Goal: Task Accomplishment & Management: Manage account settings

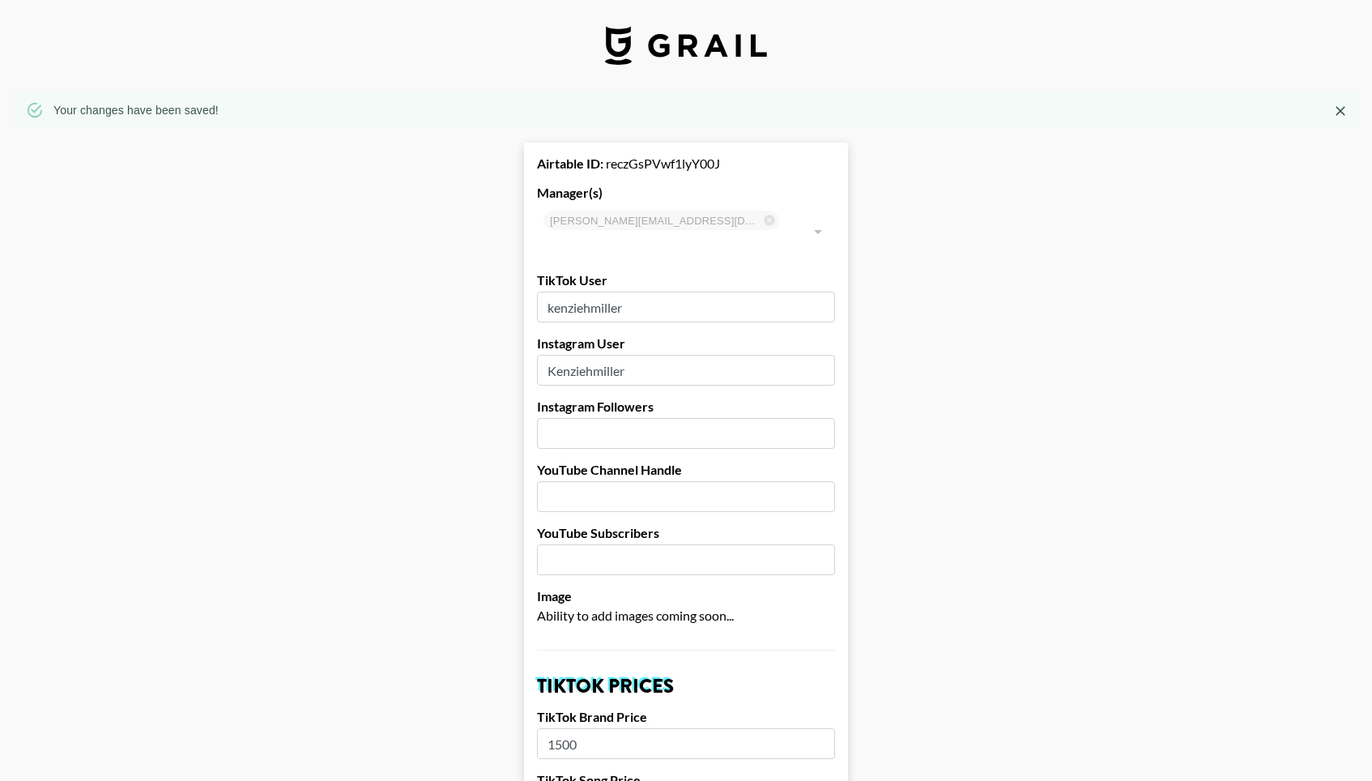
select select "USD"
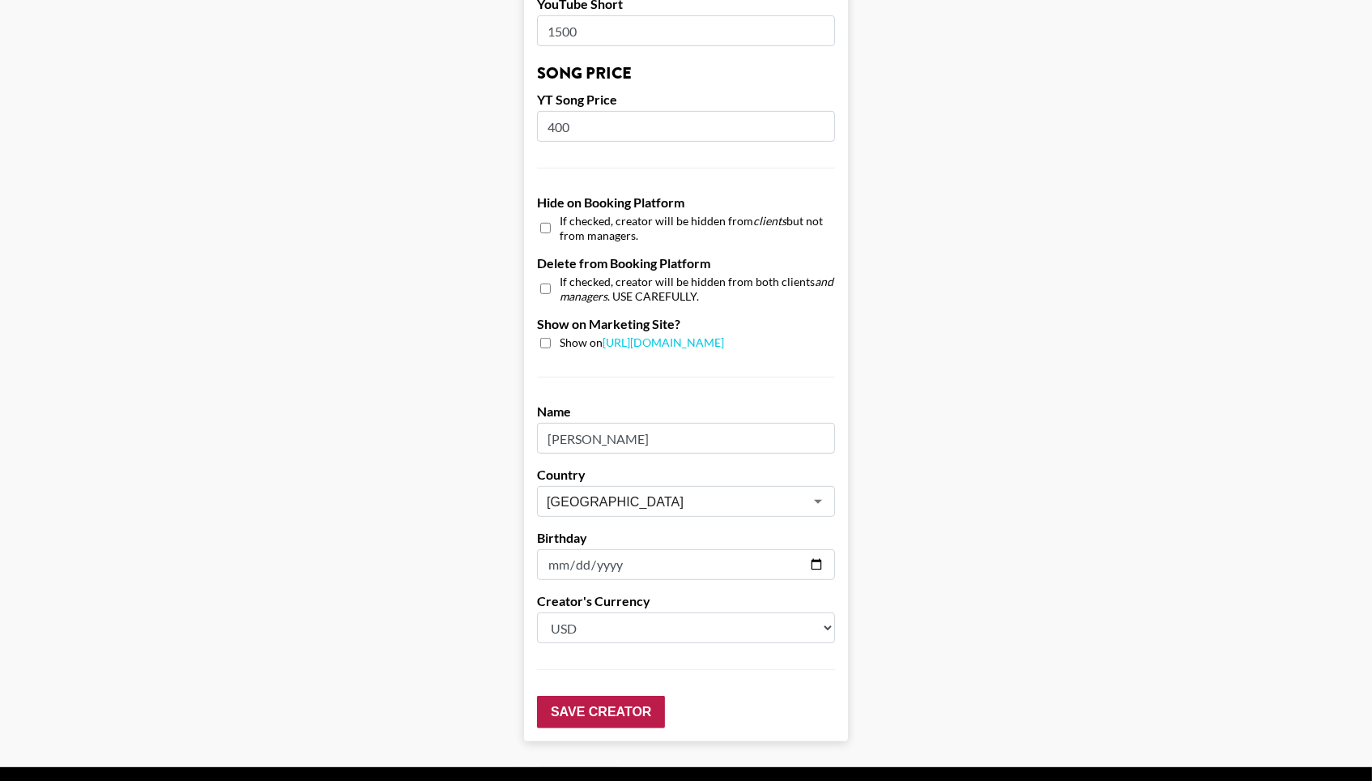
click at [577, 696] on input "Save Creator" at bounding box center [601, 712] width 128 height 32
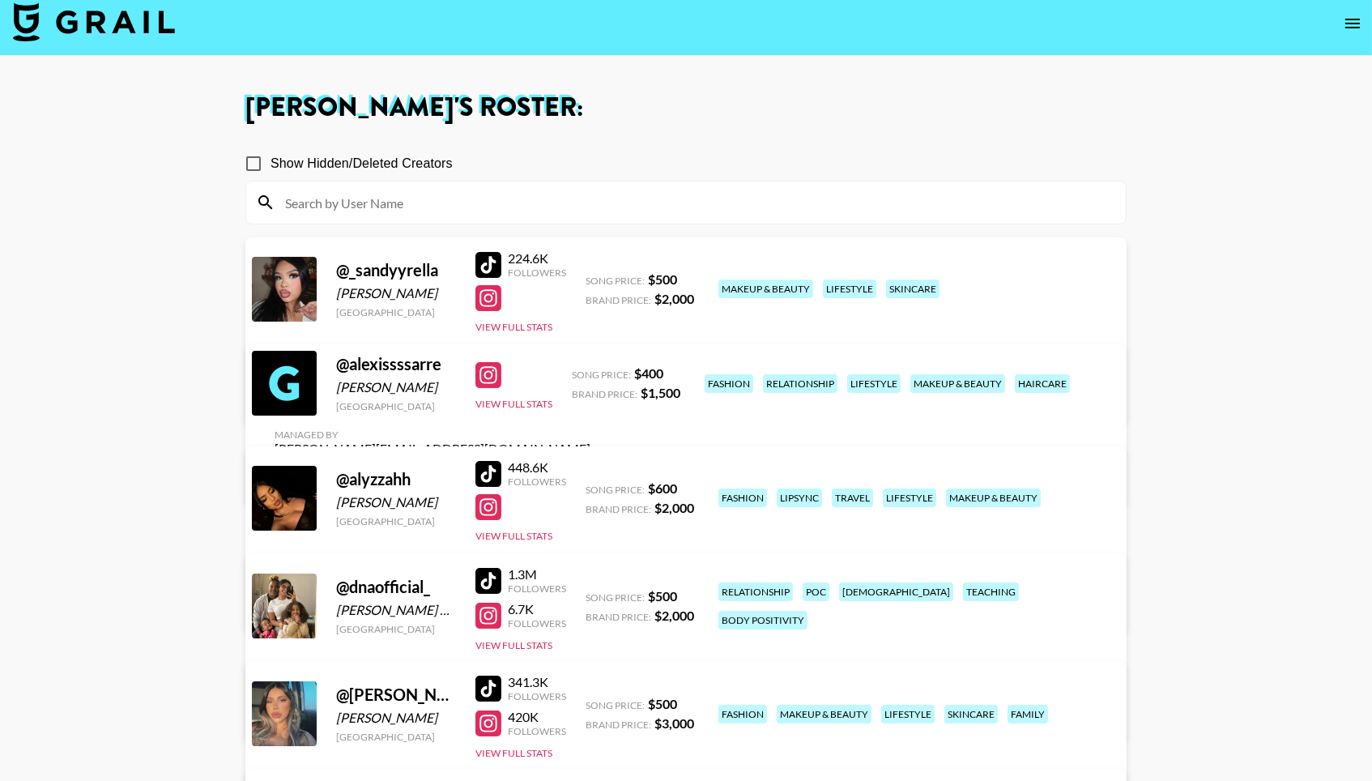
scroll to position [8, 0]
click at [39, 45] on nav at bounding box center [686, 24] width 1372 height 65
click at [36, 36] on img at bounding box center [94, 22] width 162 height 39
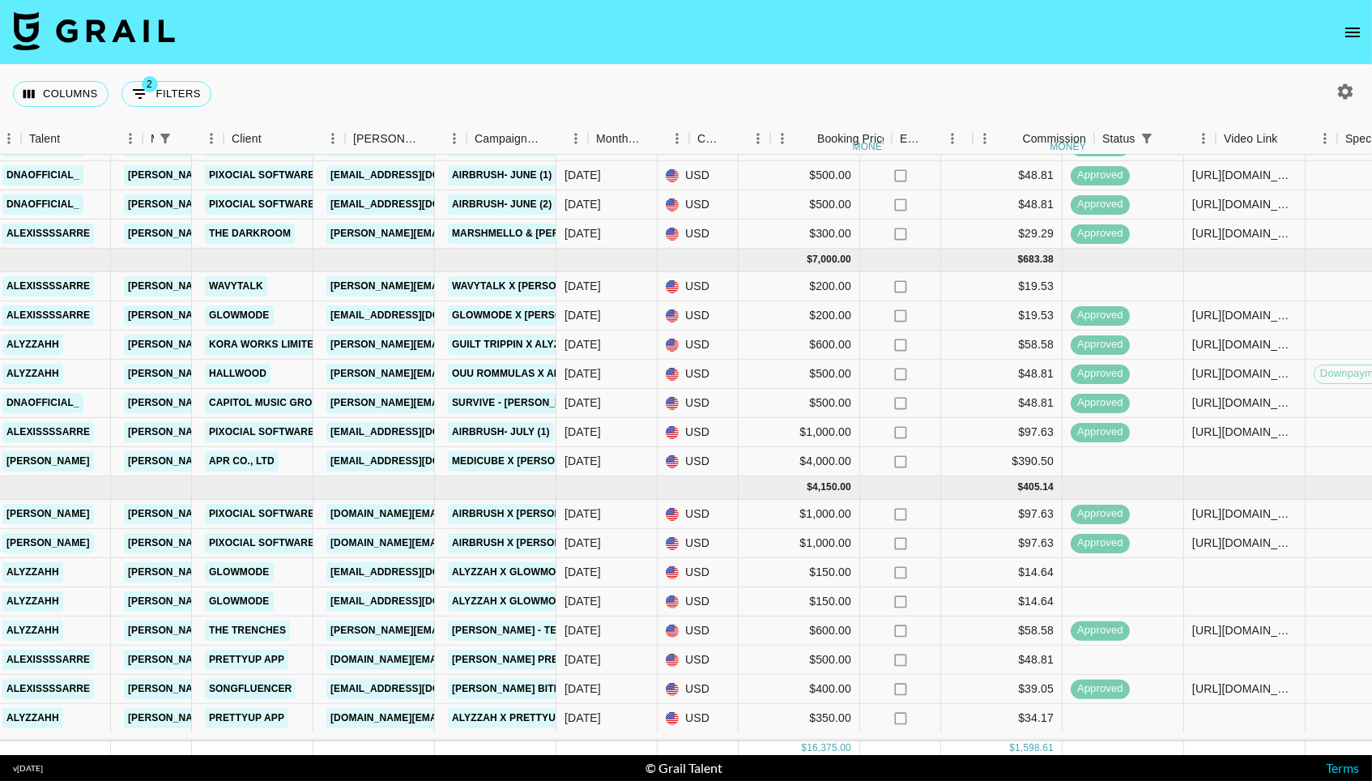
scroll to position [306, 310]
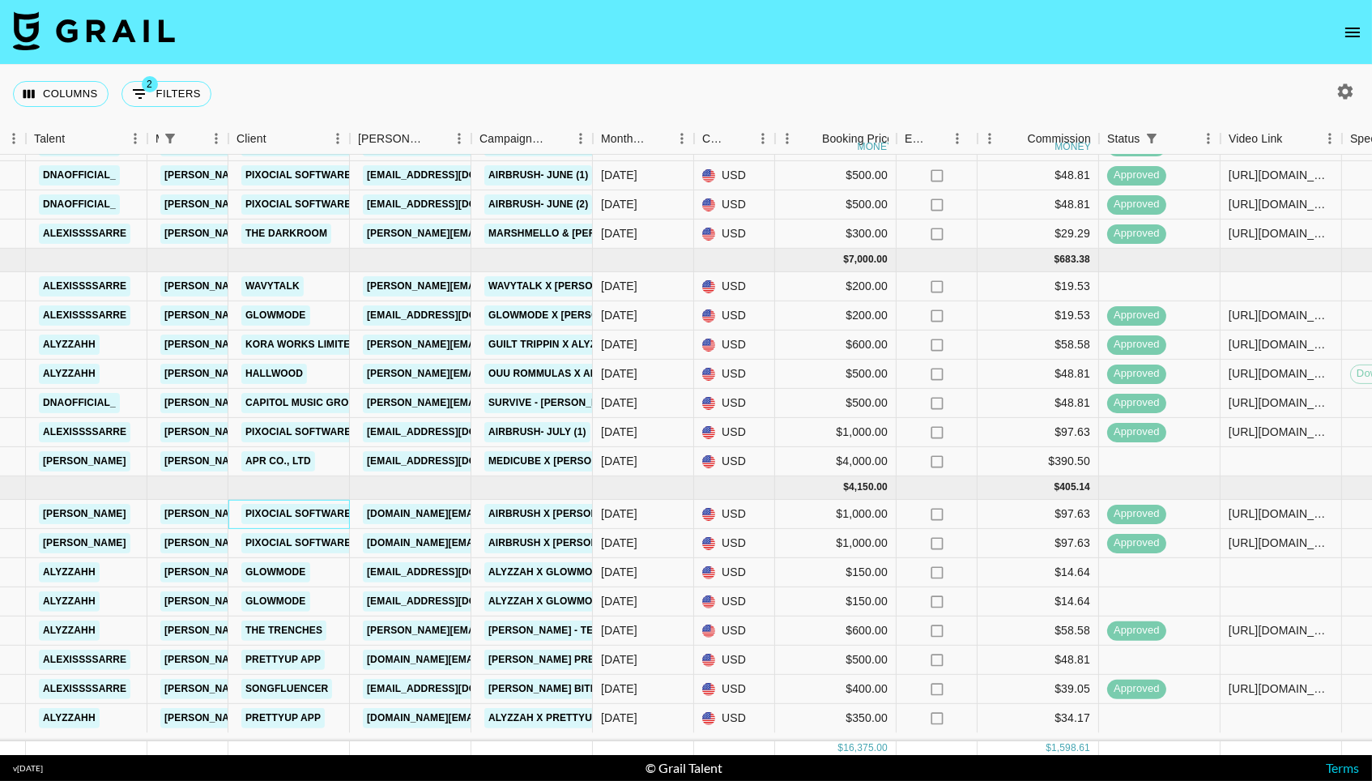
click at [285, 524] on link "Pixocial Software Limited" at bounding box center [319, 514] width 156 height 20
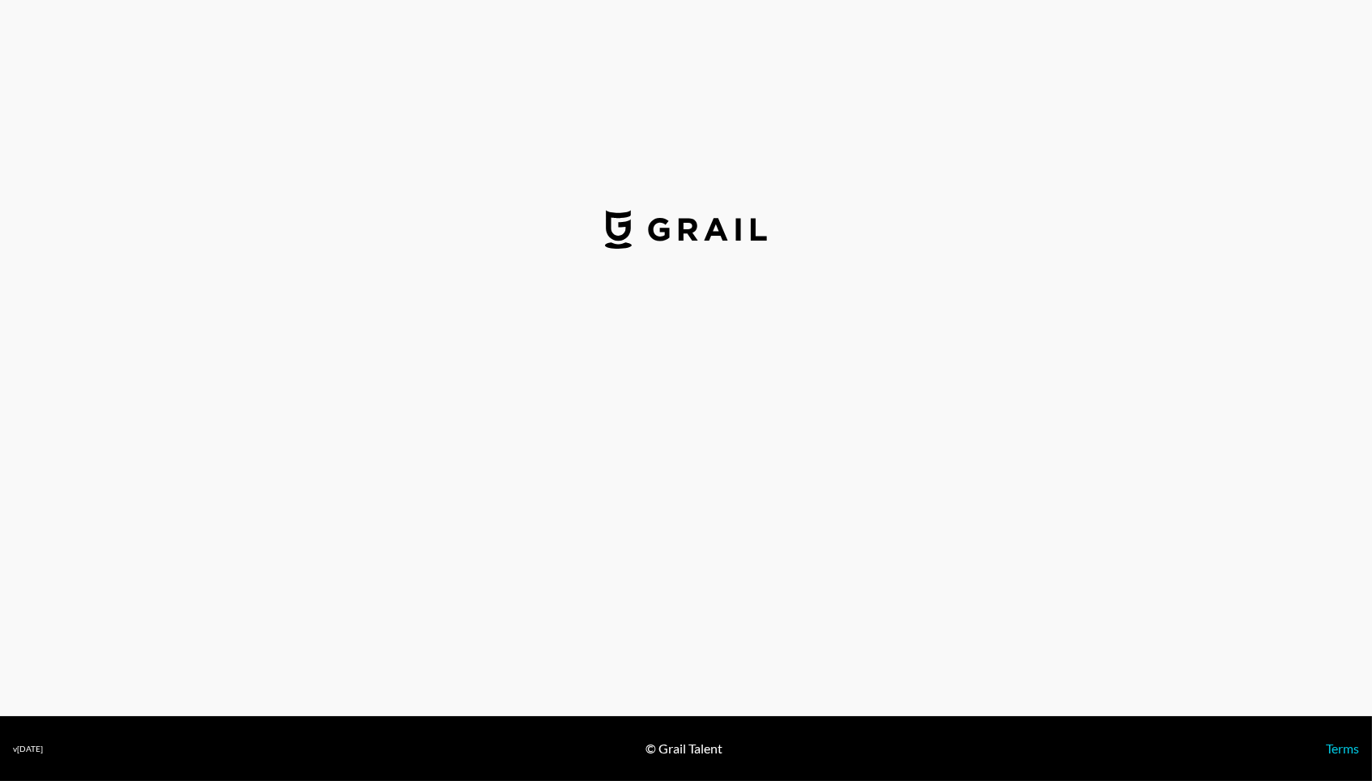
select select "USD"
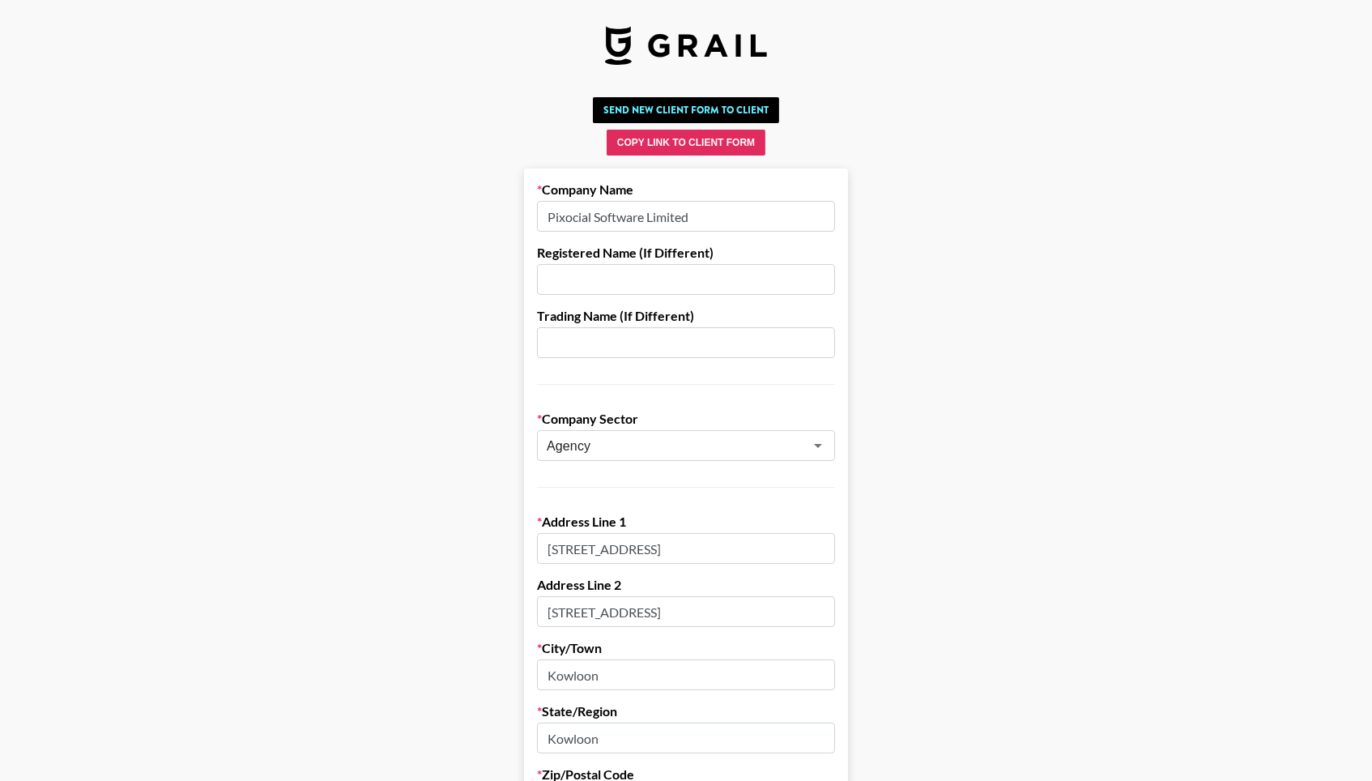
click at [650, 218] on input "Pixocial Software Limited" at bounding box center [686, 216] width 298 height 31
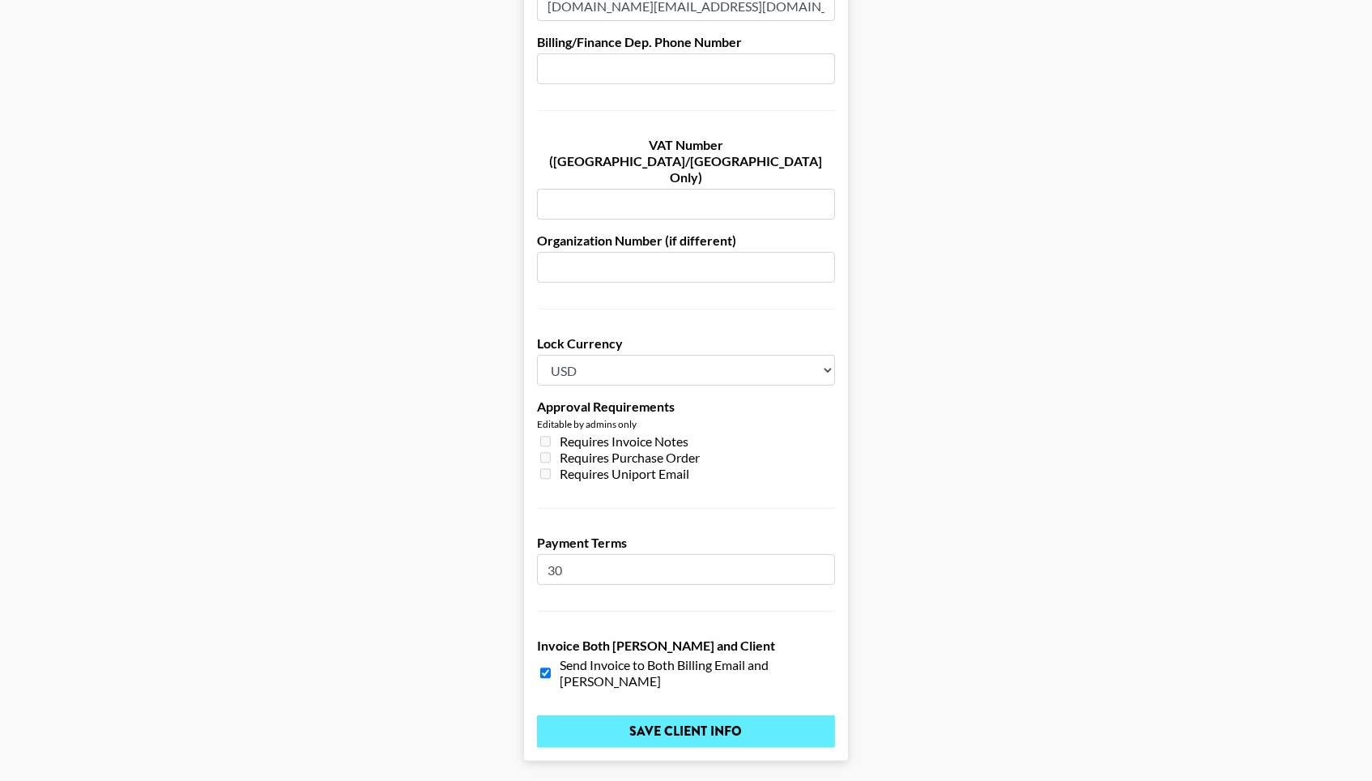
scroll to position [1047, 0]
type input "Pixocial Hong Kong Limited"
click at [655, 717] on input "Save Client Info" at bounding box center [686, 733] width 298 height 32
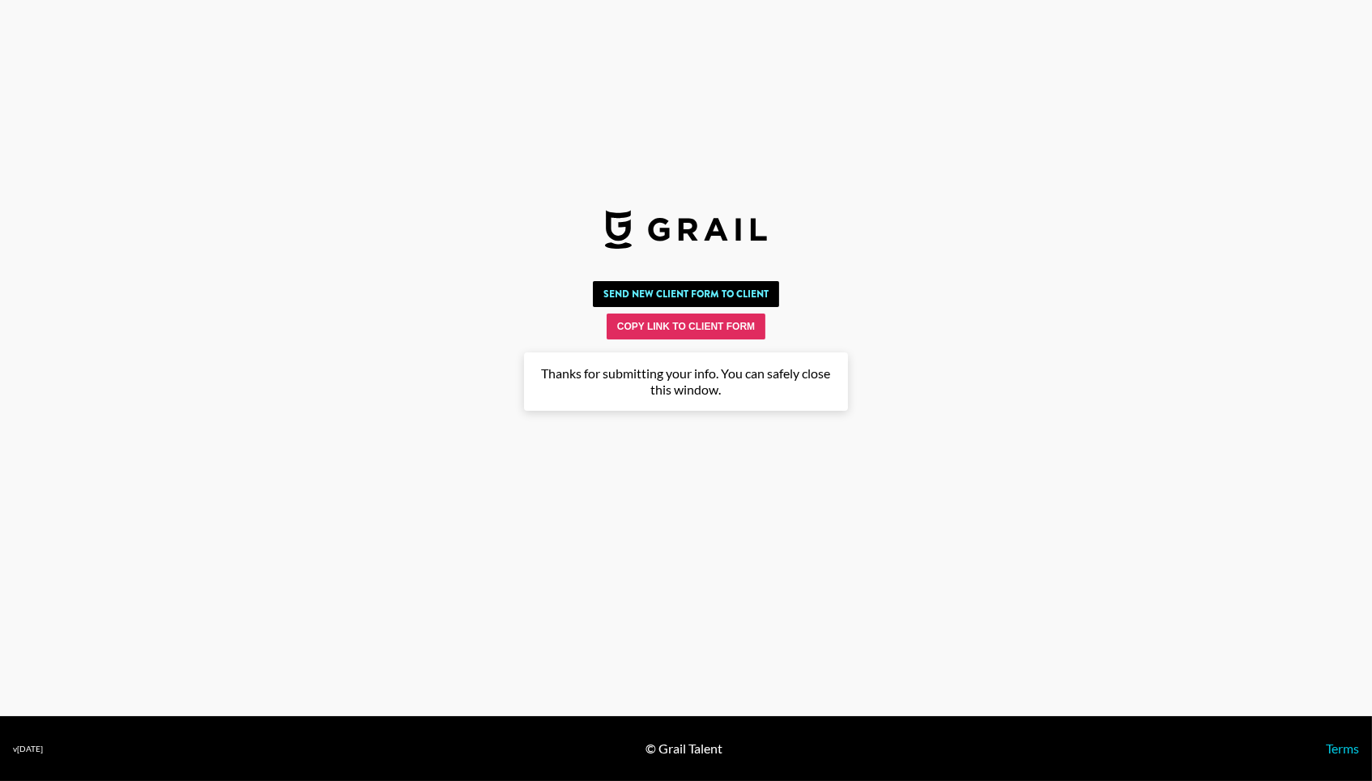
scroll to position [0, 0]
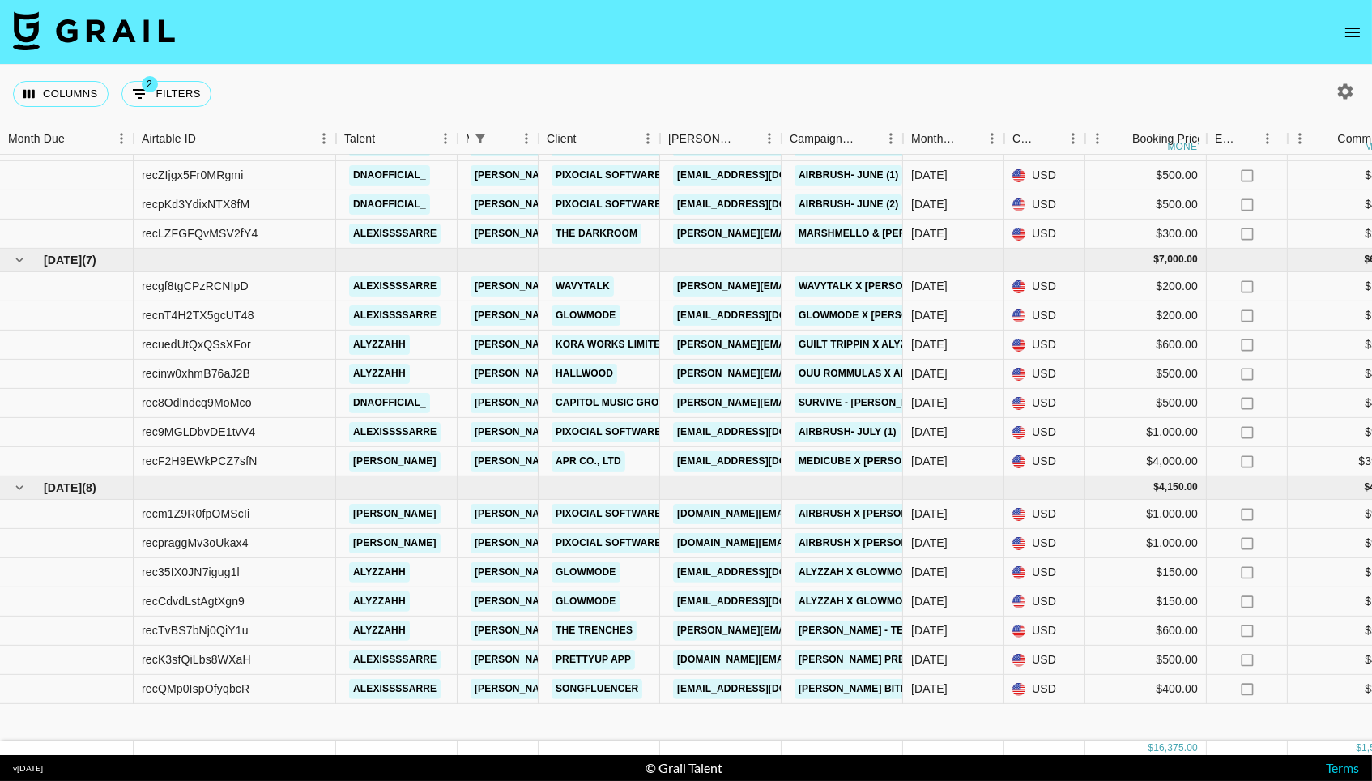
scroll to position [306, 0]
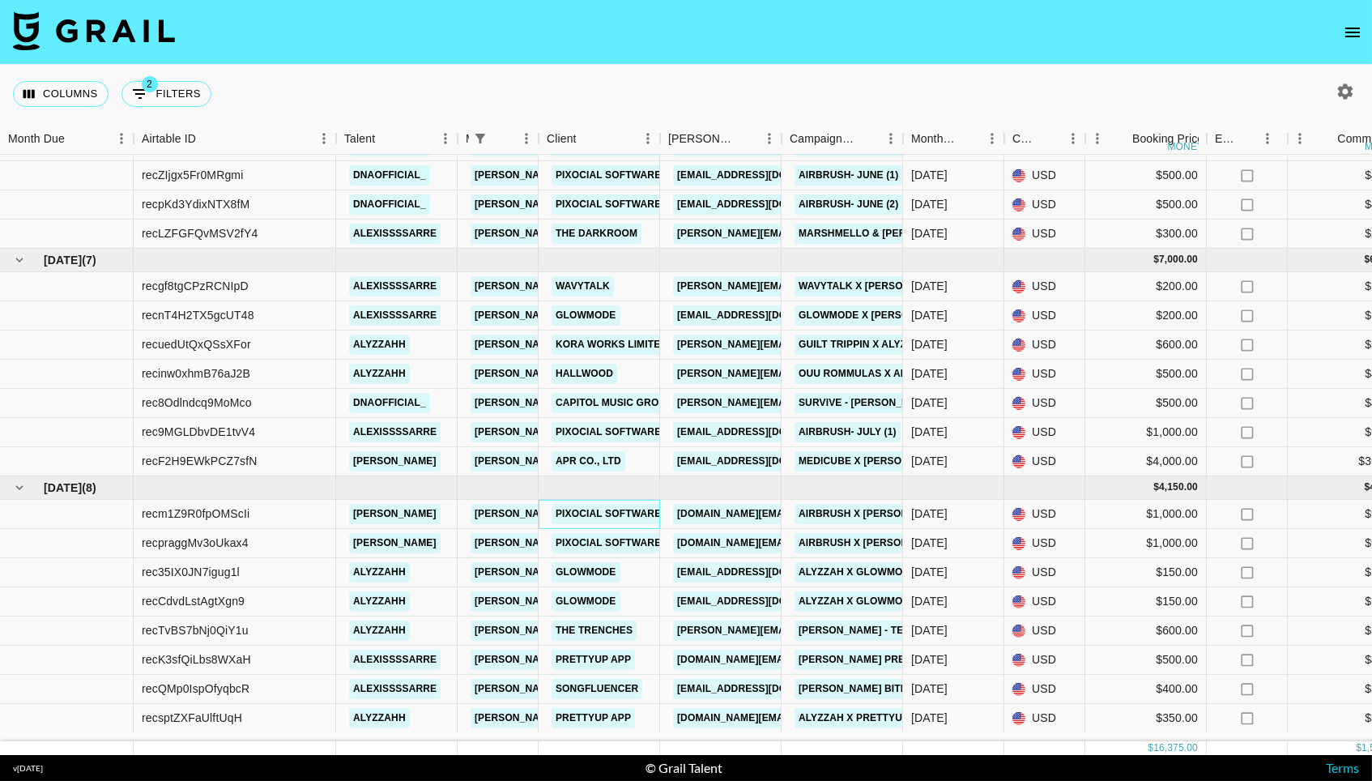
click at [597, 519] on link "Pixocial Software Limited" at bounding box center [630, 514] width 156 height 20
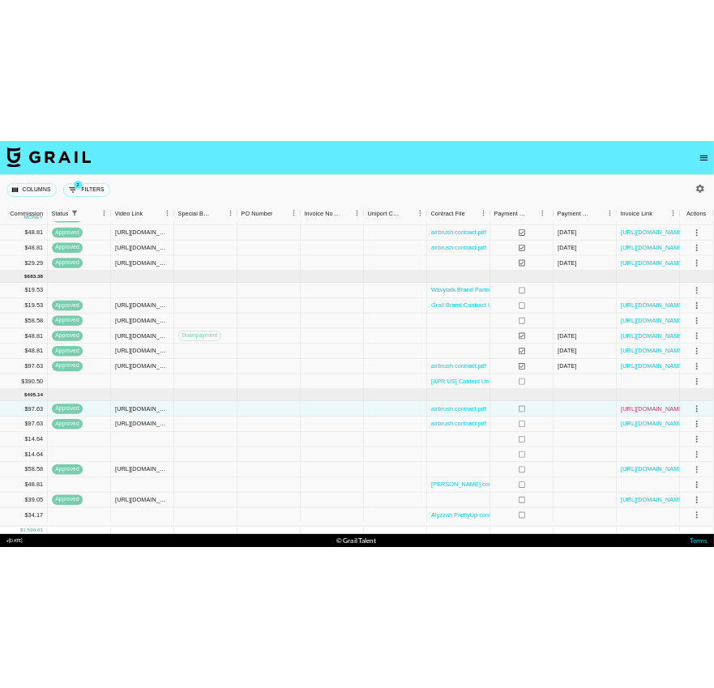
scroll to position [306, 1316]
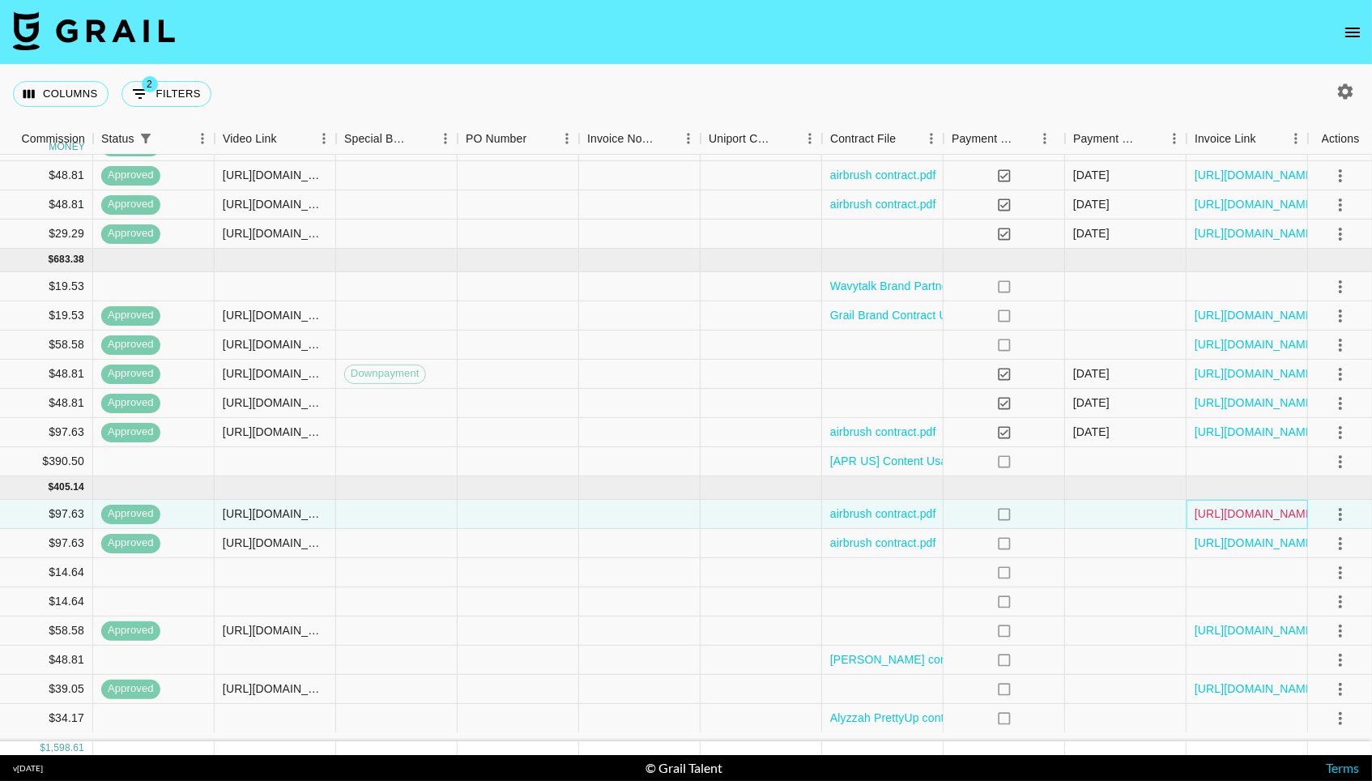
click at [1272, 519] on link "https://in.xero.com/18PZuyCESKNDK7X1RUnDc2Es28ZMDESLqJkD6mKp" at bounding box center [1256, 513] width 122 height 16
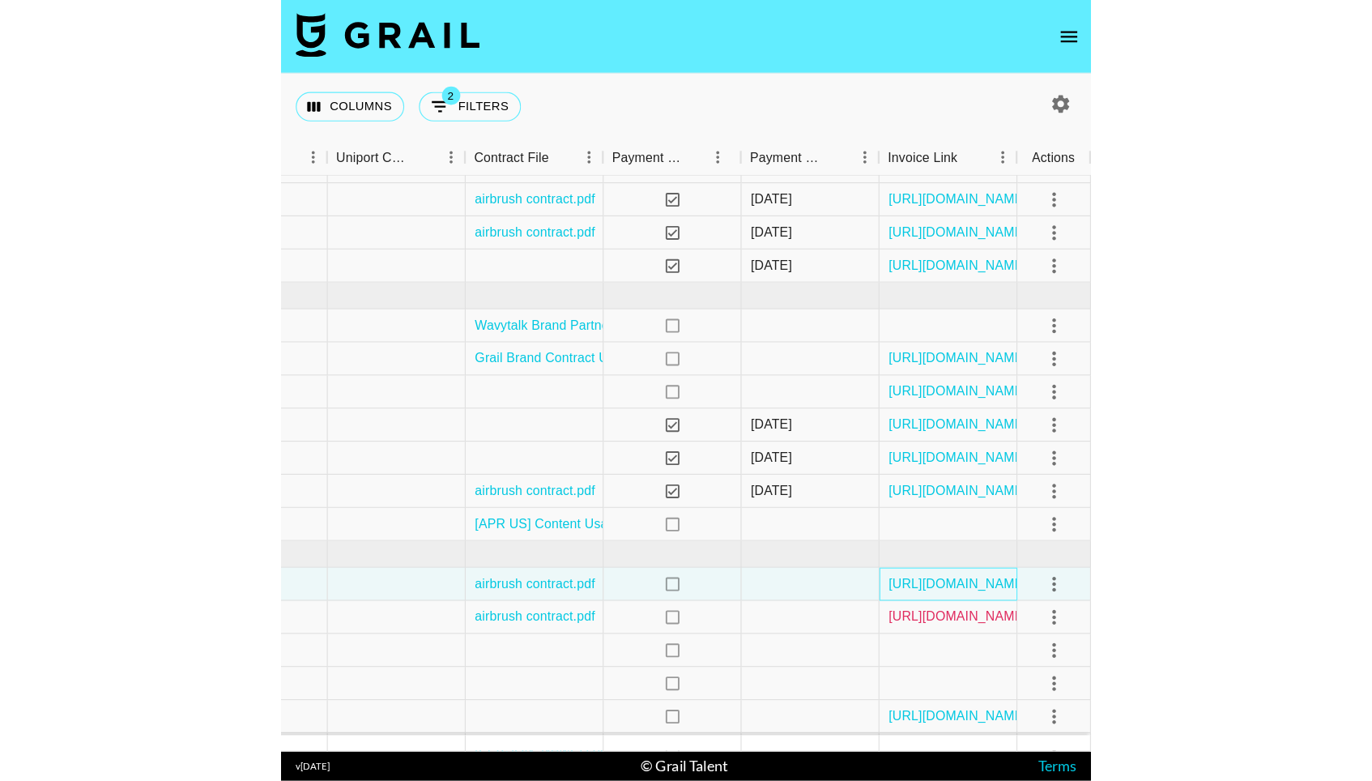
scroll to position [306, 1975]
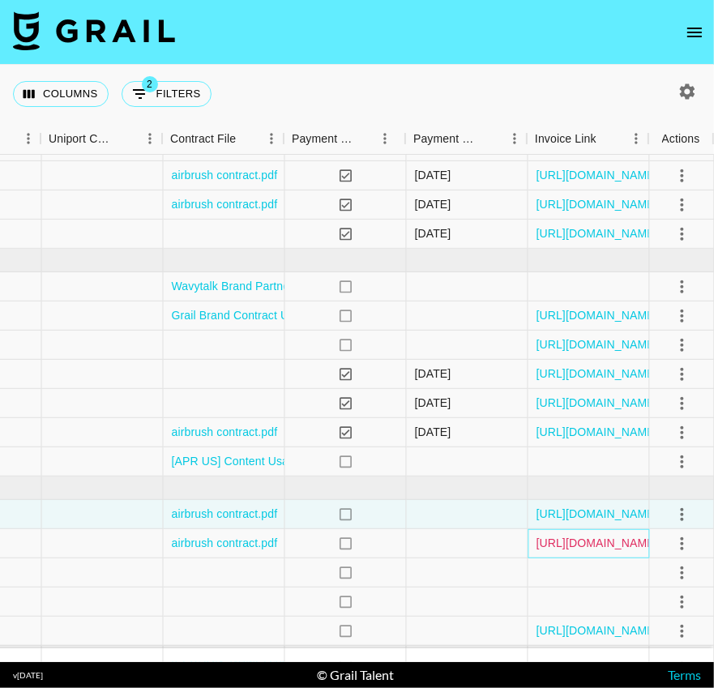
click at [560, 551] on link "[URL][DOMAIN_NAME]" at bounding box center [597, 543] width 122 height 16
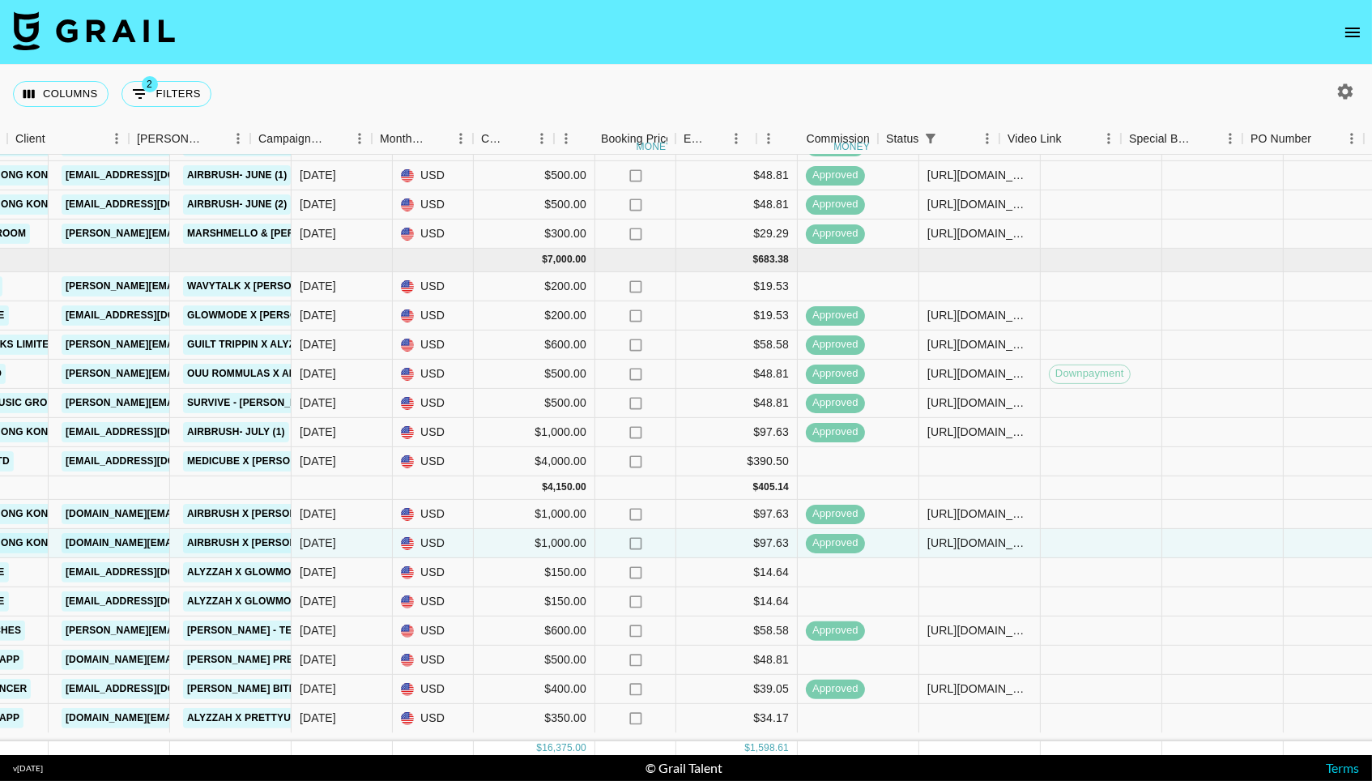
scroll to position [306, 505]
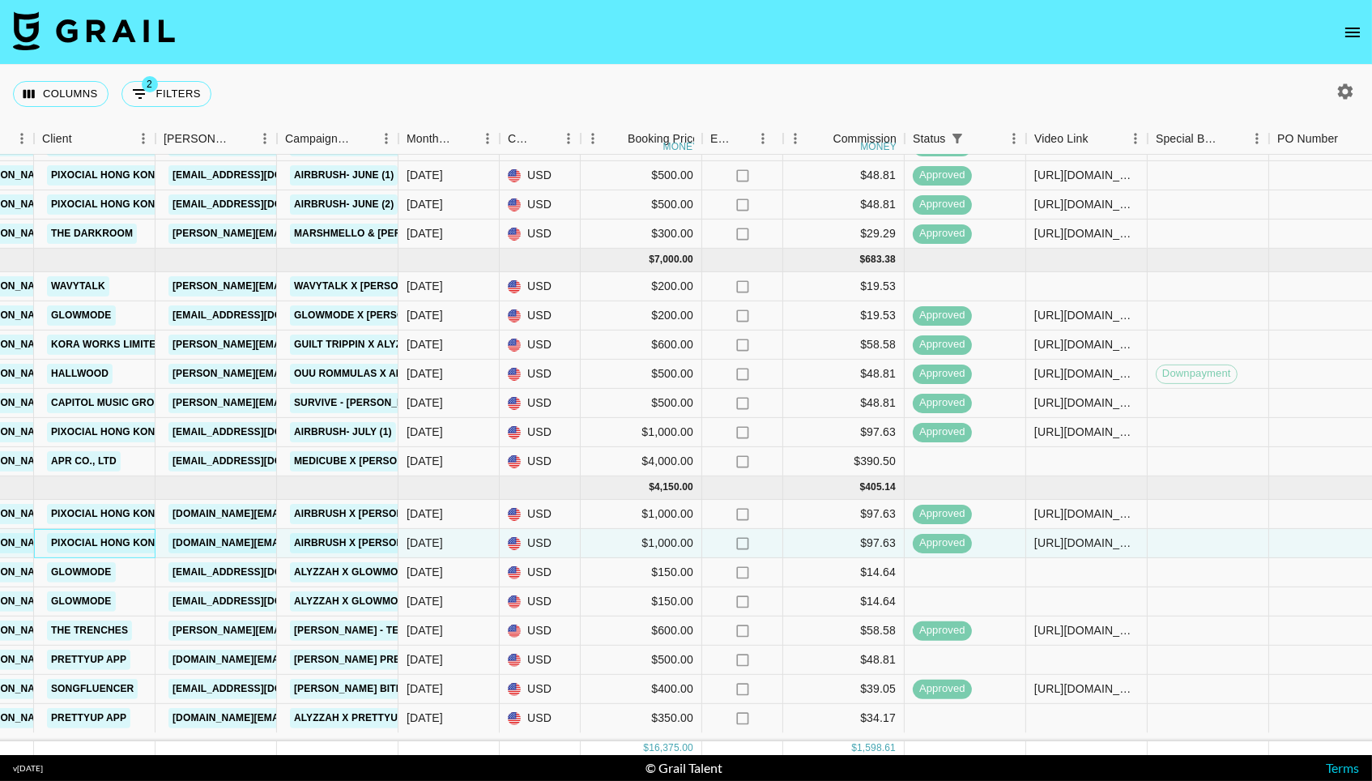
click at [112, 548] on link "Pixocial Hong Kong Limited" at bounding box center [128, 543] width 162 height 20
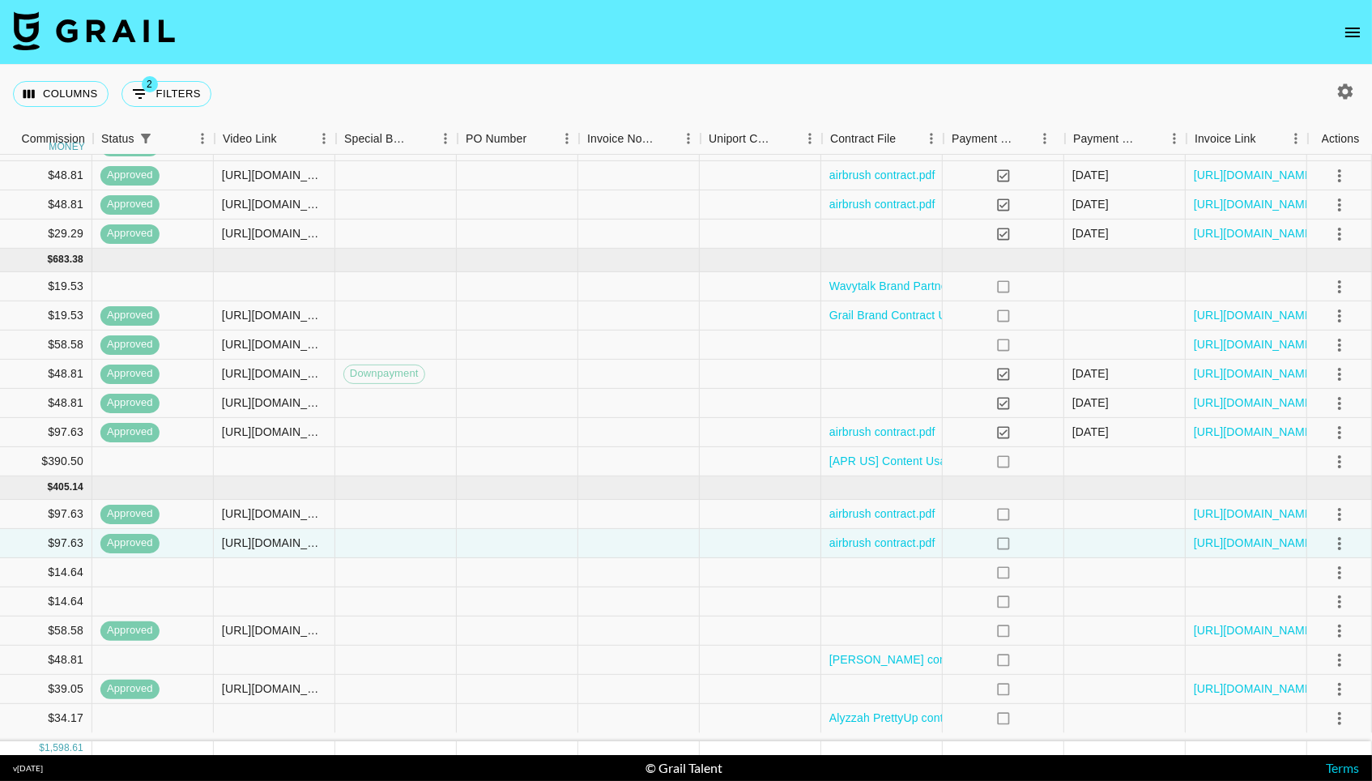
scroll to position [306, 1316]
click at [1200, 551] on link "https://in.xero.com/QDZCNXKt2yACyCOZTIPUbwUCtvNnwM26hH7WSUgF" at bounding box center [1256, 543] width 122 height 16
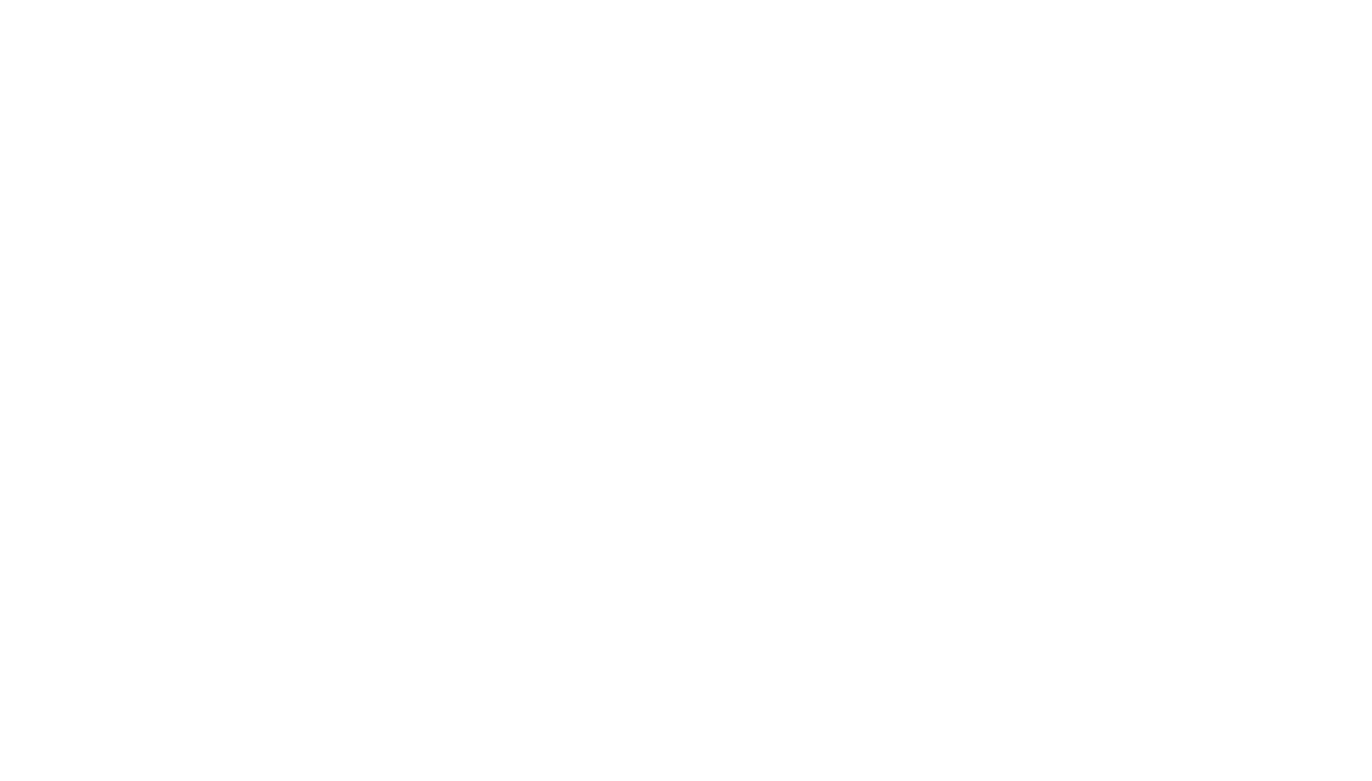
select select "USD"
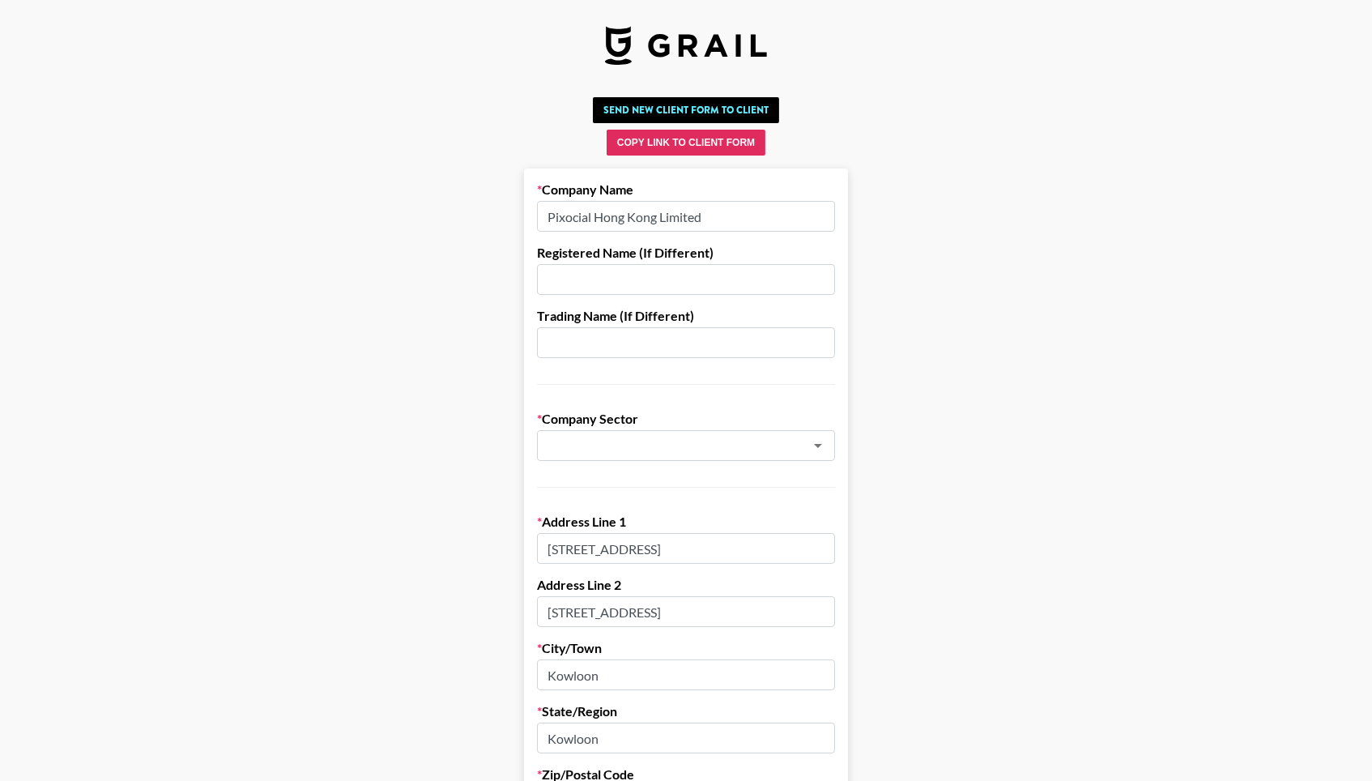
type input "Agency"
type input "[GEOGRAPHIC_DATA]"
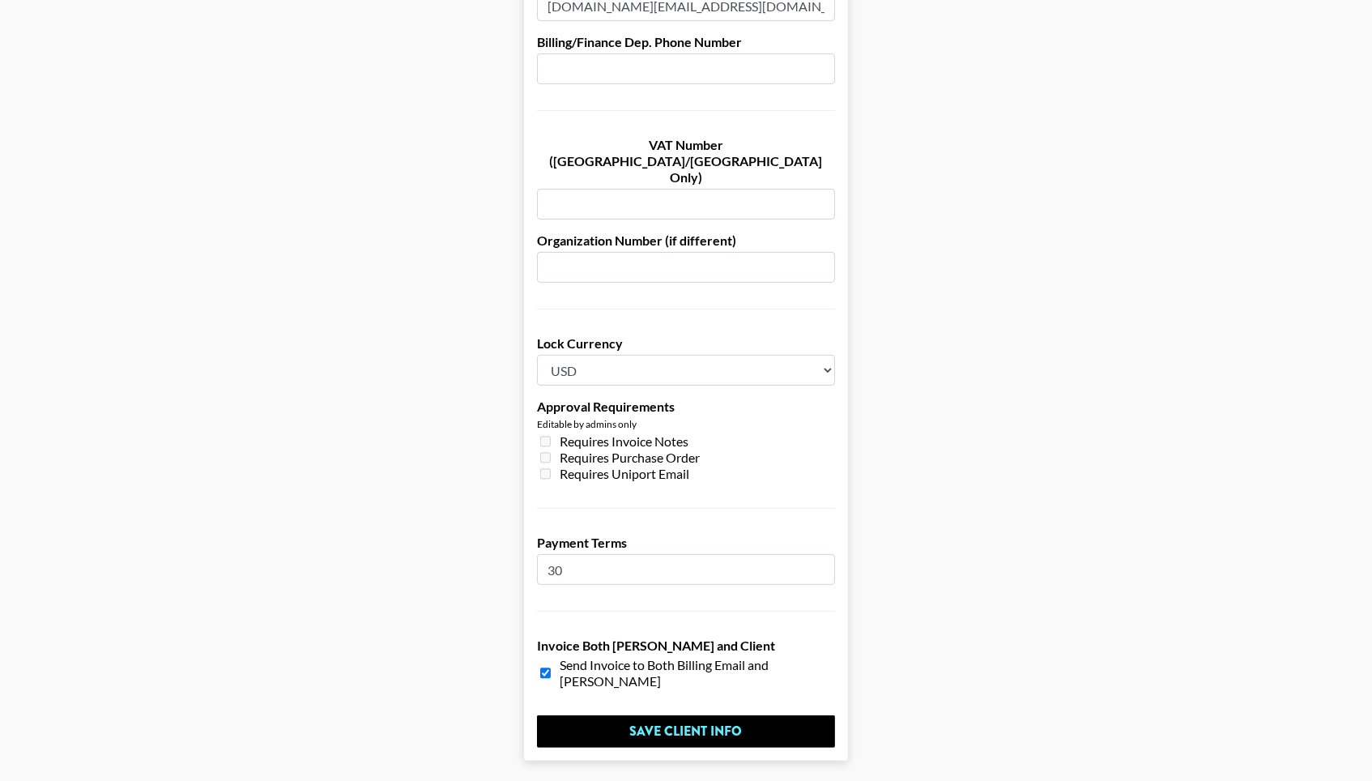
scroll to position [1047, 0]
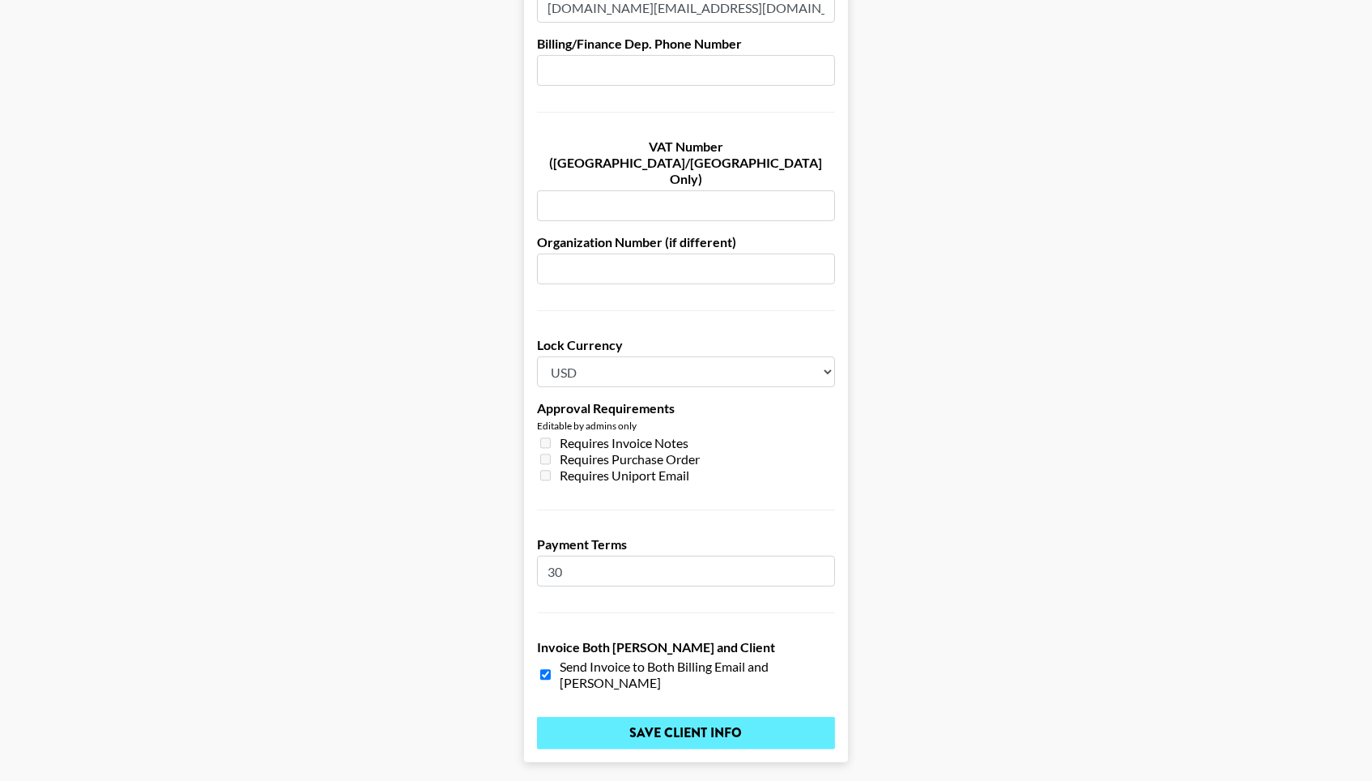
click at [656, 717] on input "Save Client Info" at bounding box center [686, 733] width 298 height 32
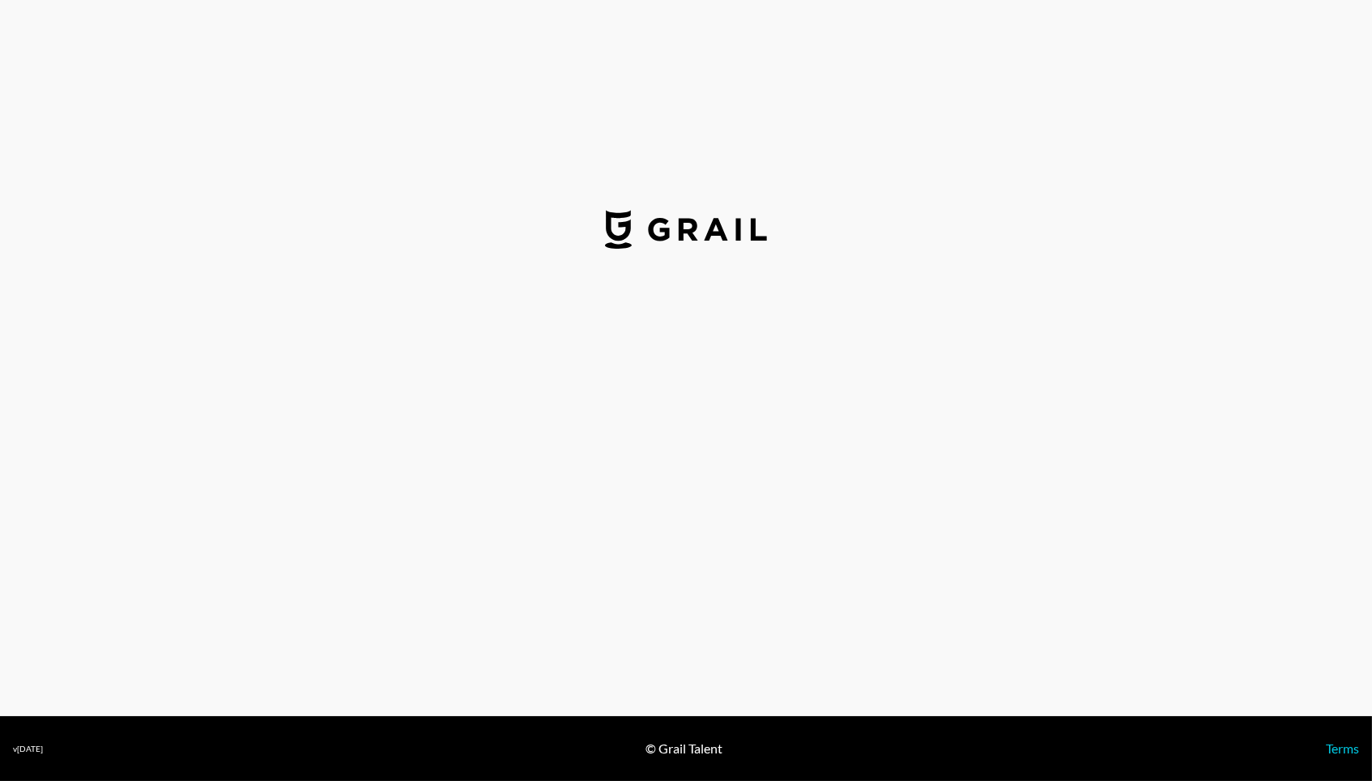
select select "USD"
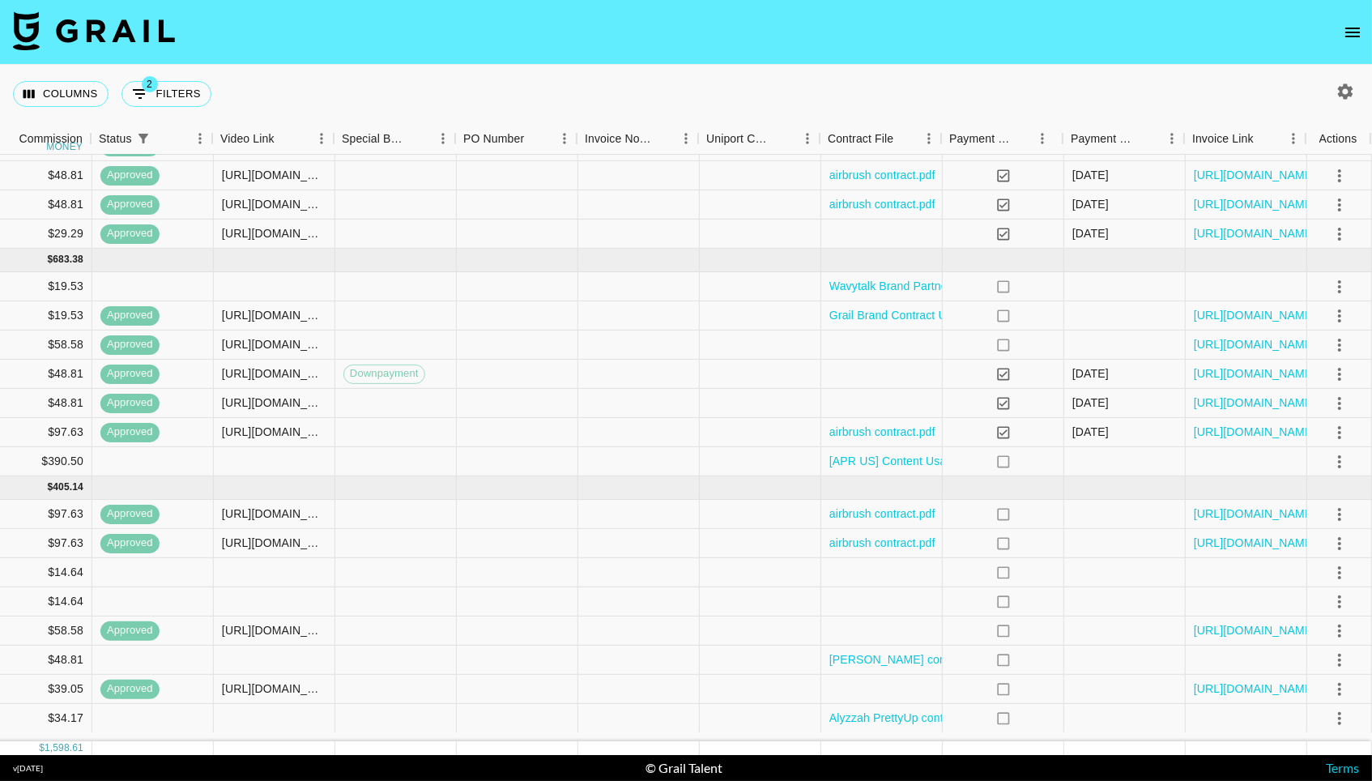
scroll to position [306, 1316]
click at [1226, 544] on link "https://in.xero.com/QDZCNXKt2yACyCOZTIPUbwUCtvNnwM26hH7WSUgF" at bounding box center [1256, 543] width 122 height 16
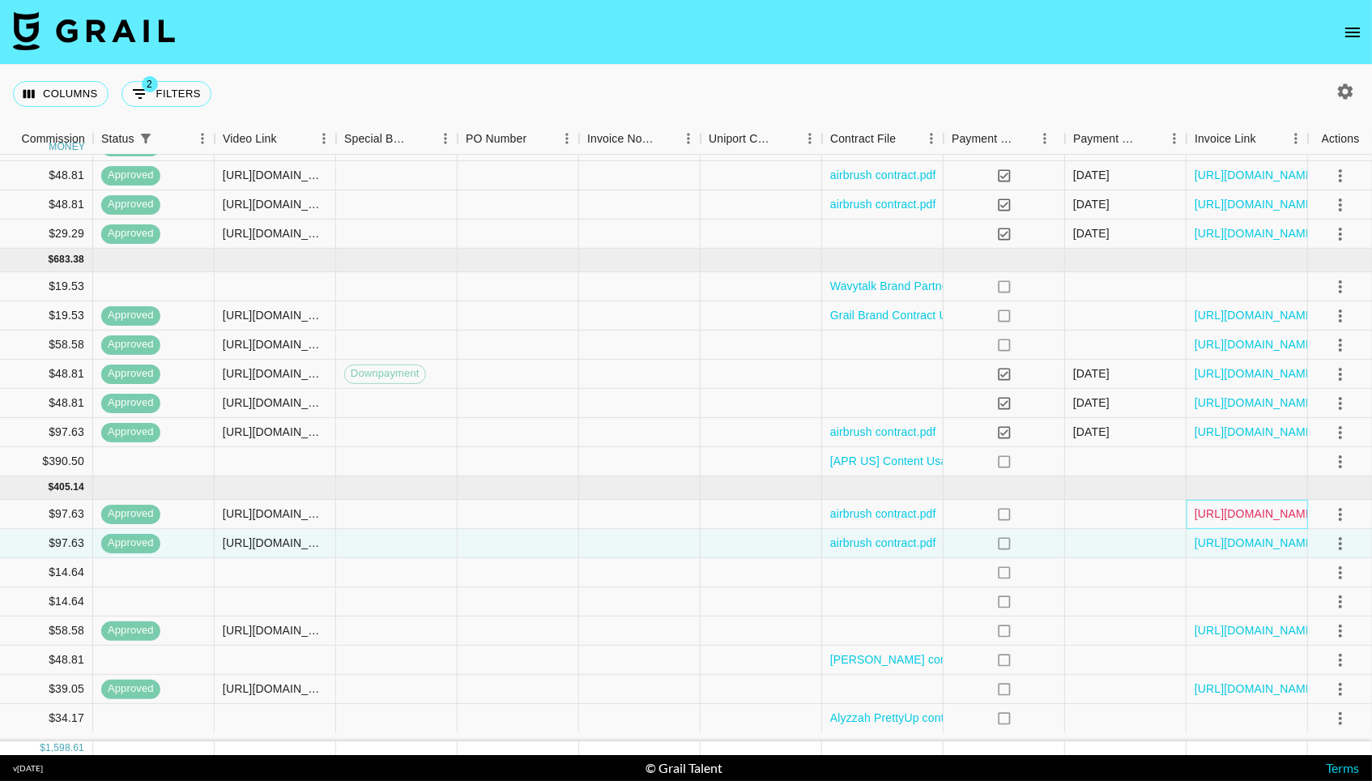
click at [1263, 515] on link "[URL][DOMAIN_NAME]" at bounding box center [1256, 513] width 122 height 16
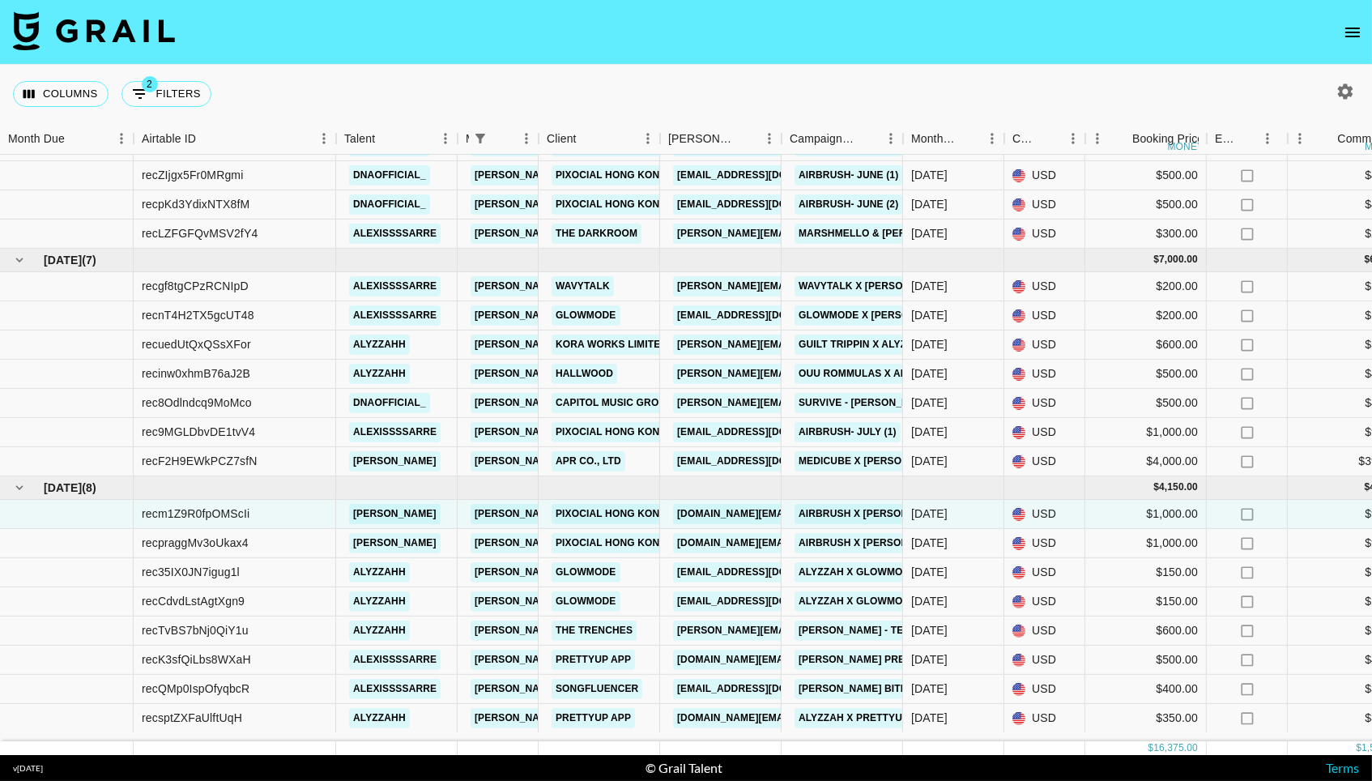
scroll to position [306, 0]
click at [603, 553] on link "Pixocial Hong Kong Limited" at bounding box center [633, 543] width 162 height 20
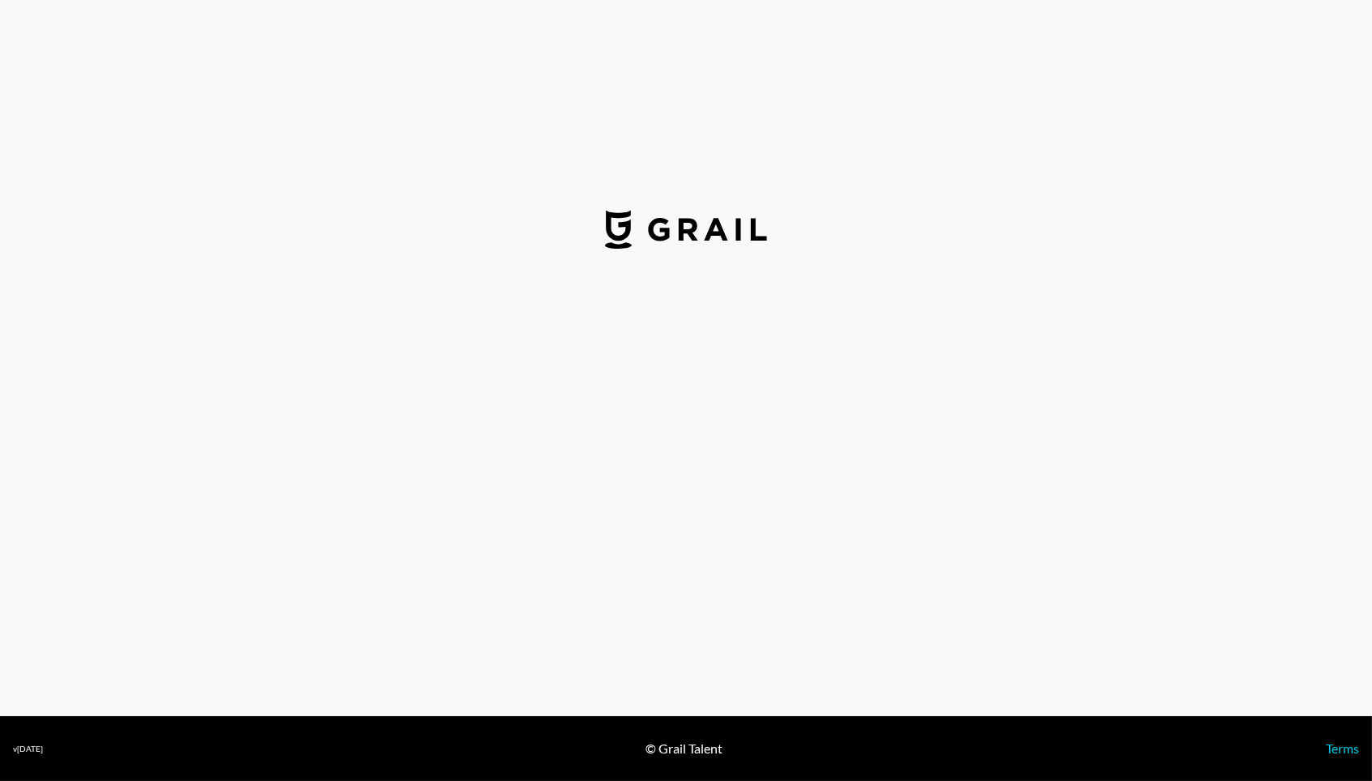
select select "USD"
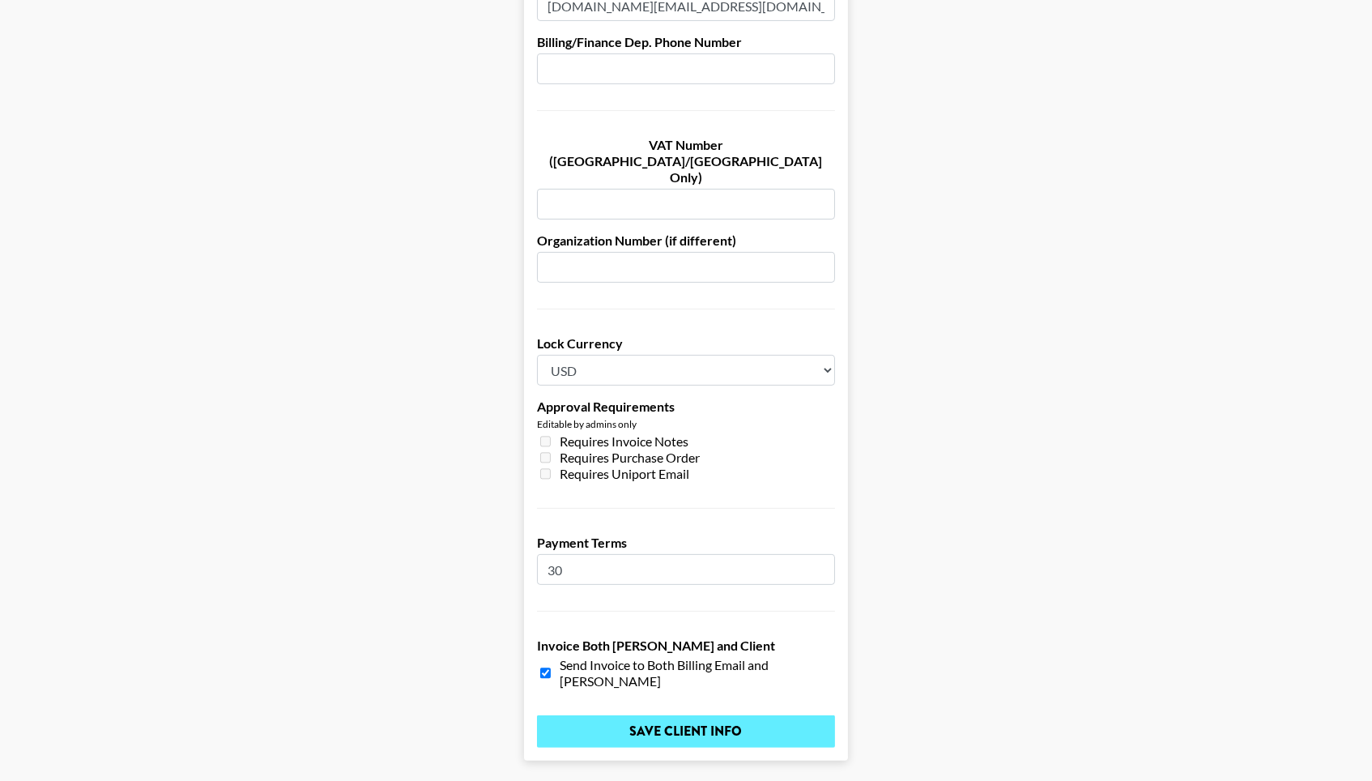
scroll to position [1047, 0]
click at [644, 717] on input "Save Client Info" at bounding box center [686, 733] width 298 height 32
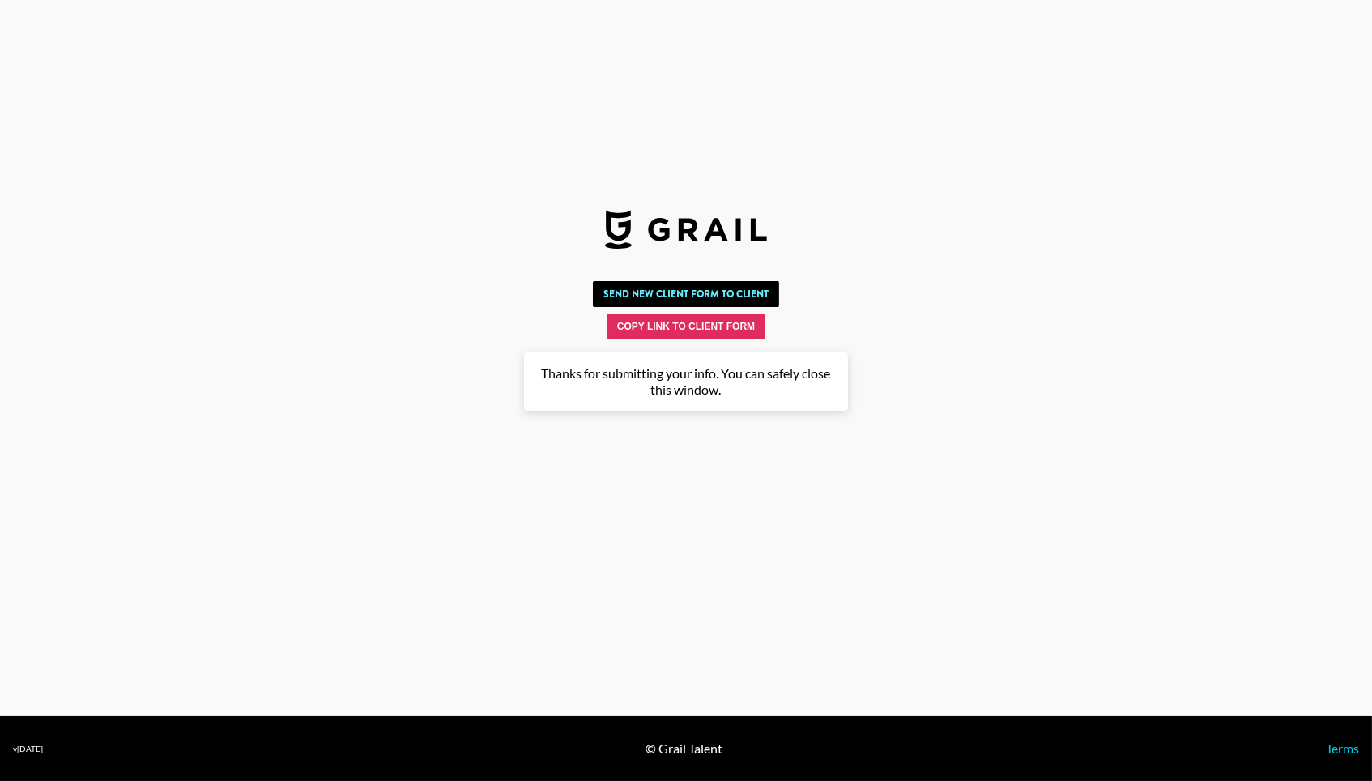
scroll to position [0, 0]
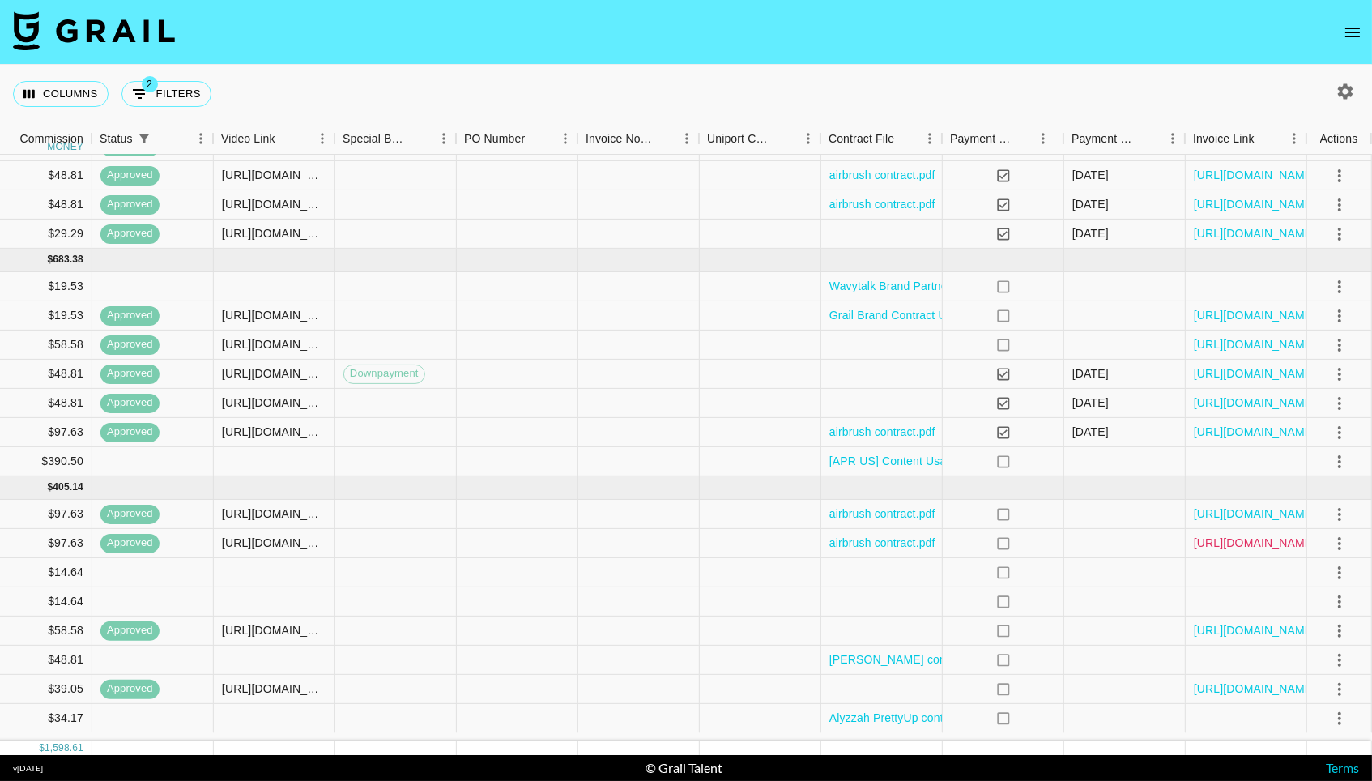
scroll to position [306, 1316]
click at [1282, 551] on link "[URL][DOMAIN_NAME]" at bounding box center [1256, 543] width 122 height 16
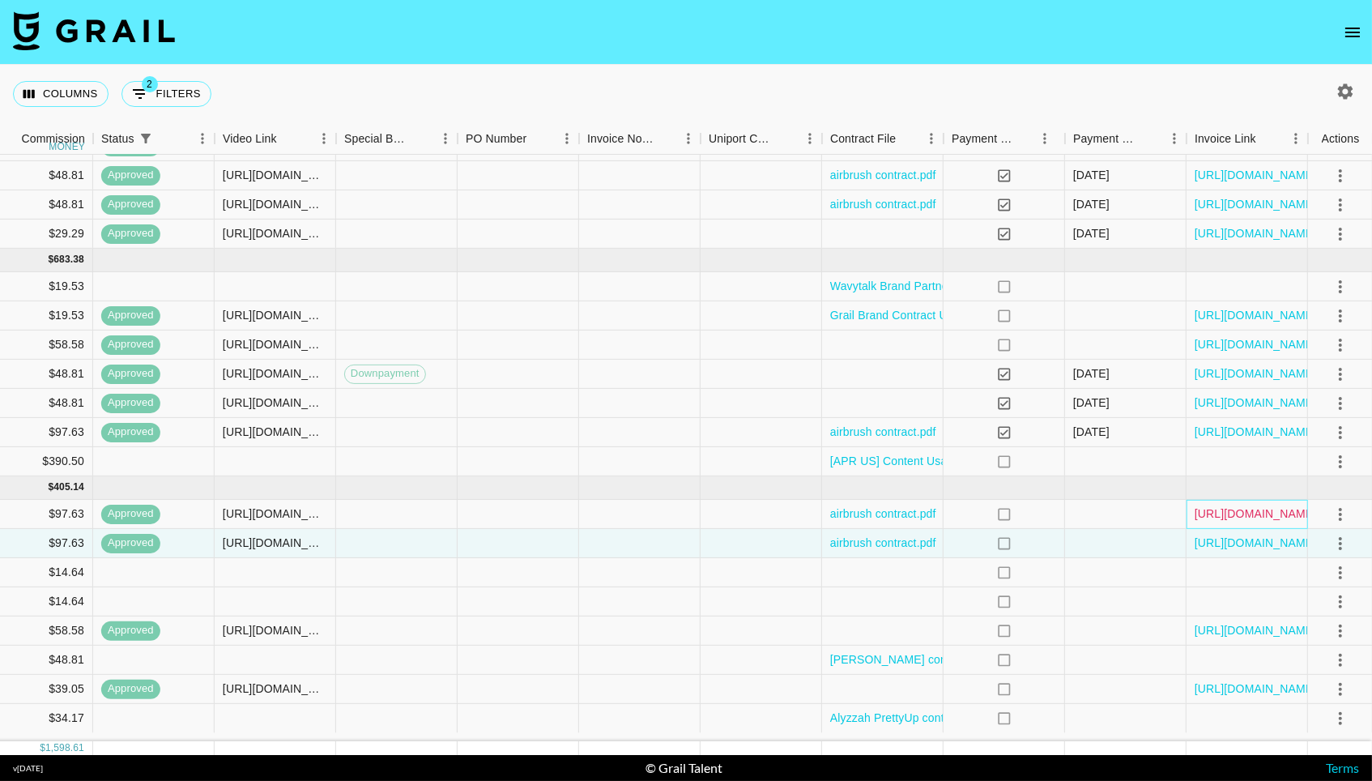
click at [1225, 519] on link "https://in.xero.com/18PZuyCESKNDK7X1RUnDc2Es28ZMDESLqJkD6mKp" at bounding box center [1256, 513] width 122 height 16
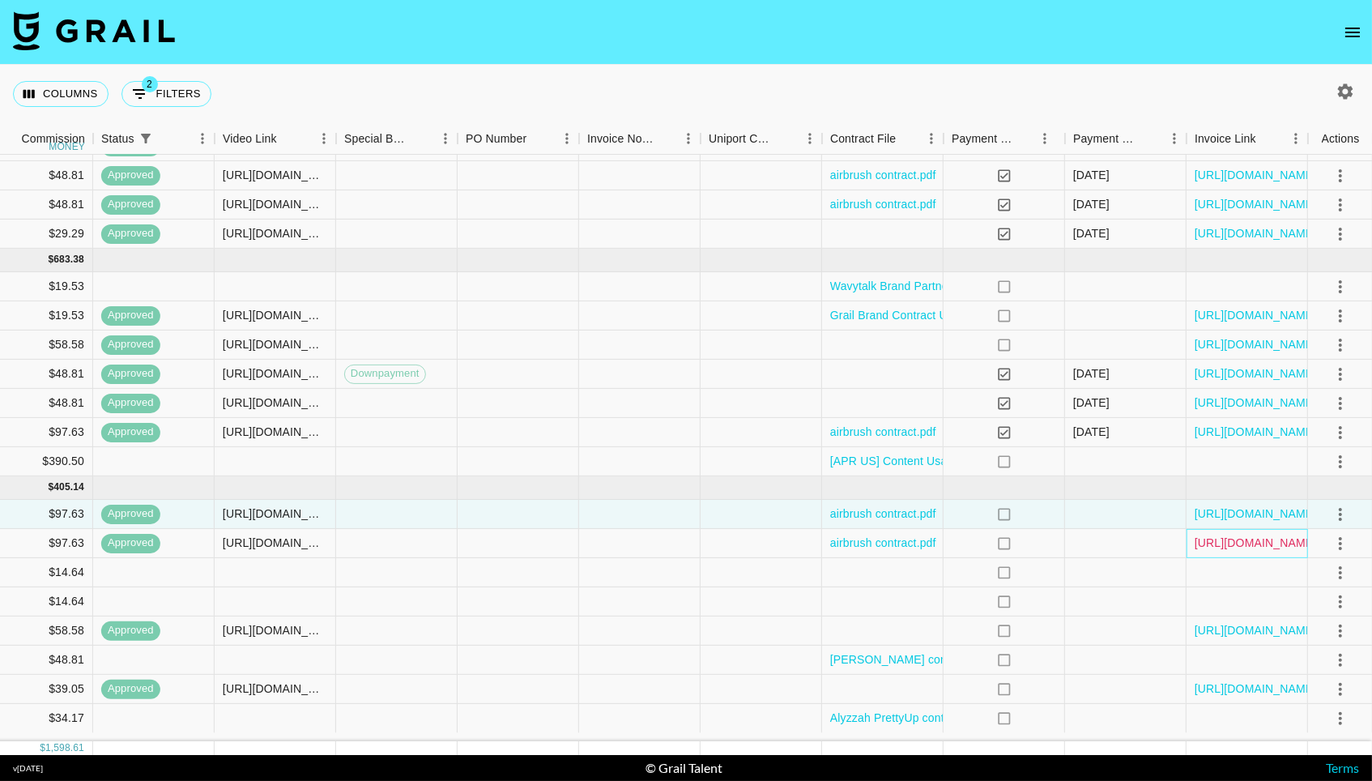
click at [1279, 551] on link "https://in.xero.com/QDZCNXKt2yACyCOZTIPUbwUCtvNnwM26hH7WSUgF" at bounding box center [1256, 543] width 122 height 16
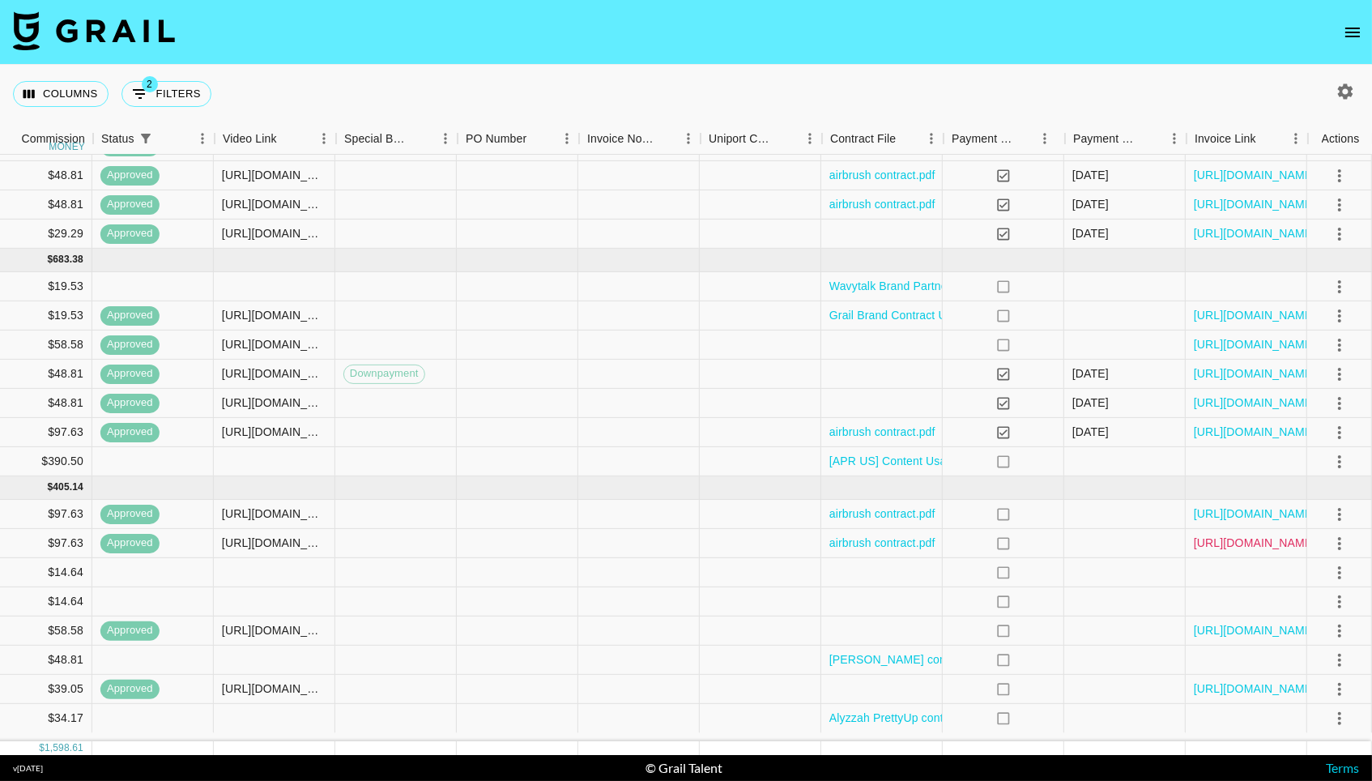
scroll to position [306, 1316]
click at [1272, 551] on link "[URL][DOMAIN_NAME]" at bounding box center [1256, 543] width 122 height 16
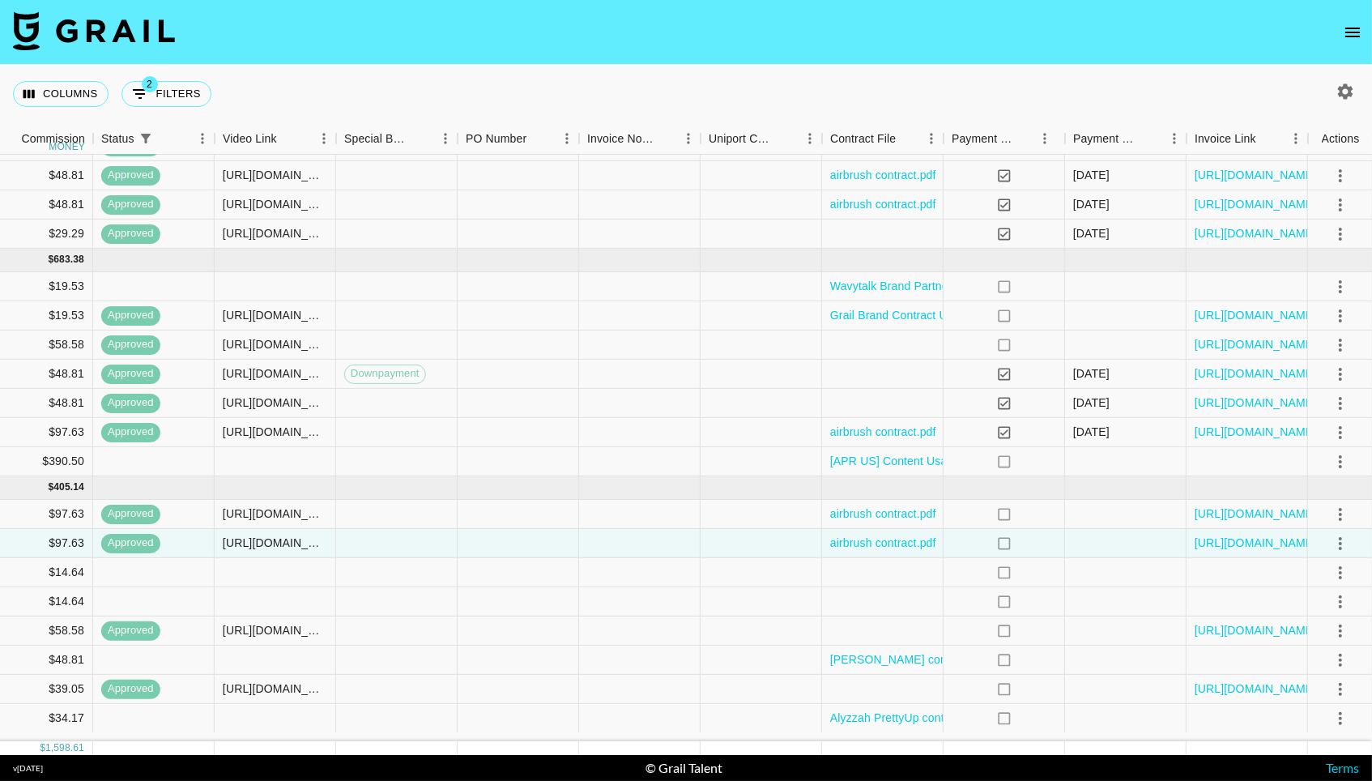
click at [1332, 28] on nav at bounding box center [686, 32] width 1372 height 65
click at [1354, 36] on icon "open drawer" at bounding box center [1353, 33] width 15 height 10
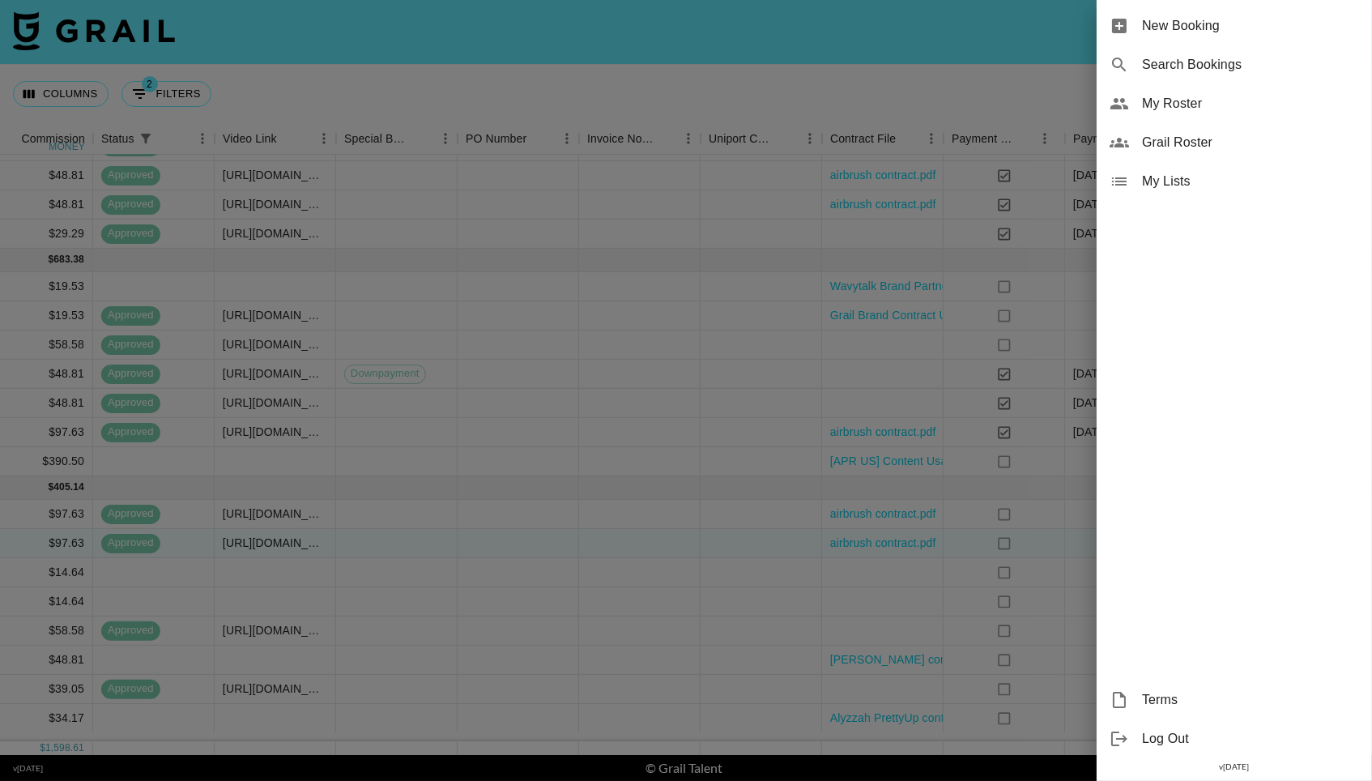
click at [1228, 113] on div "My Roster" at bounding box center [1234, 103] width 275 height 39
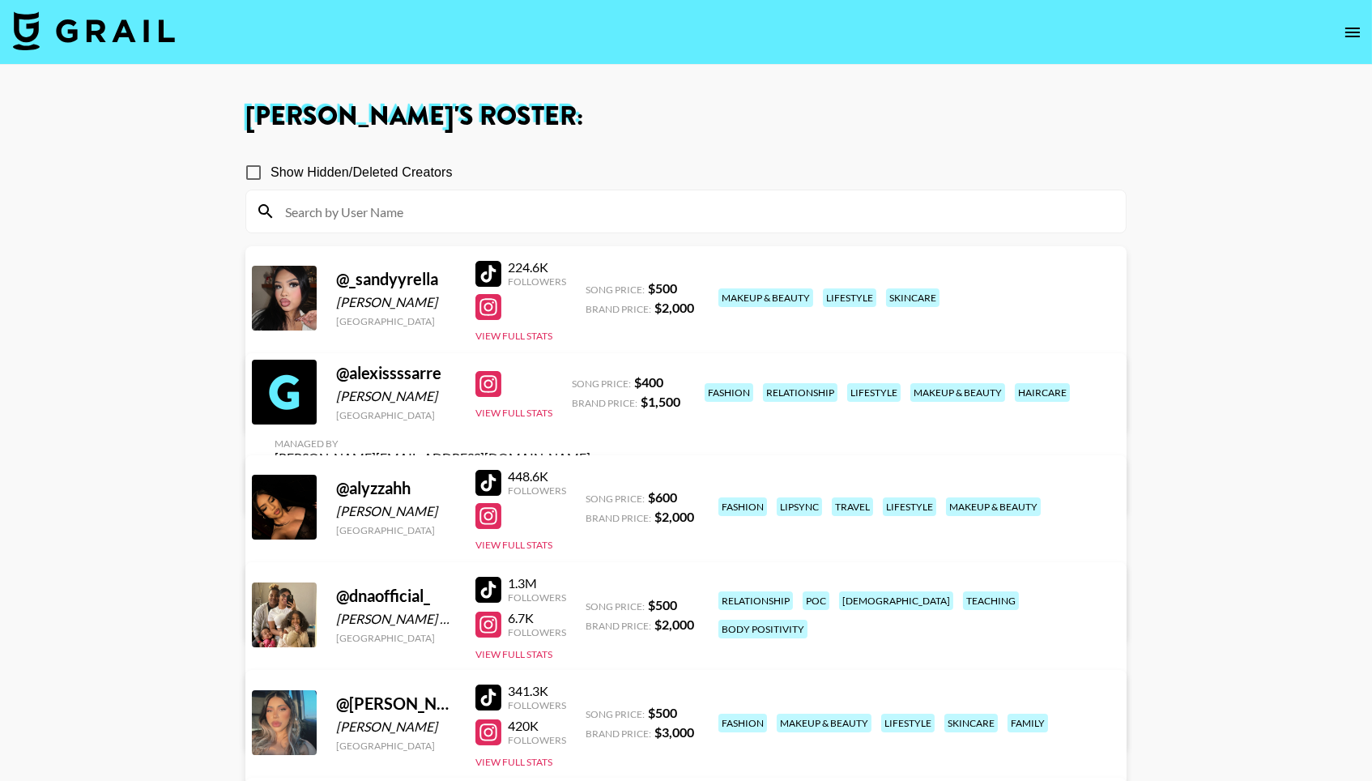
click at [29, 30] on img at bounding box center [94, 30] width 162 height 39
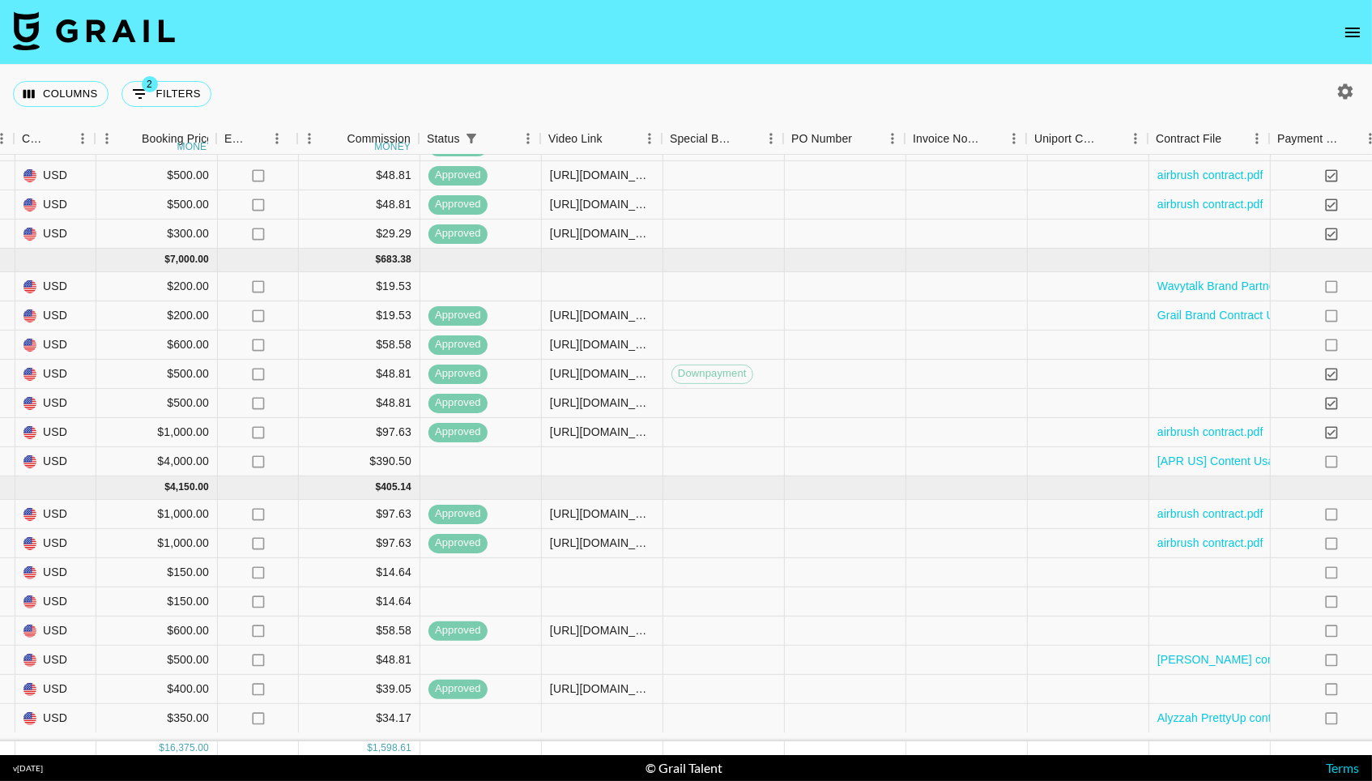
scroll to position [306, 995]
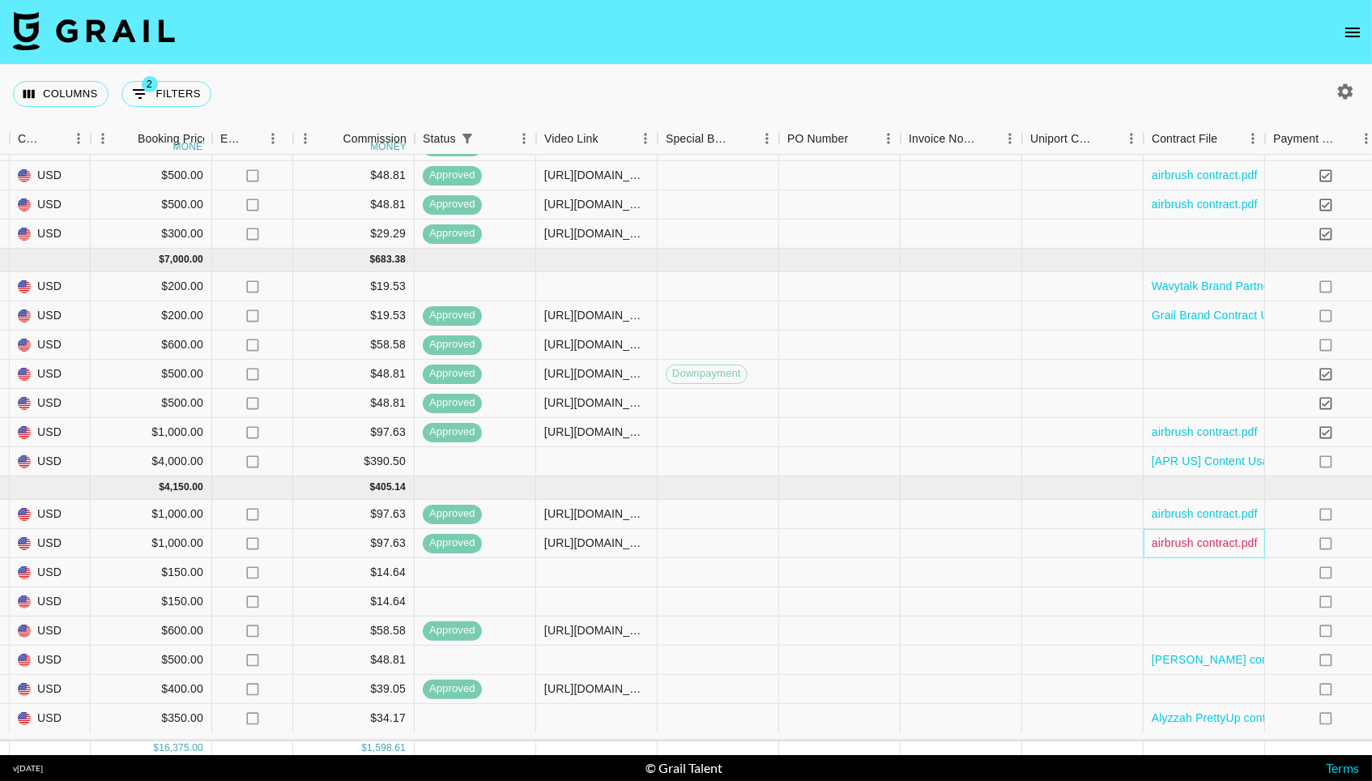
click at [1212, 550] on link "airbrush contract.pdf" at bounding box center [1205, 543] width 106 height 16
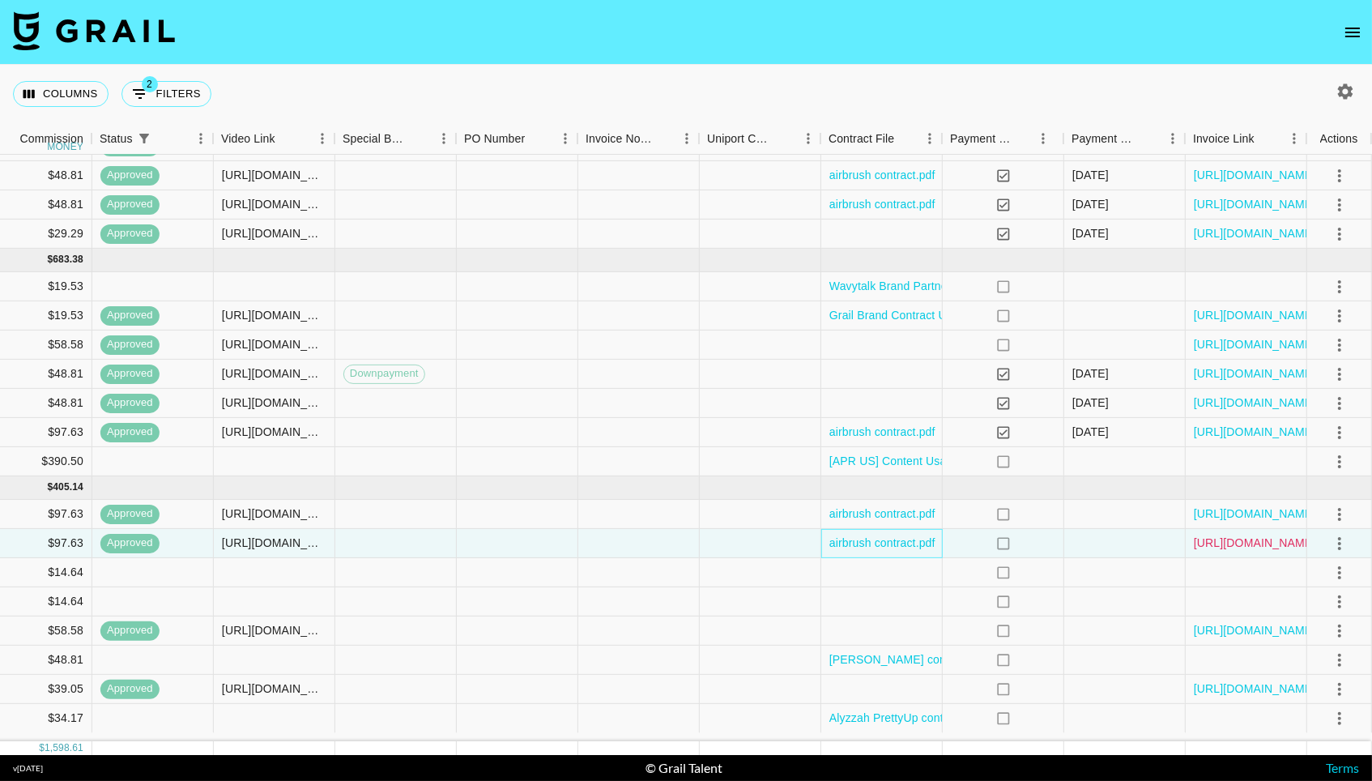
scroll to position [306, 1316]
click at [1213, 547] on link "https://in.xero.com/QDZCNXKt2yACyCOZTIPUbwUCtvNnwM26hH7WSUgF" at bounding box center [1256, 543] width 122 height 16
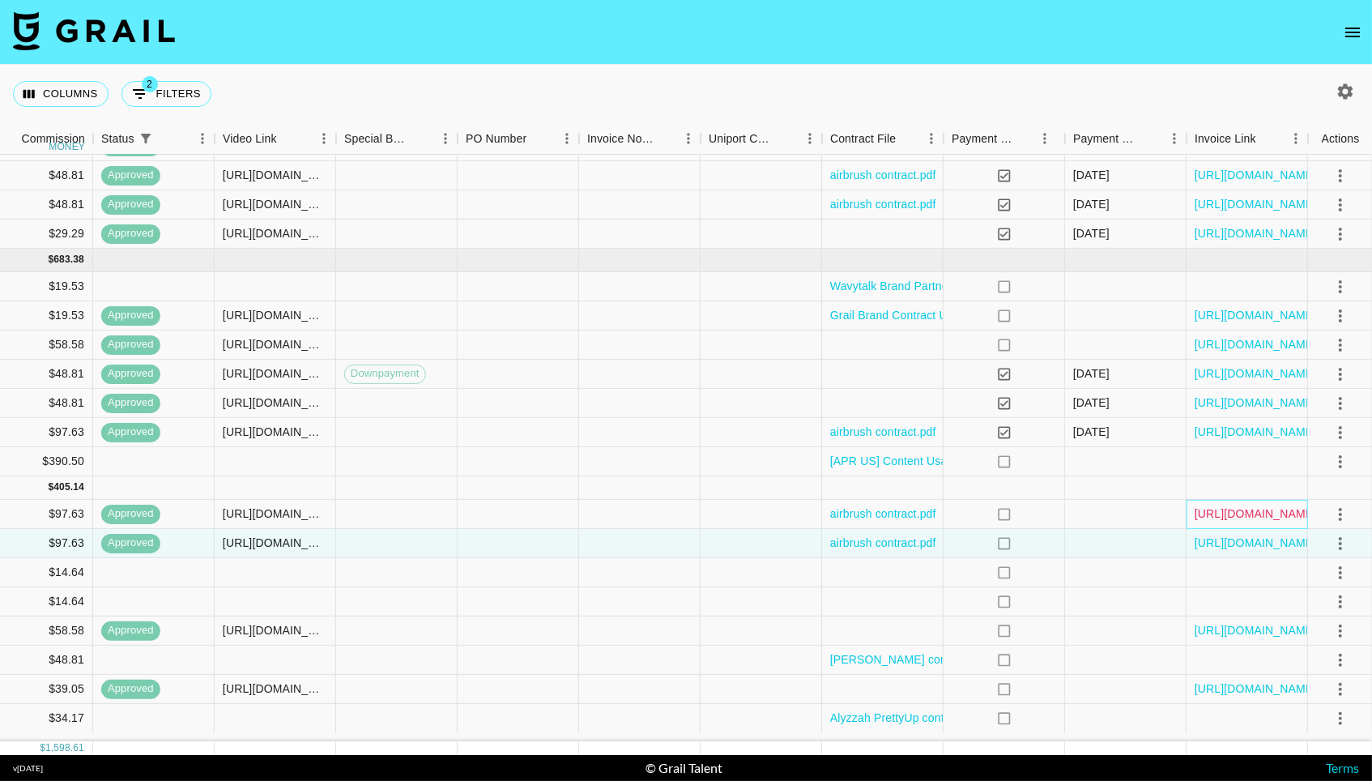
click at [1247, 515] on link "https://in.xero.com/18PZuyCESKNDK7X1RUnDc2Es28ZMDESLqJkD6mKp" at bounding box center [1256, 513] width 122 height 16
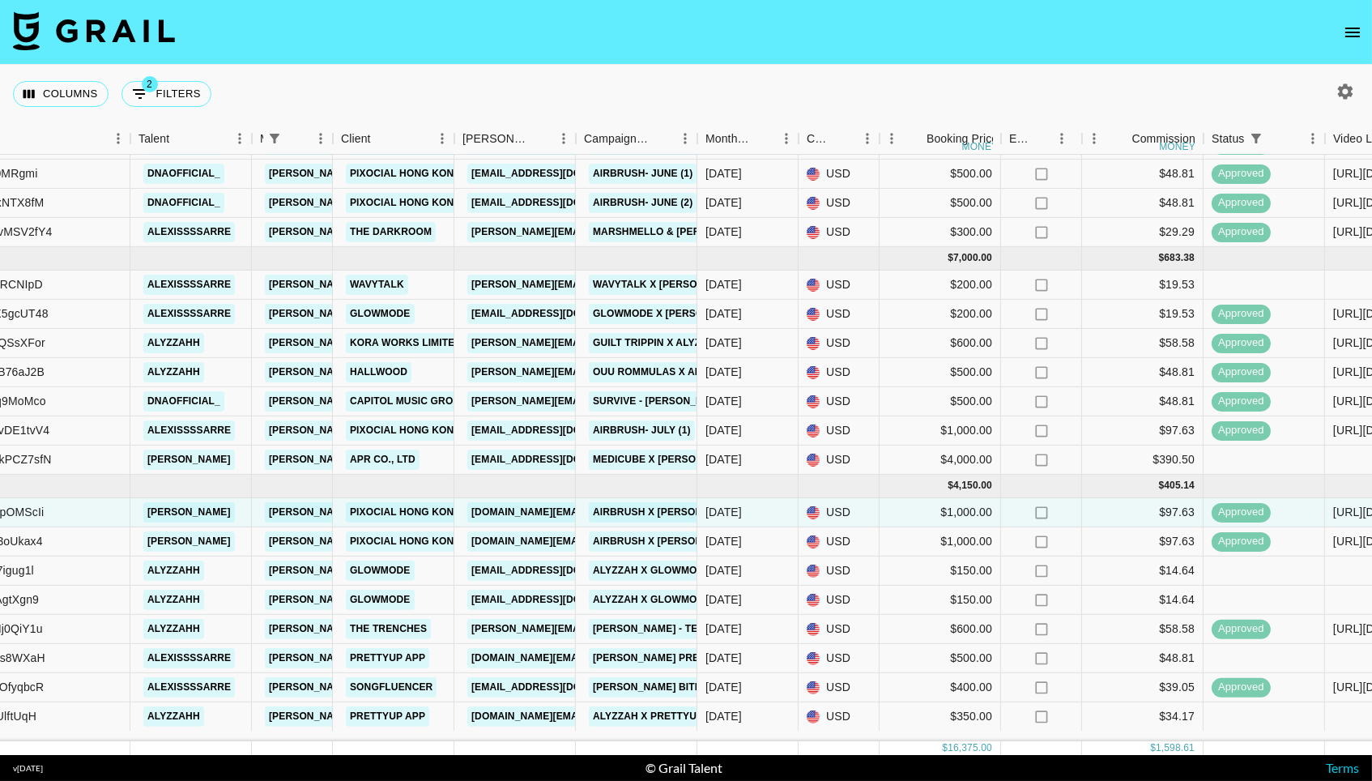
scroll to position [306, 206]
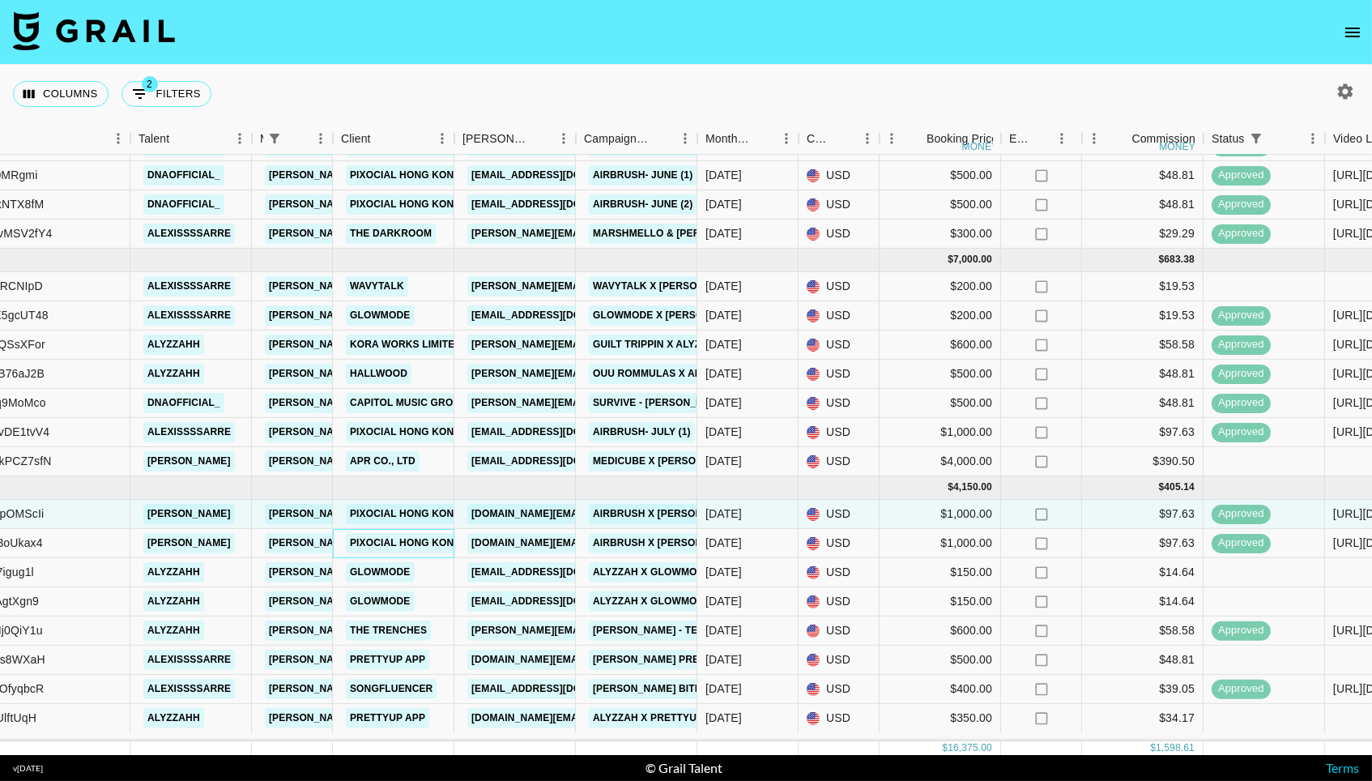
click at [402, 546] on link "Pixocial Hong Kong Limited" at bounding box center [427, 543] width 162 height 20
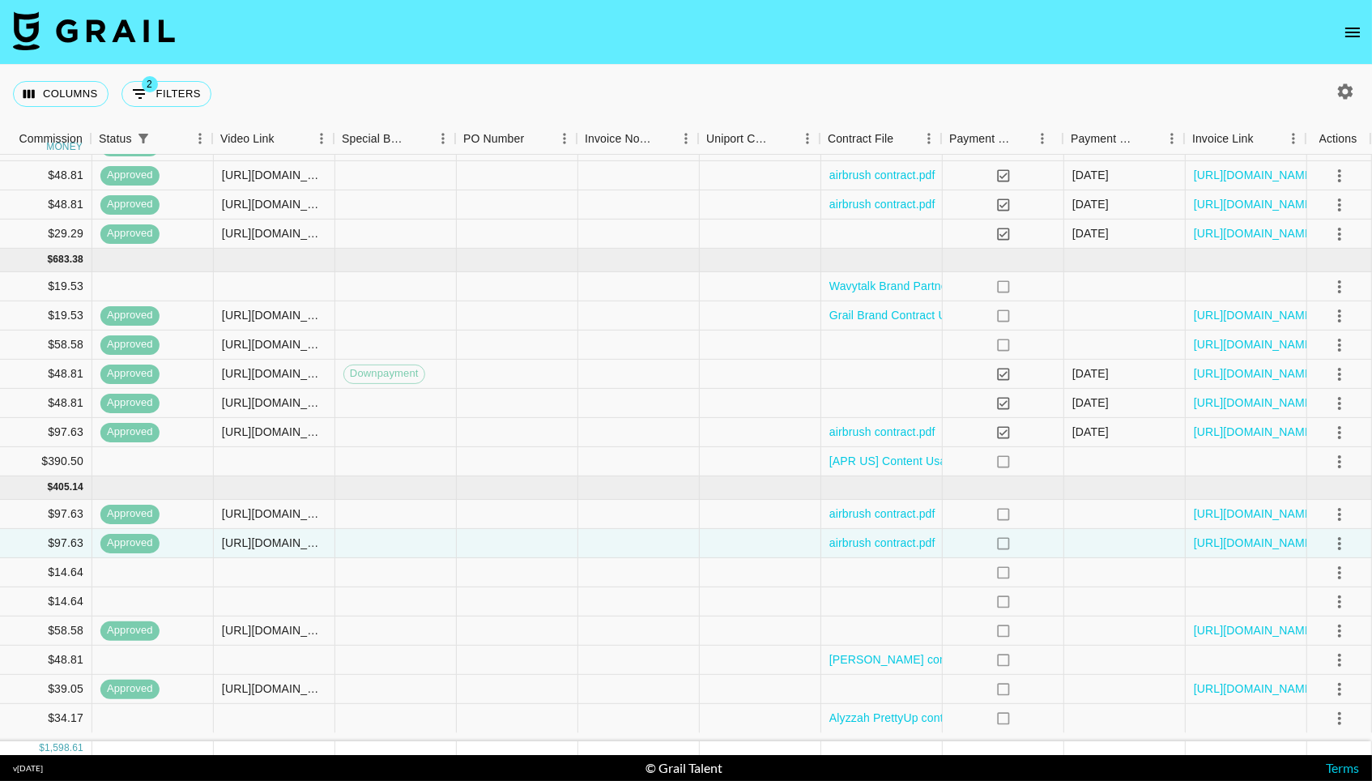
scroll to position [306, 1316]
click at [1275, 558] on div "https://in.xero.com/QDZCNXKt2yACyCOZTIPUbwUCtvNnwM26hH7WSUgF" at bounding box center [1248, 543] width 122 height 29
click at [1272, 551] on link "https://in.xero.com/QDZCNXKt2yACyCOZTIPUbwUCtvNnwM26hH7WSUgF" at bounding box center [1256, 543] width 122 height 16
click at [1276, 518] on link "https://in.xero.com/18PZuyCESKNDK7X1RUnDc2Es28ZMDESLqJkD6mKp" at bounding box center [1256, 513] width 122 height 16
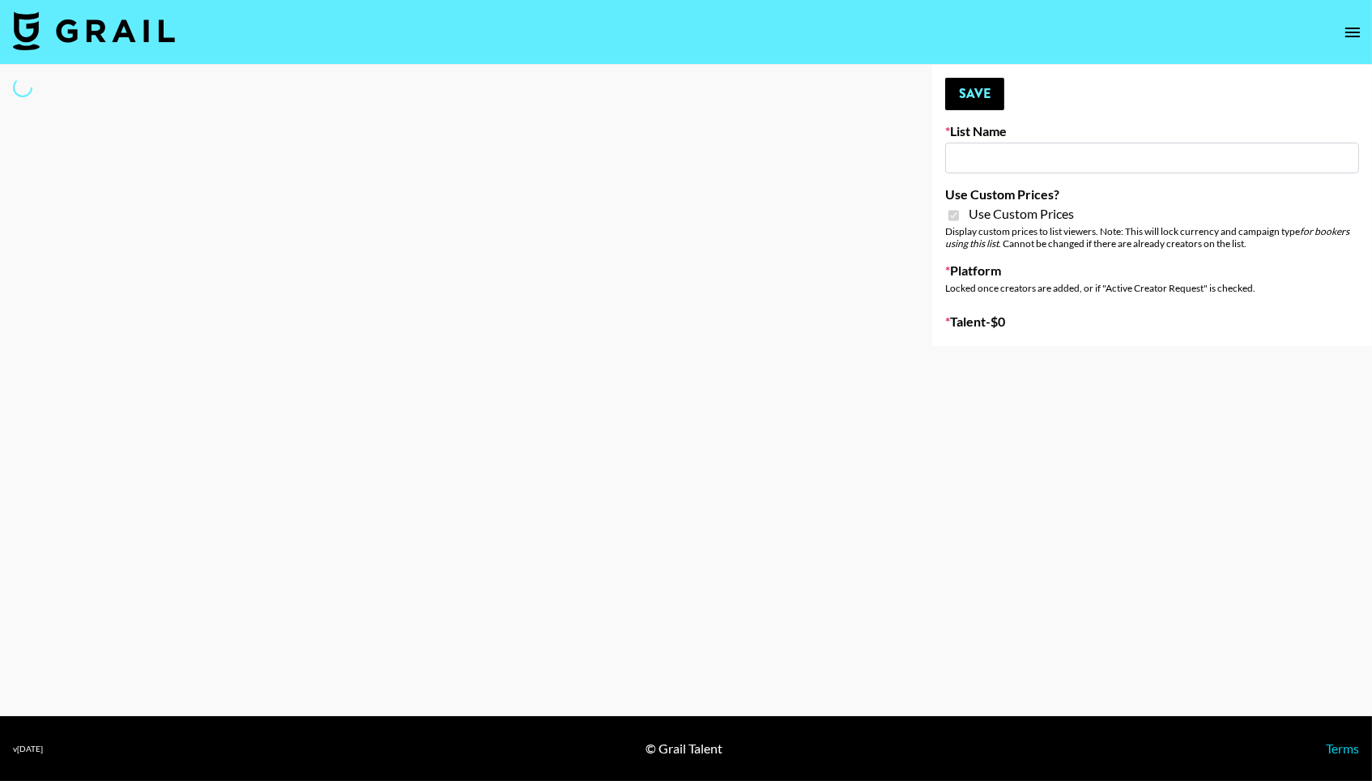
type input "Liquid Brands ([DATE])"
checkbox input "true"
select select "Brand"
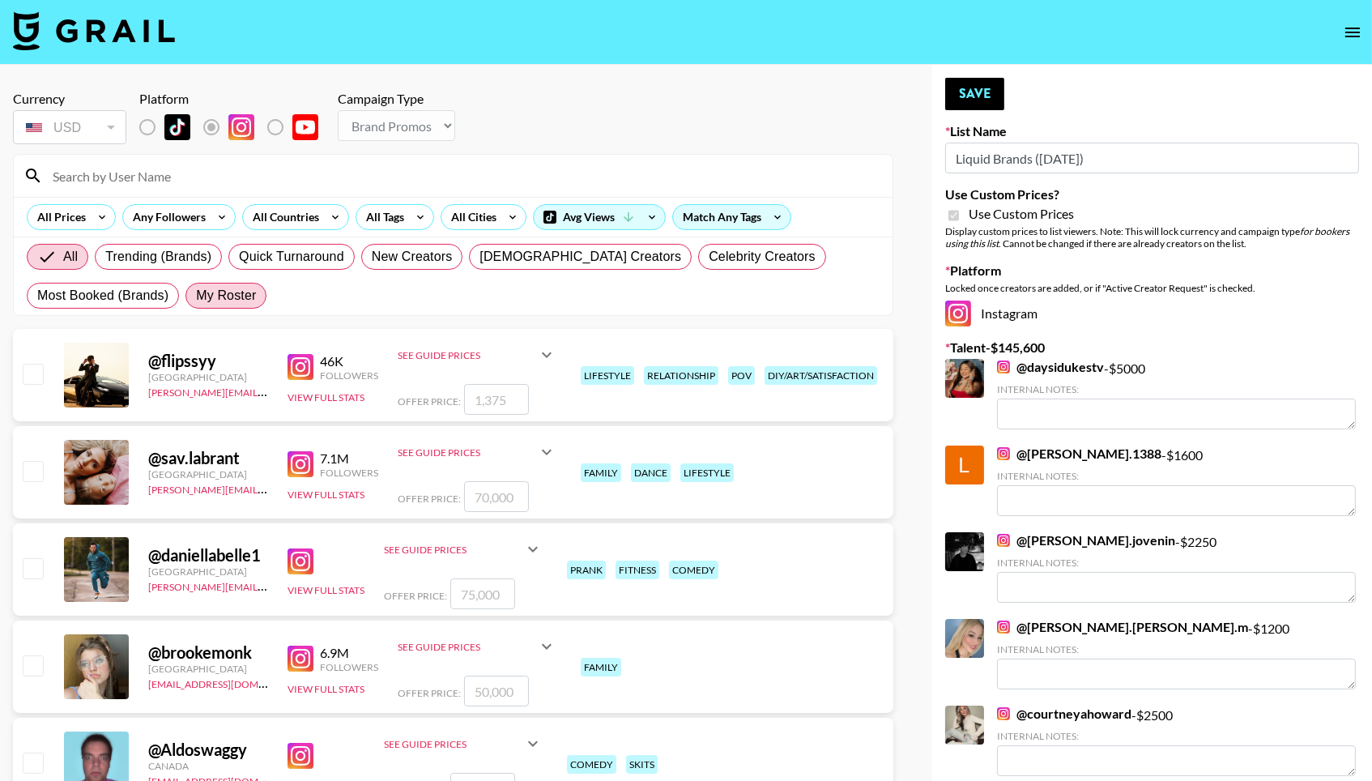
click at [241, 288] on span "My Roster" at bounding box center [226, 295] width 60 height 19
click at [196, 296] on input "My Roster" at bounding box center [196, 296] width 0 height 0
radio input "true"
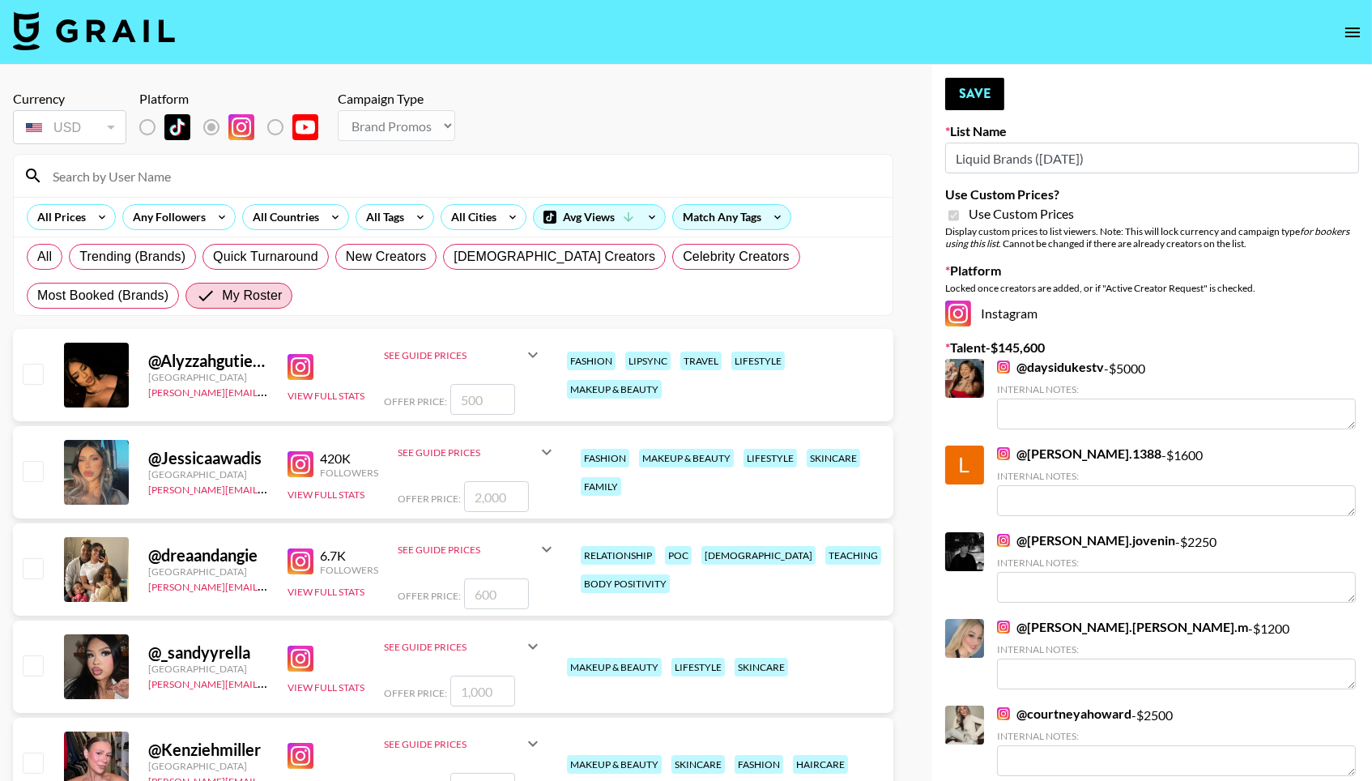
click at [30, 573] on input "checkbox" at bounding box center [32, 567] width 19 height 19
checkbox input "true"
type input "600"
click at [29, 668] on input "checkbox" at bounding box center [32, 664] width 19 height 19
checkbox input "true"
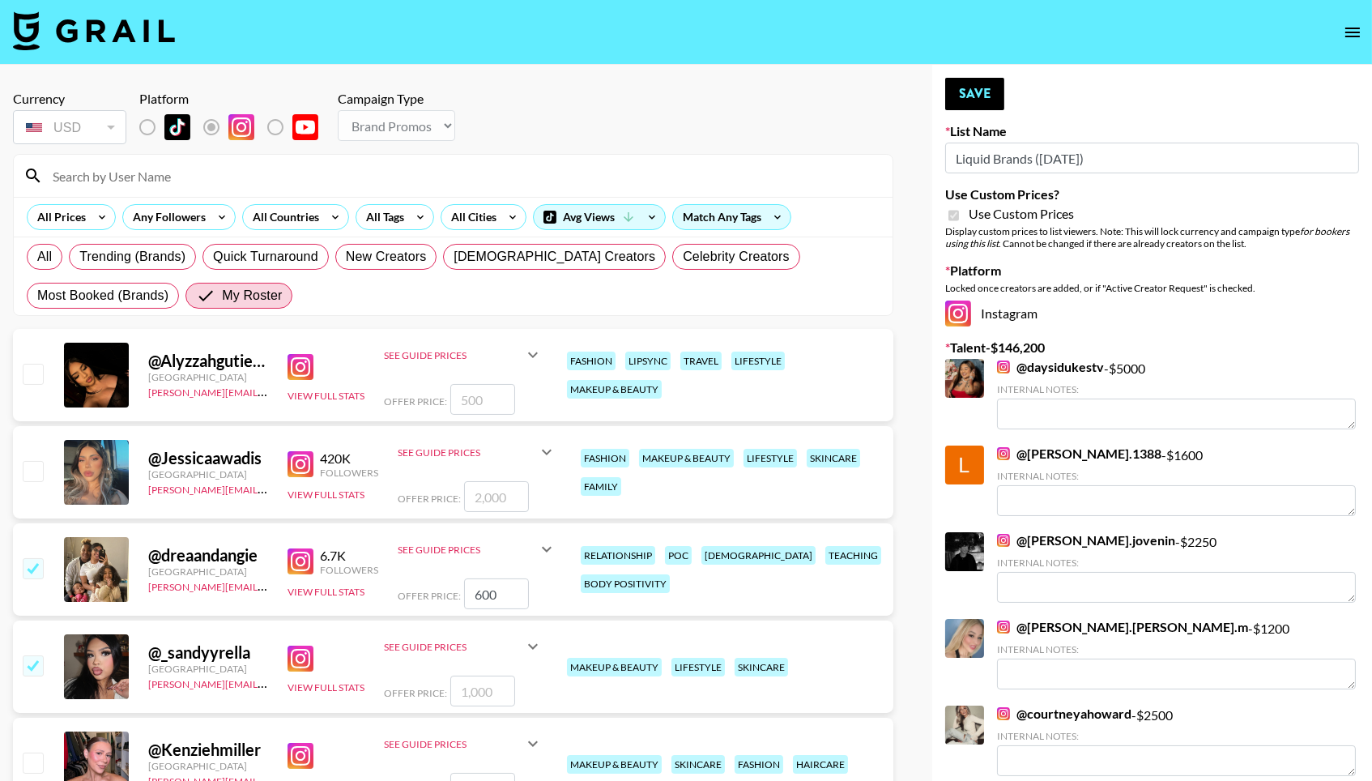
type input "1000"
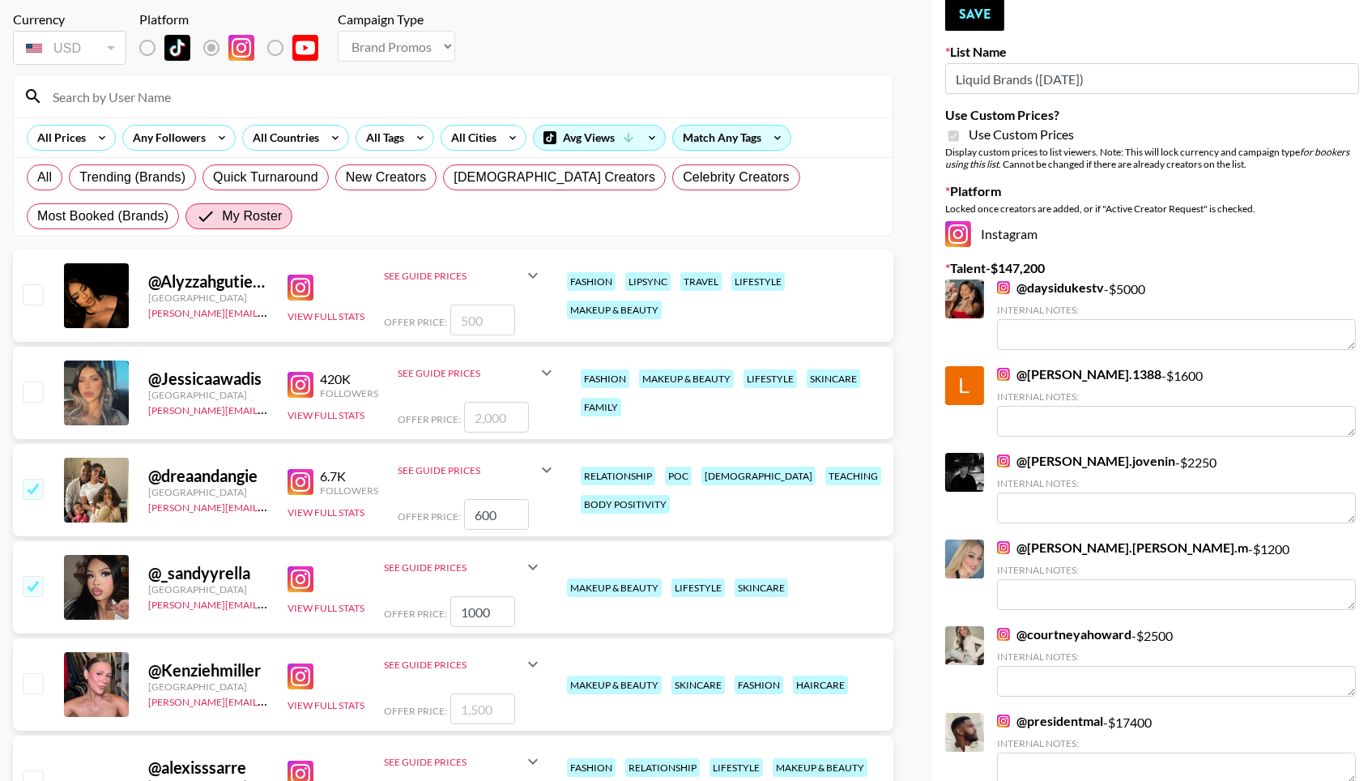
click at [31, 683] on input "checkbox" at bounding box center [32, 682] width 19 height 19
checkbox input "true"
type input "1500"
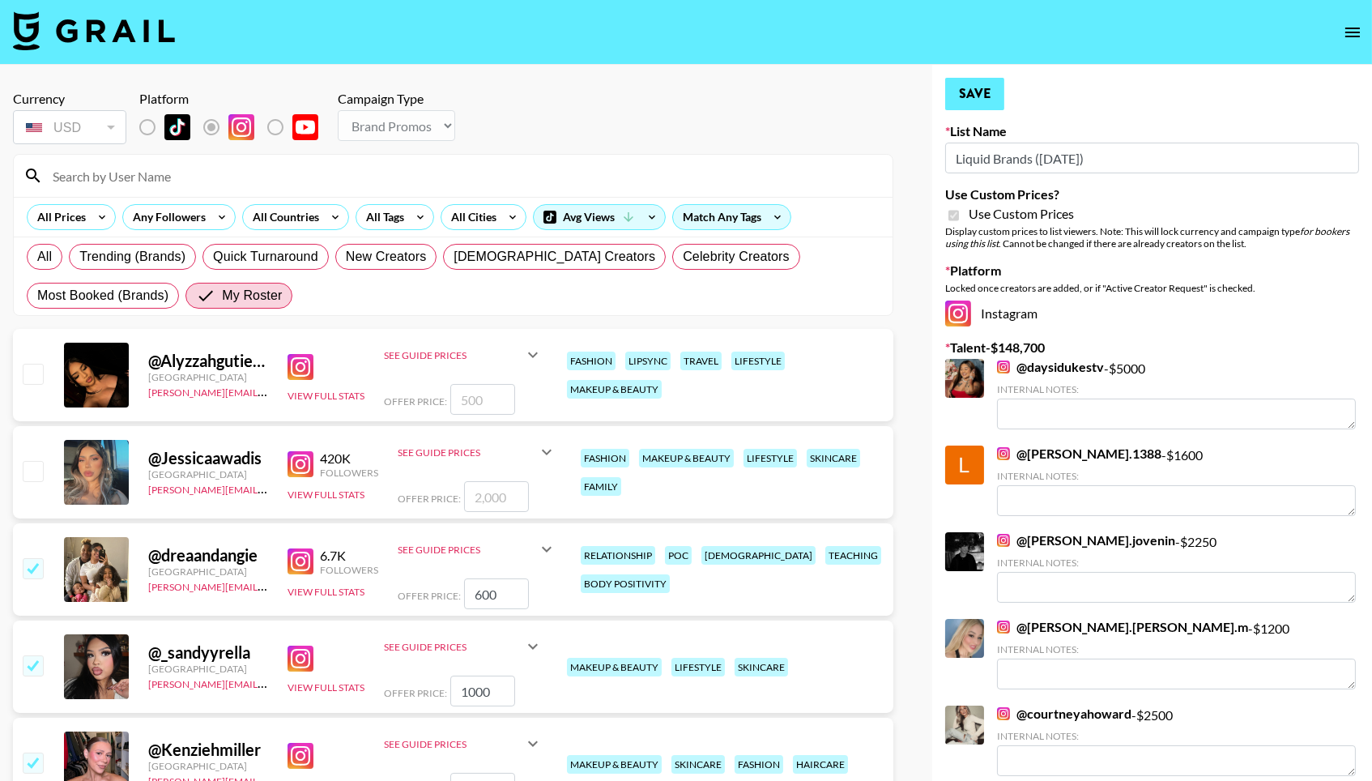
click at [975, 94] on button "Save" at bounding box center [974, 94] width 59 height 32
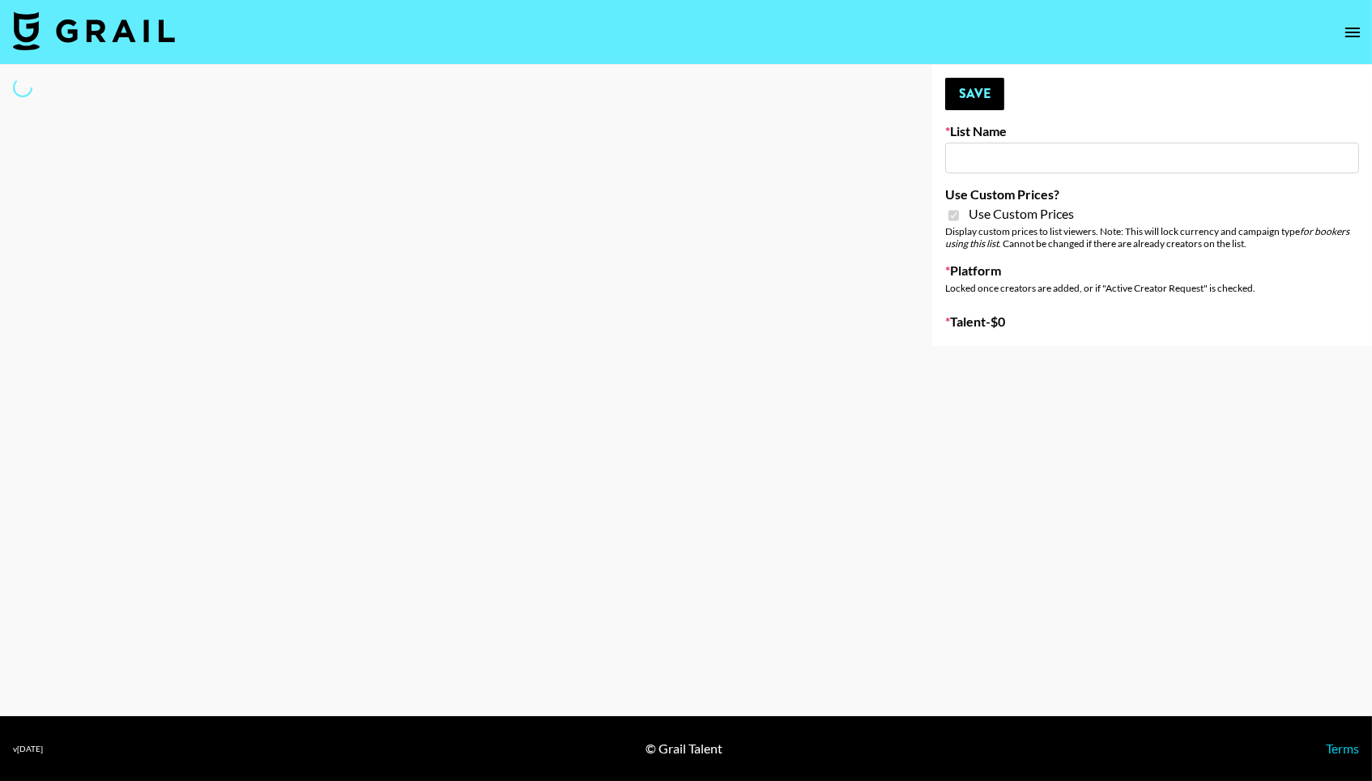
type input "Gfal"
checkbox input "true"
select select "Brand"
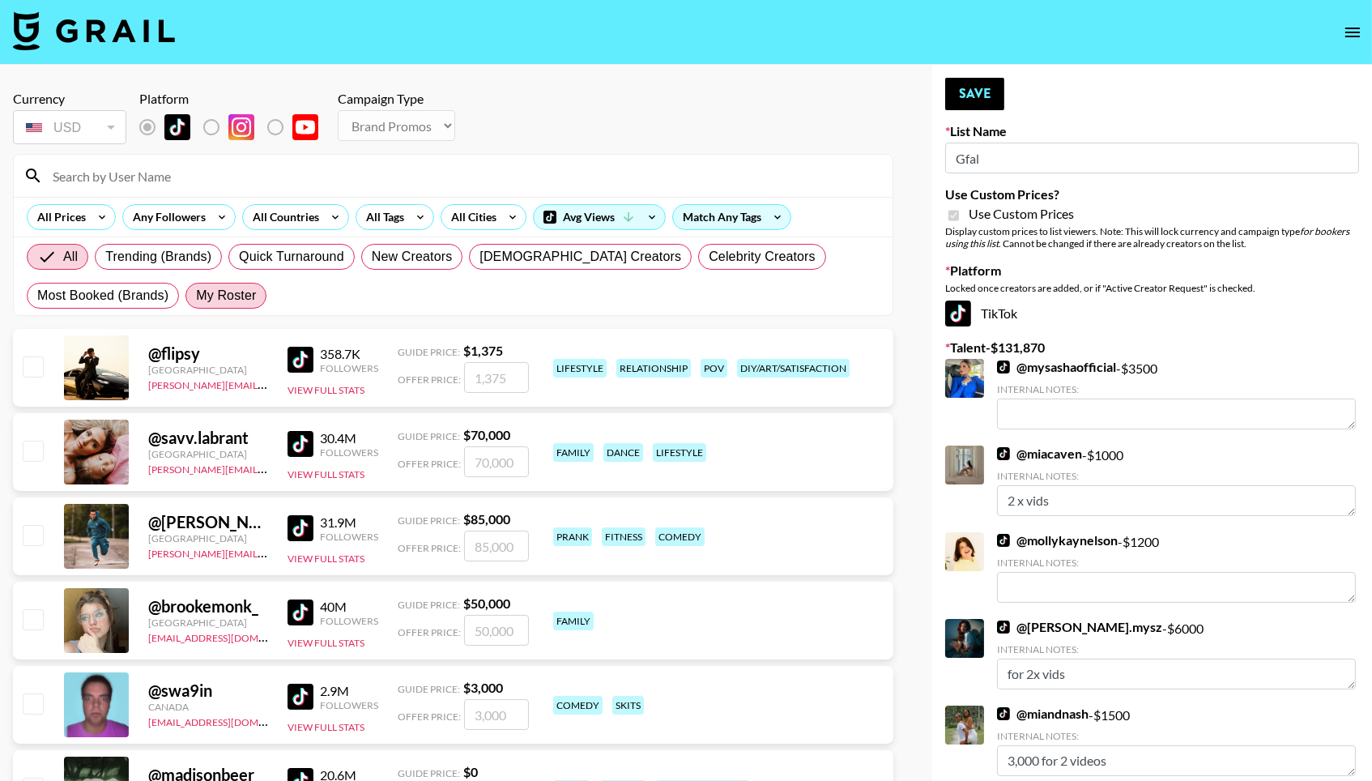
click at [224, 305] on span "My Roster" at bounding box center [226, 295] width 60 height 19
click at [196, 296] on input "My Roster" at bounding box center [196, 296] width 0 height 0
radio input "true"
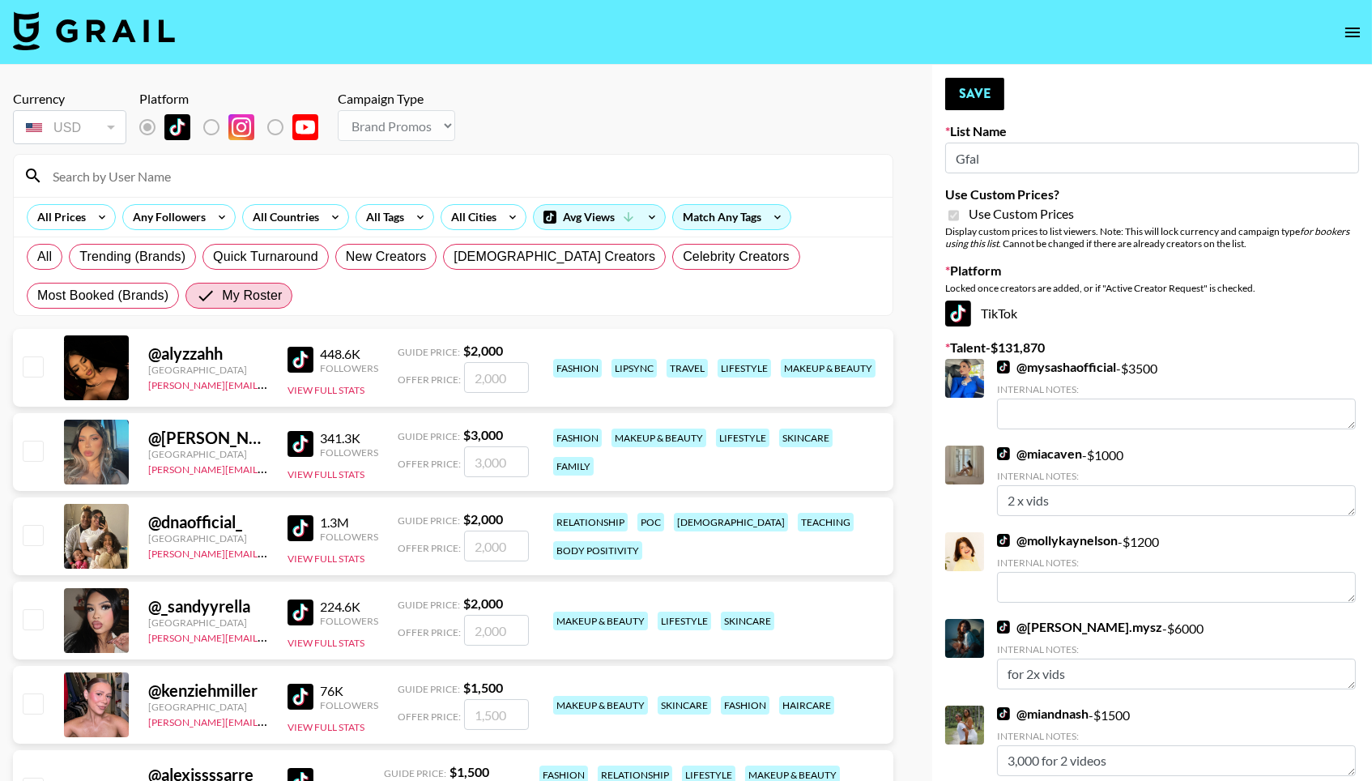
click at [28, 370] on input "checkbox" at bounding box center [32, 365] width 19 height 19
checkbox input "true"
type input "2000"
click at [36, 452] on input "checkbox" at bounding box center [32, 450] width 19 height 19
checkbox input "true"
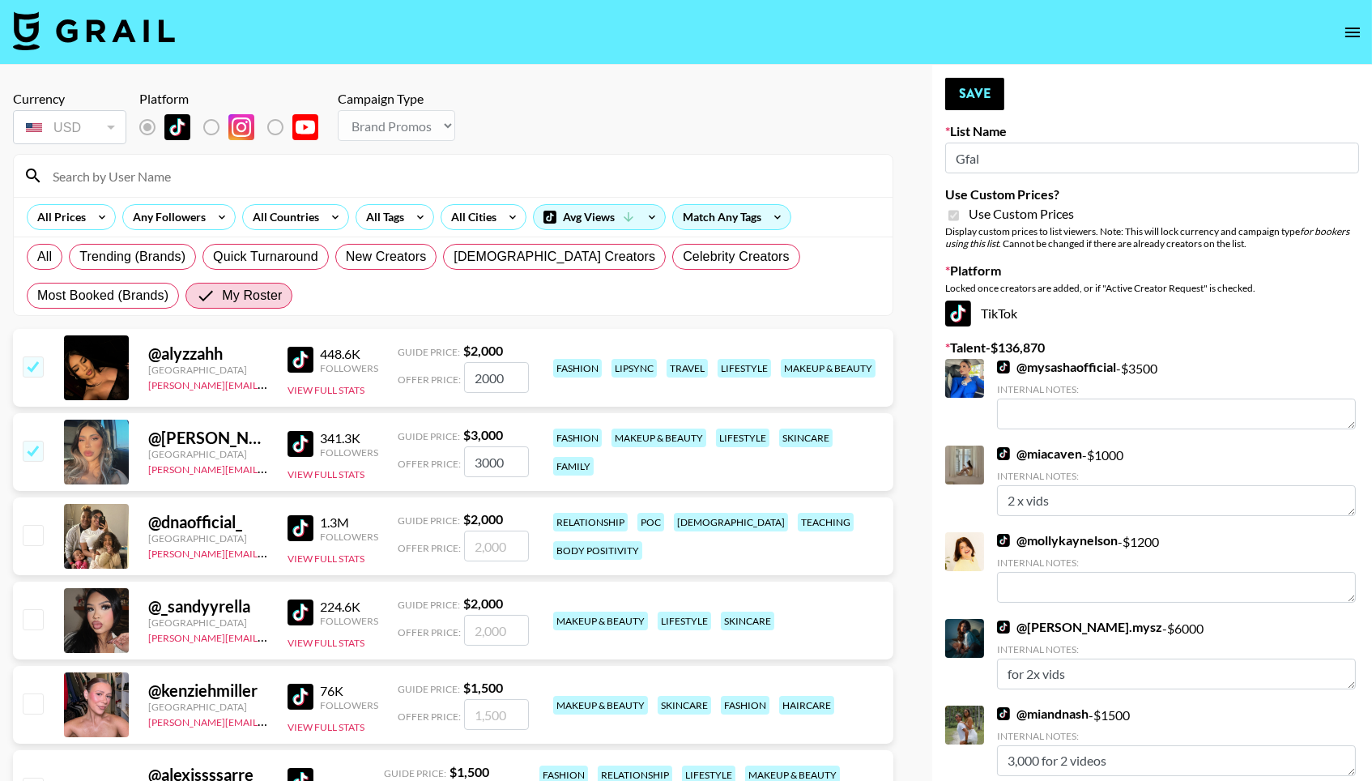
type input "3000"
click at [30, 540] on input "checkbox" at bounding box center [32, 534] width 19 height 19
checkbox input "true"
type input "2000"
click at [28, 615] on input "checkbox" at bounding box center [32, 618] width 19 height 19
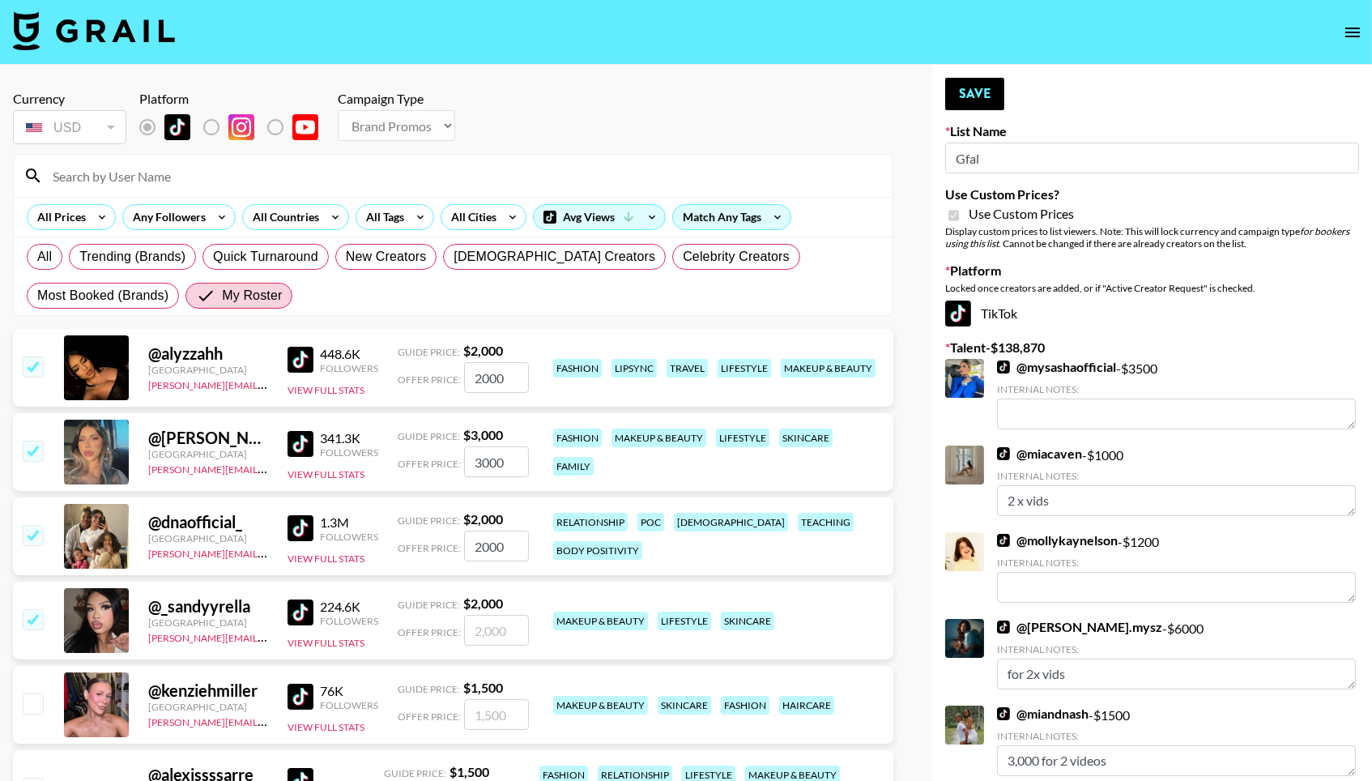
checkbox input "true"
type input "2000"
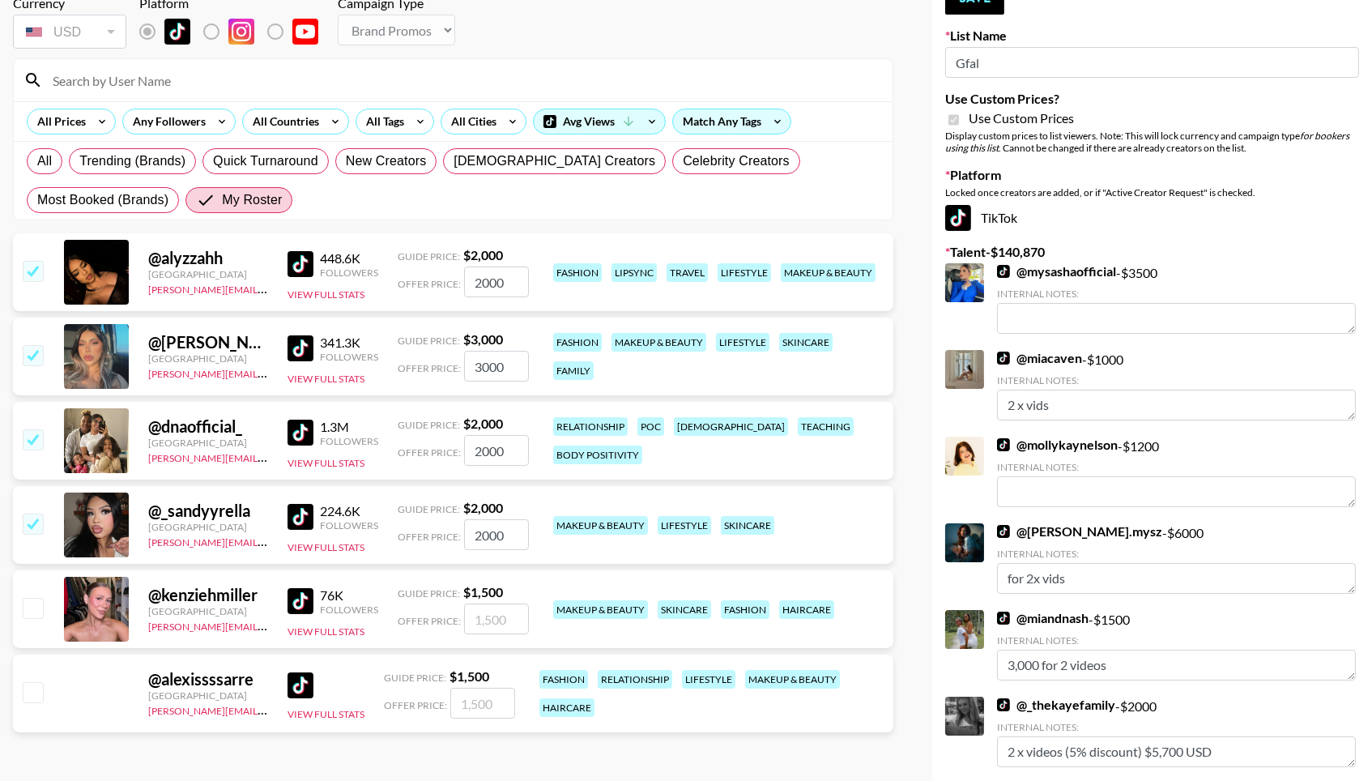
scroll to position [95, 0]
click at [28, 624] on div at bounding box center [31, 610] width 25 height 28
click at [28, 613] on input "checkbox" at bounding box center [32, 608] width 19 height 19
checkbox input "true"
type input "1500"
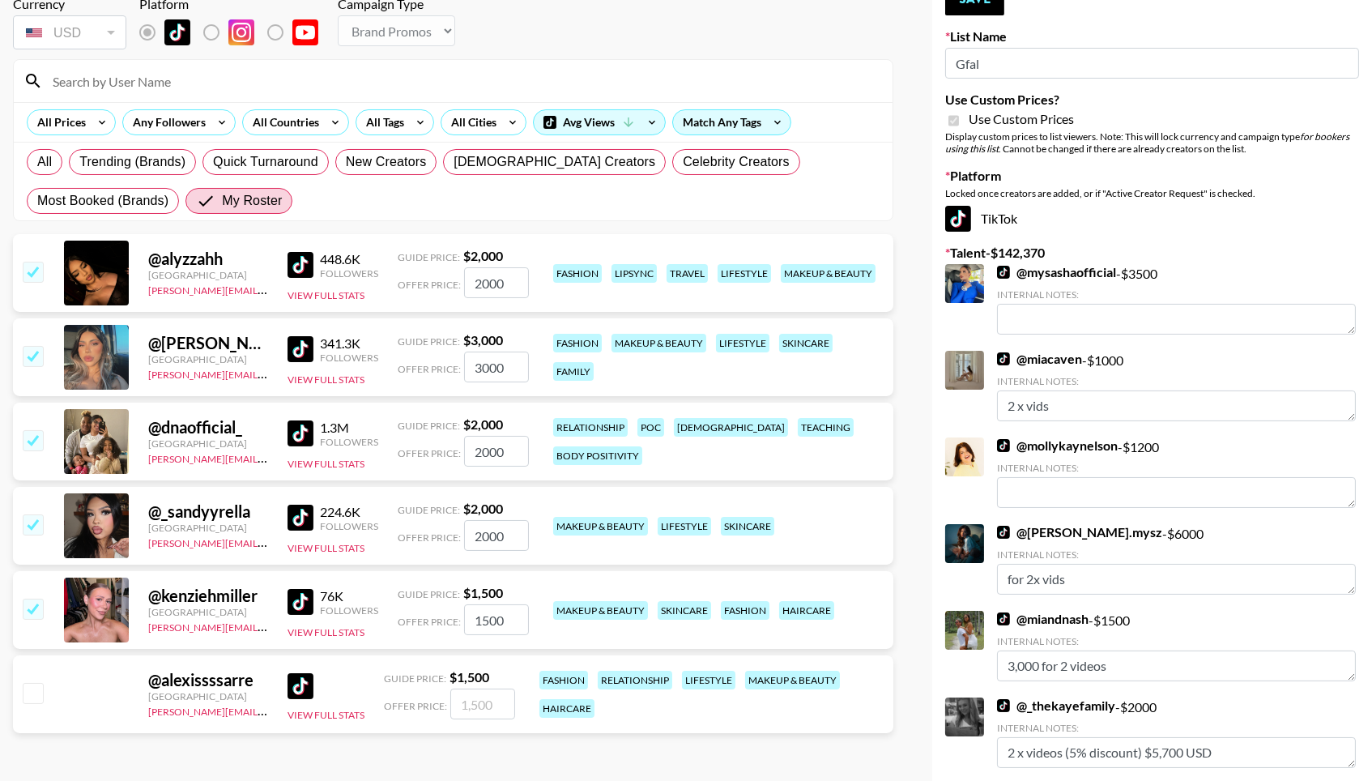
click at [31, 689] on input "checkbox" at bounding box center [32, 692] width 19 height 19
checkbox input "true"
type input "1500"
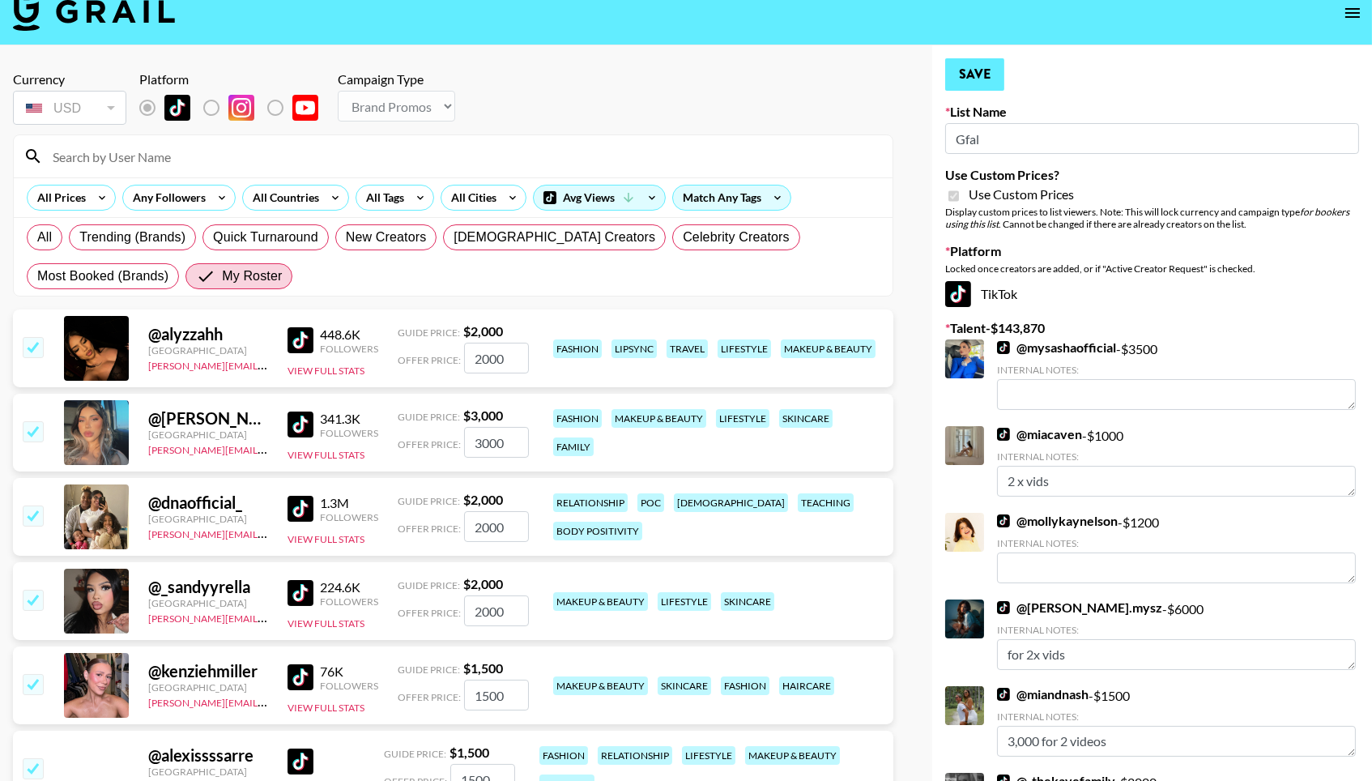
scroll to position [19, 0]
click at [979, 79] on button "Save" at bounding box center [974, 74] width 59 height 32
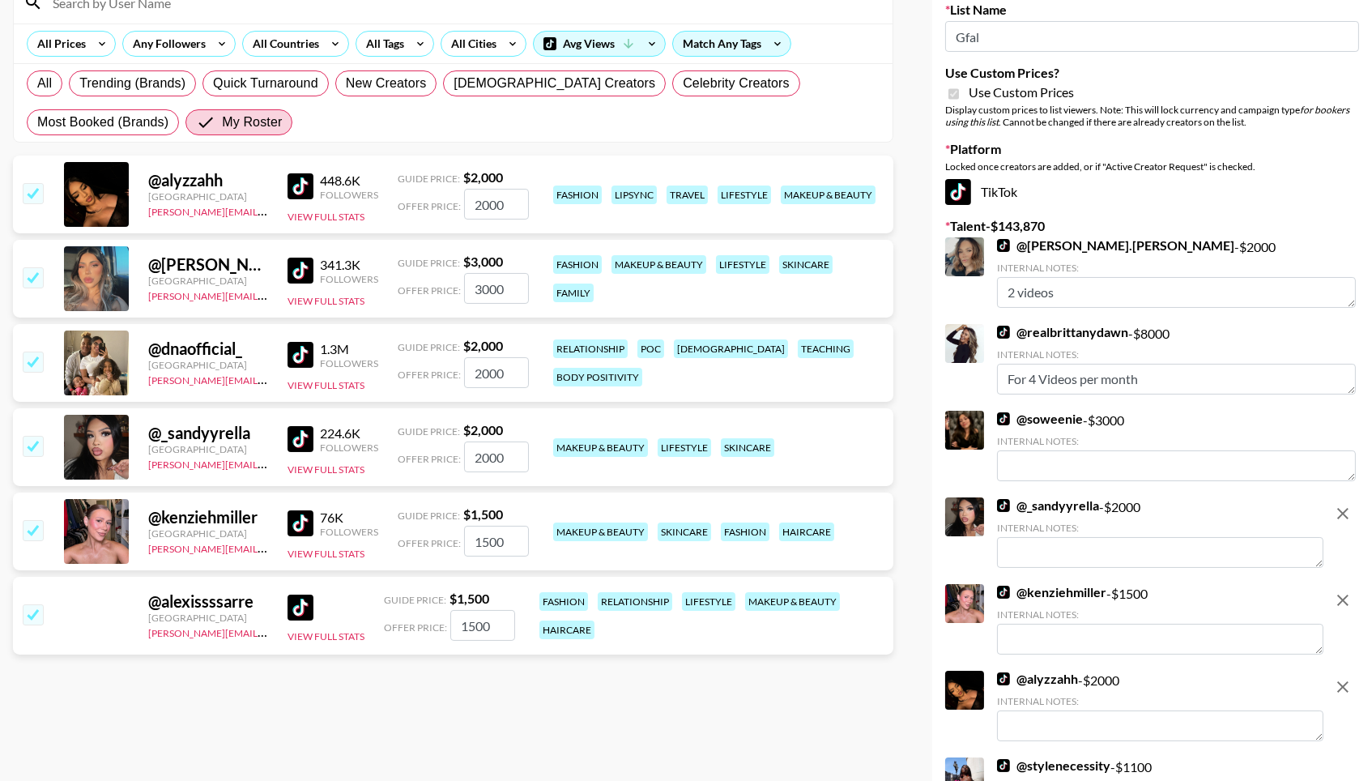
scroll to position [181, 0]
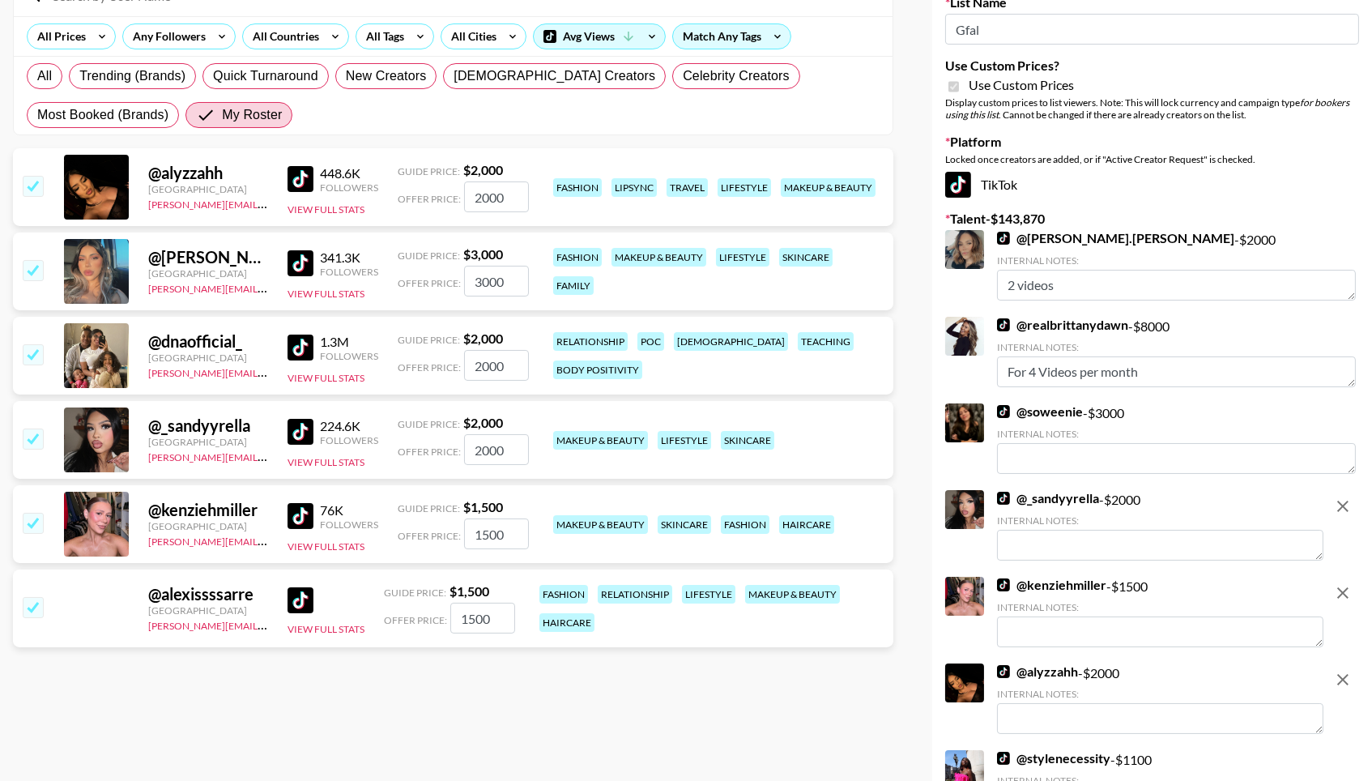
click at [1071, 541] on textarea at bounding box center [1160, 545] width 326 height 31
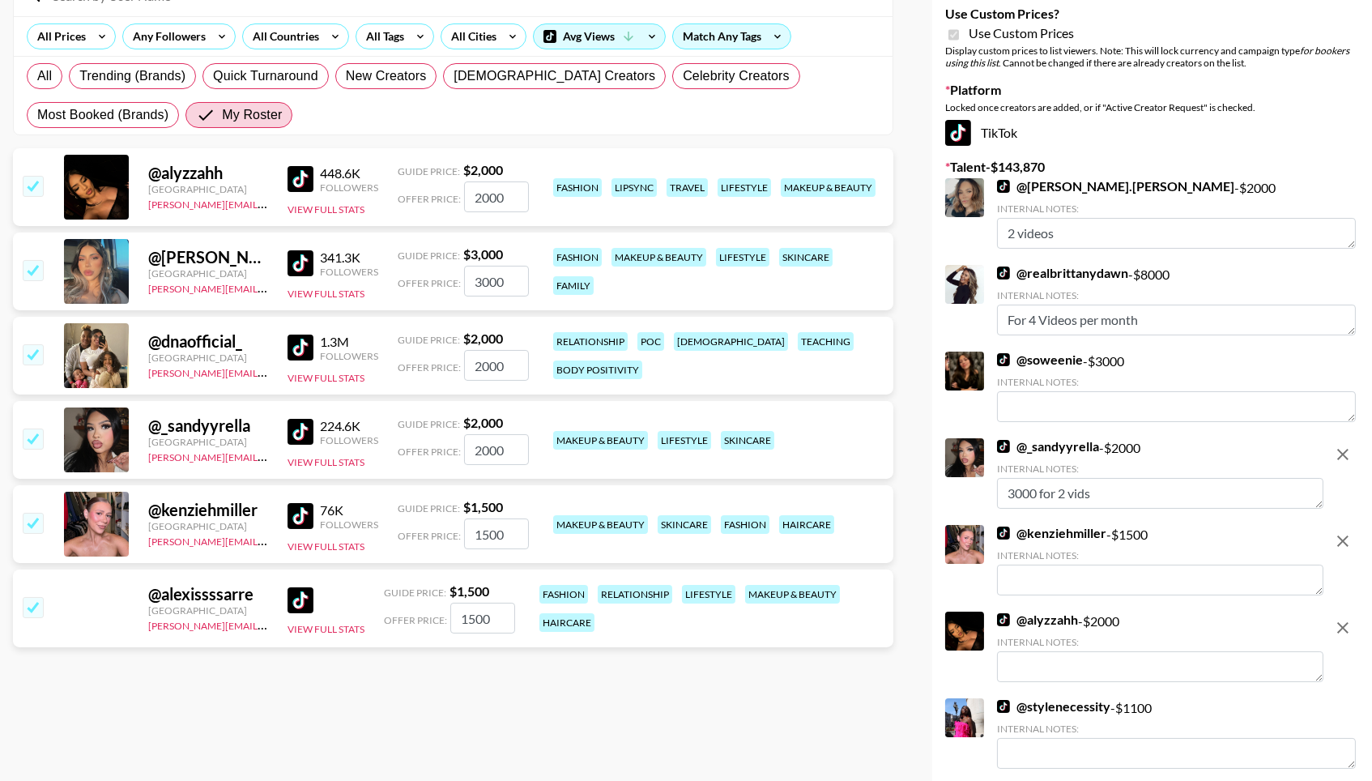
type textarea "3000 for 2 vids"
click at [1078, 574] on textarea at bounding box center [1160, 580] width 326 height 31
type textarea "$2500 for 2 vids"
click at [1090, 656] on textarea at bounding box center [1160, 666] width 326 height 31
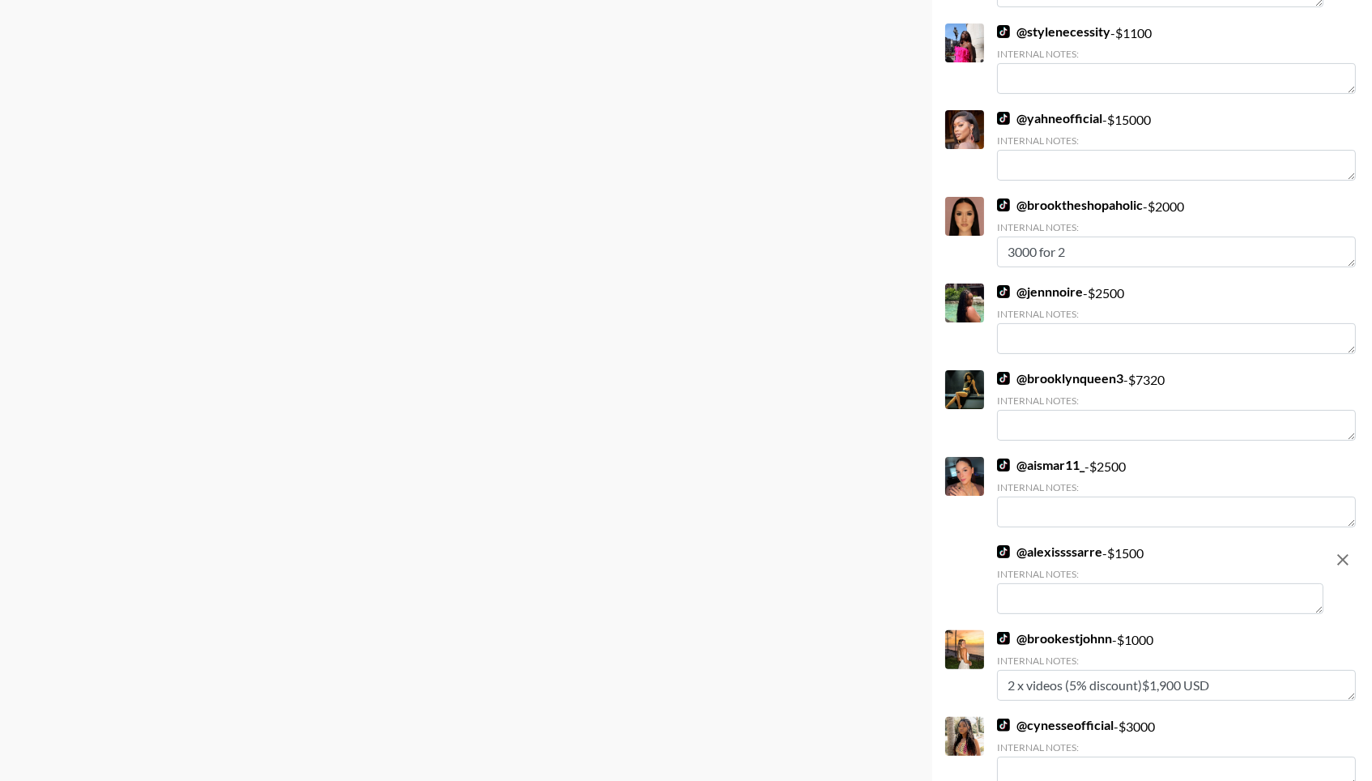
scroll to position [855, 0]
type textarea "$3000 for 2 vids"
click at [1129, 584] on textarea at bounding box center [1160, 599] width 326 height 31
type textarea "$2500 for 2 vids"
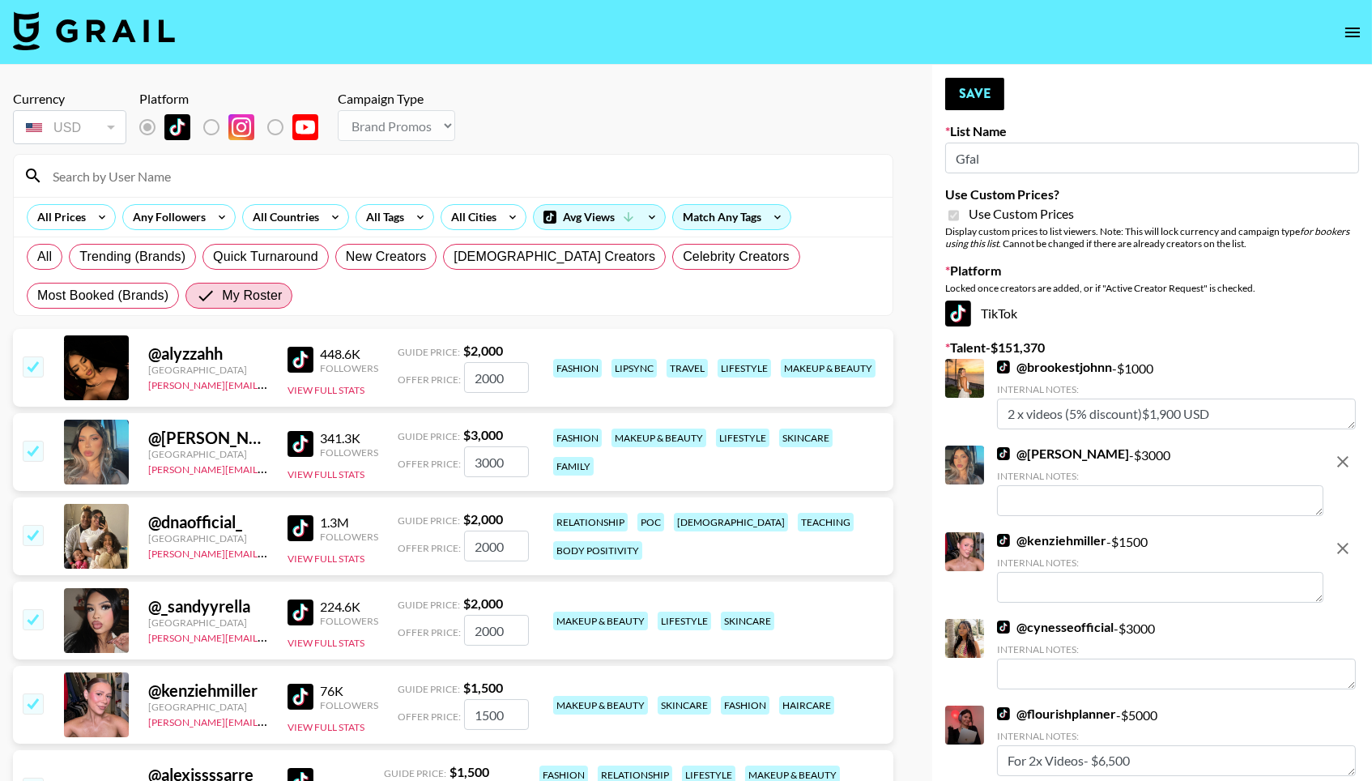
scroll to position [0, 0]
click at [1187, 490] on textarea at bounding box center [1160, 500] width 326 height 31
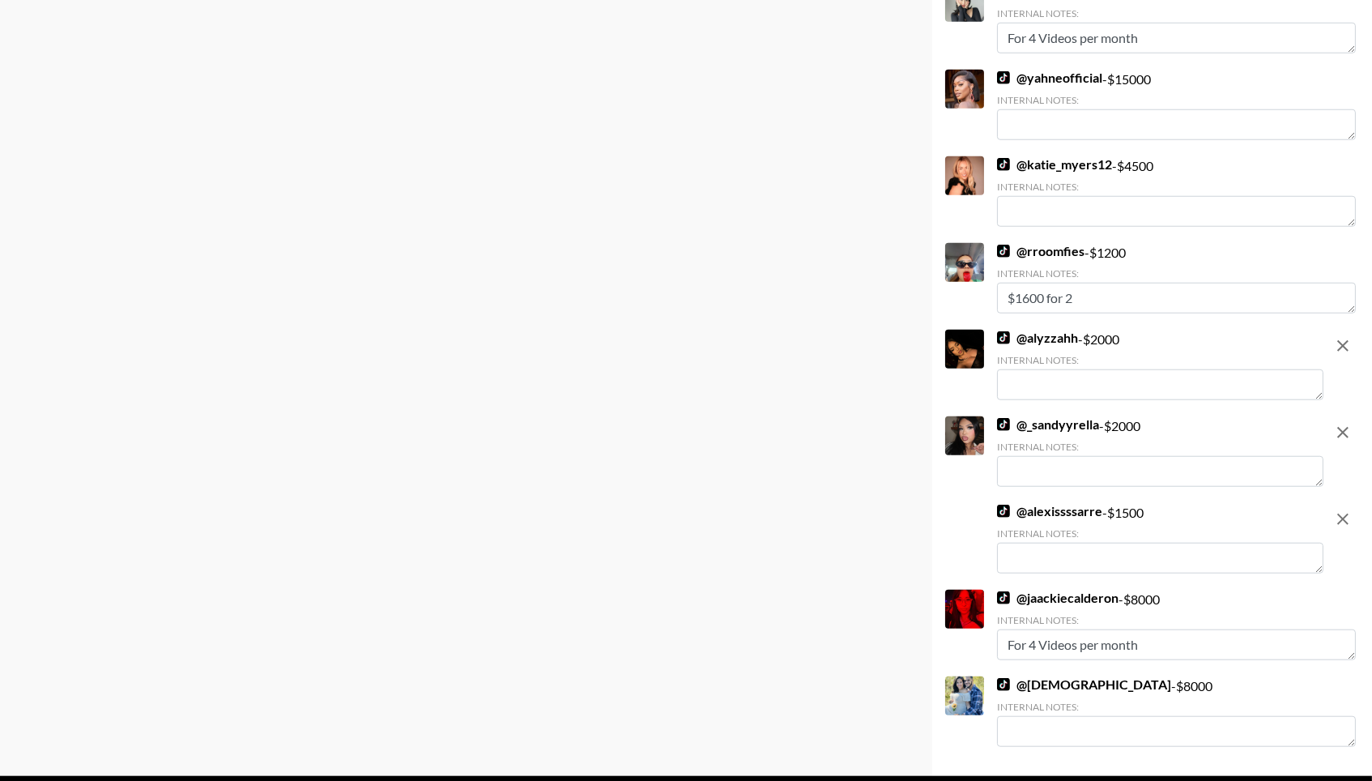
scroll to position [2888, 0]
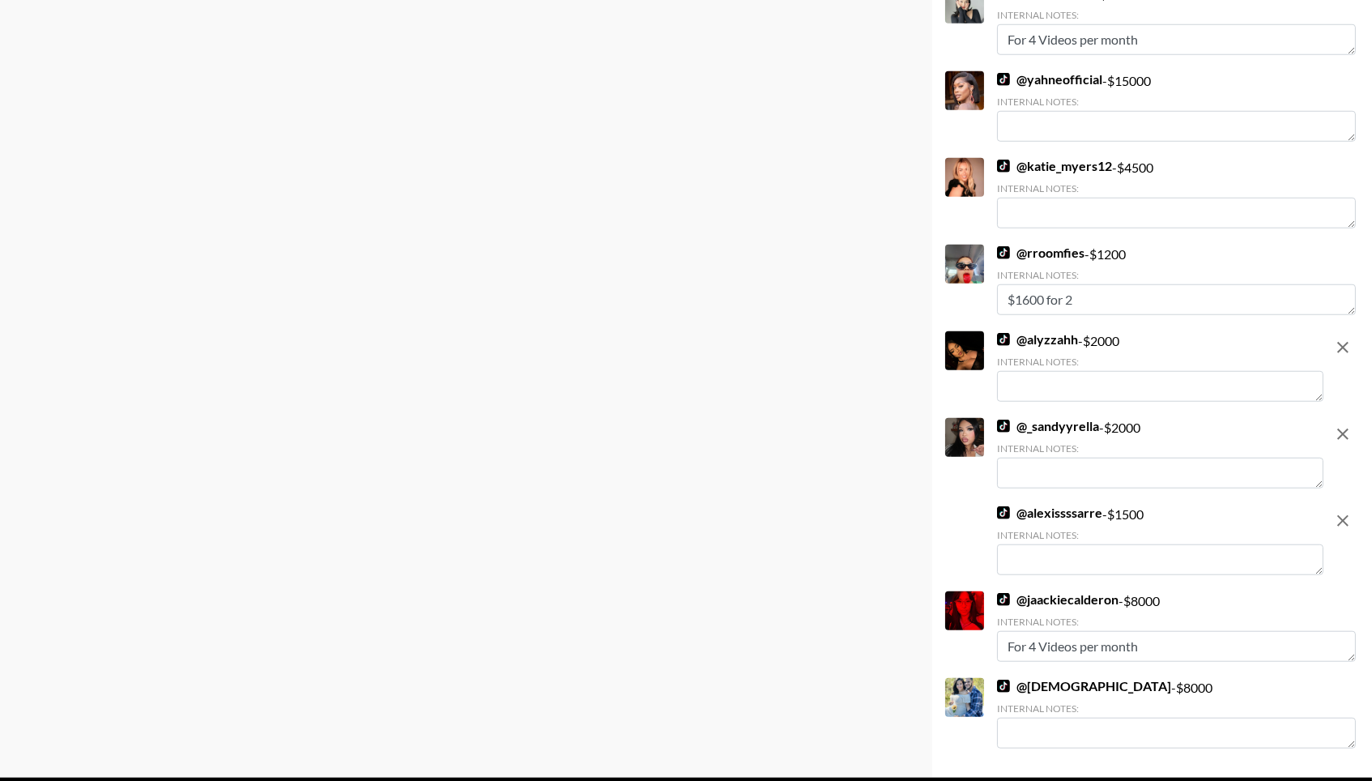
click at [1191, 544] on textarea at bounding box center [1160, 559] width 326 height 31
type textarea "$2500 for 2 vids"
click at [1179, 458] on textarea at bounding box center [1160, 473] width 326 height 31
type textarea "$3000"
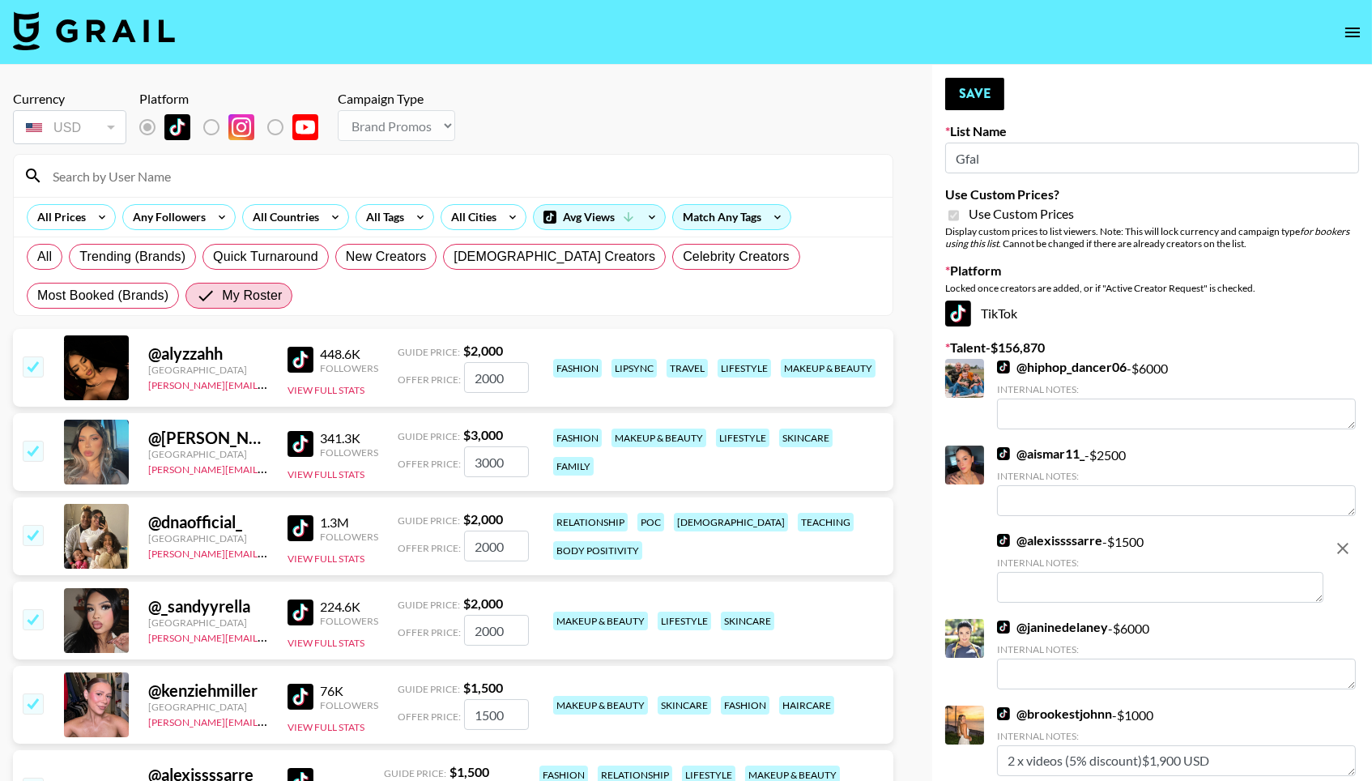
scroll to position [0, 0]
click at [968, 96] on button "Save" at bounding box center [974, 94] width 59 height 32
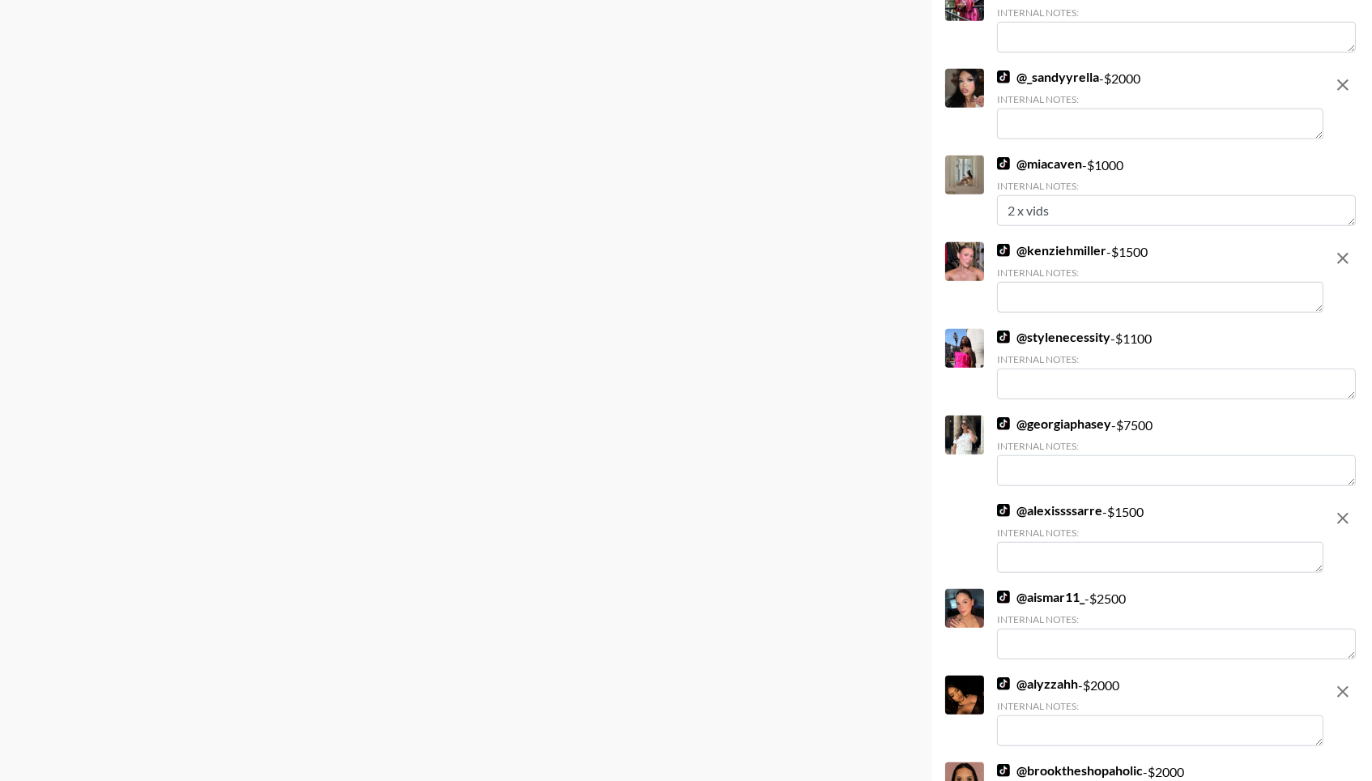
scroll to position [2856, 0]
click at [1132, 282] on textarea at bounding box center [1160, 297] width 326 height 31
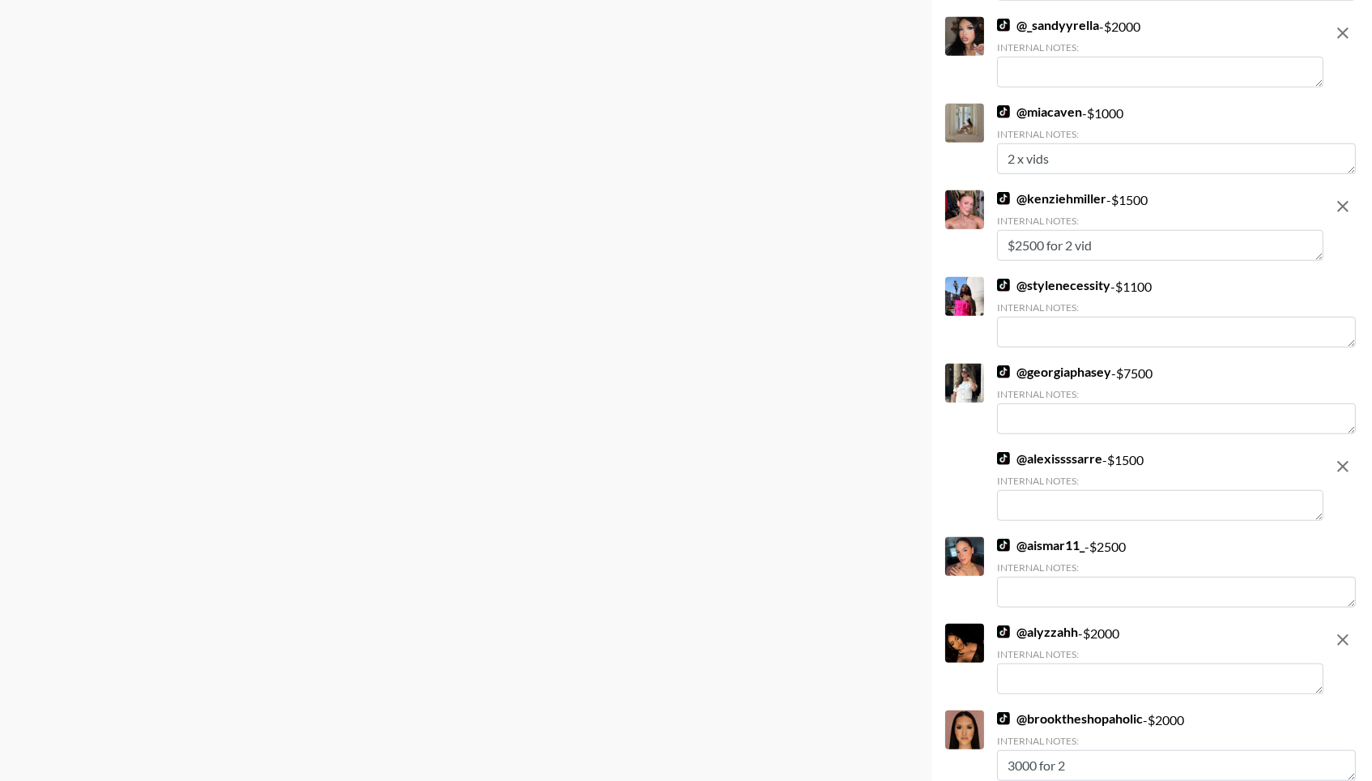
type textarea "$2500 for 2 vids"
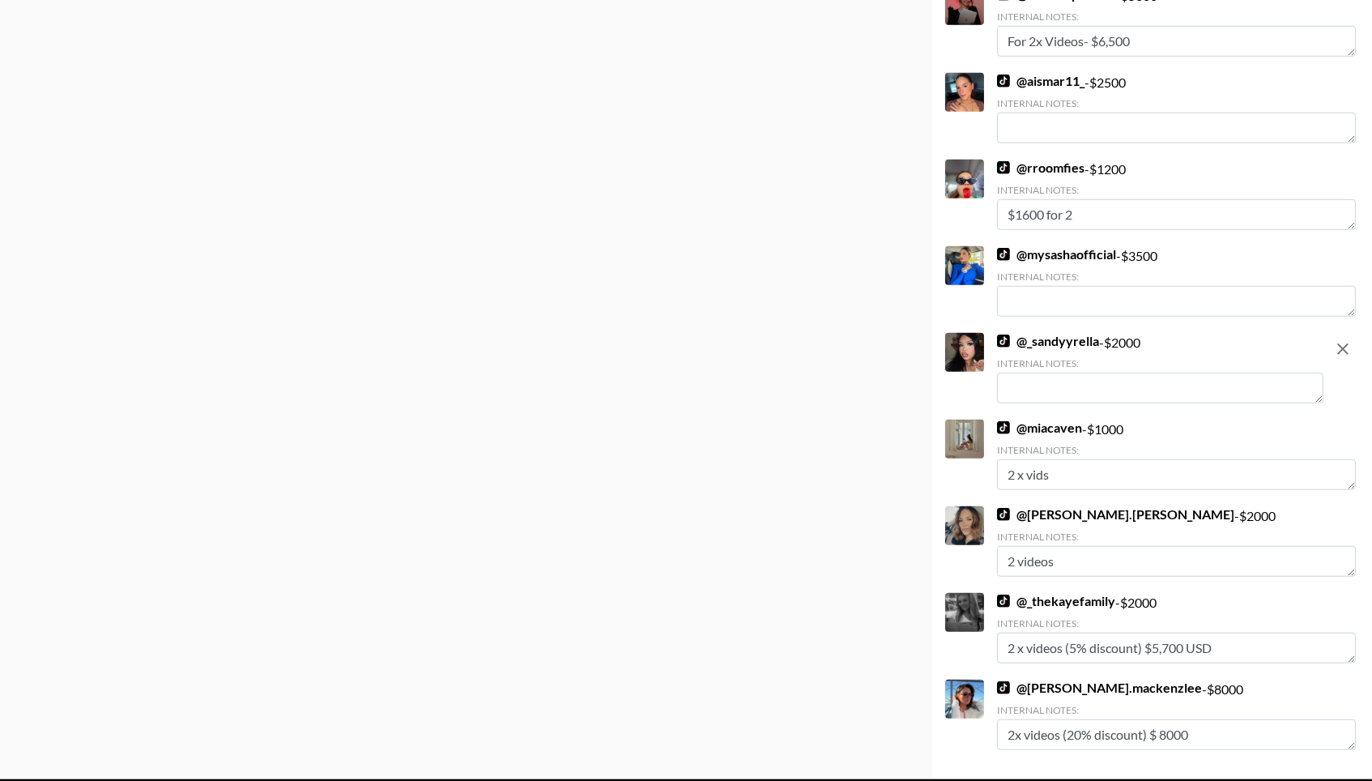
scroll to position [3059, 0]
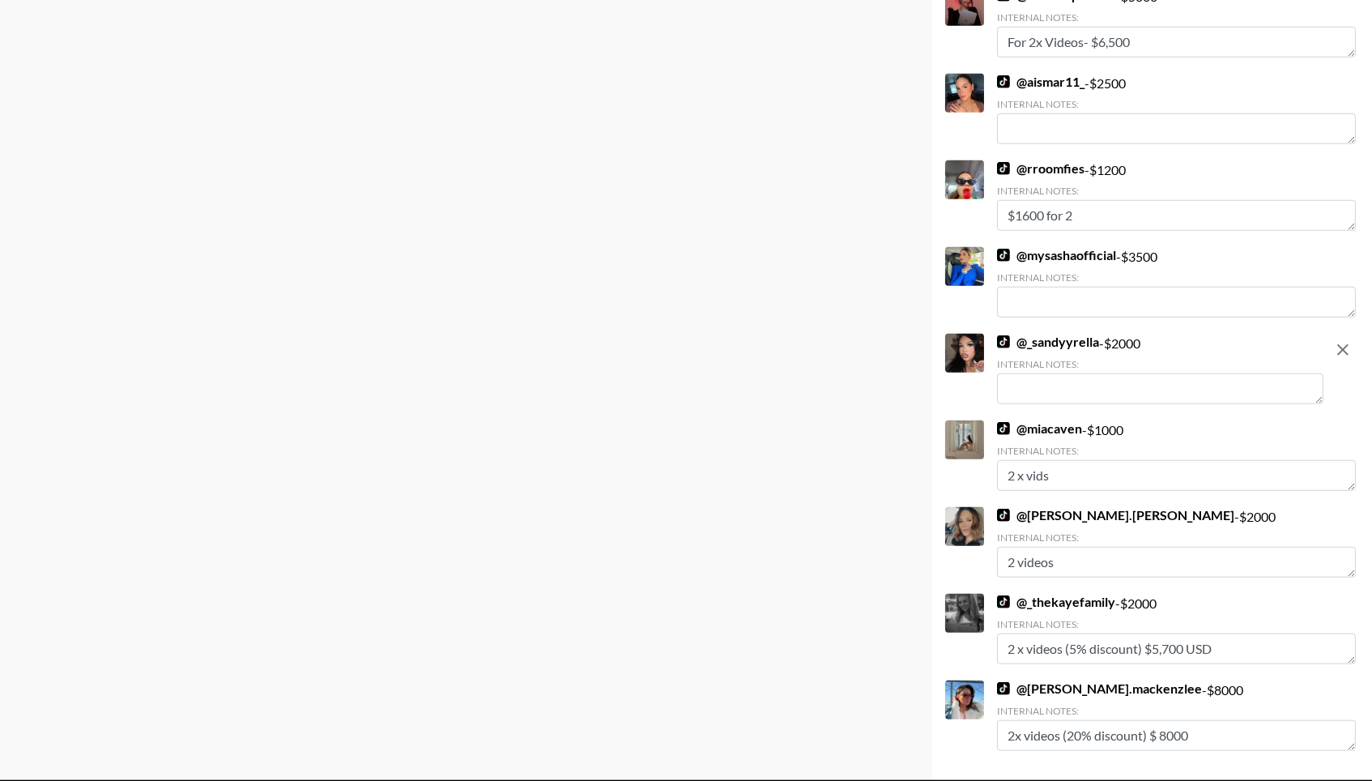
click at [1129, 373] on textarea at bounding box center [1160, 388] width 326 height 31
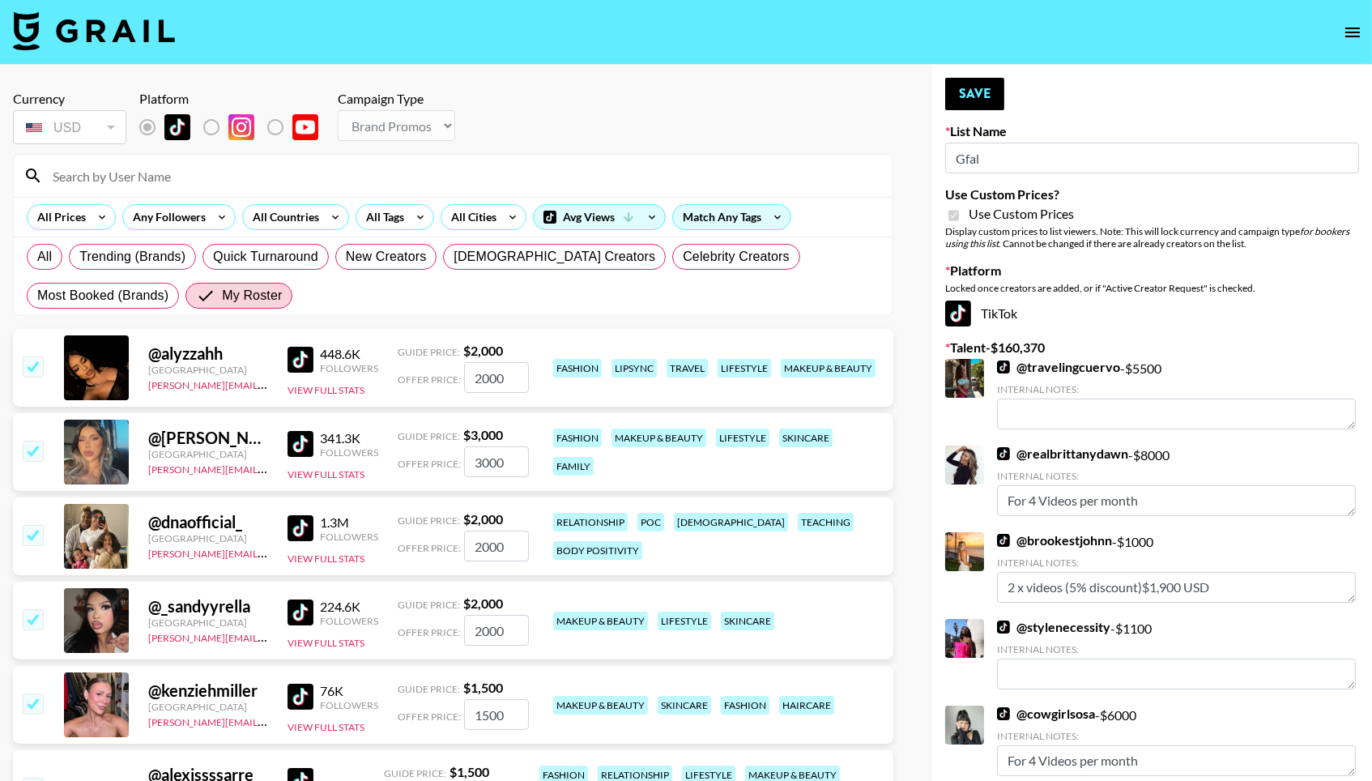
scroll to position [0, 0]
type textarea "3000 for 2 videos"
click at [970, 104] on button "Save" at bounding box center [974, 94] width 59 height 32
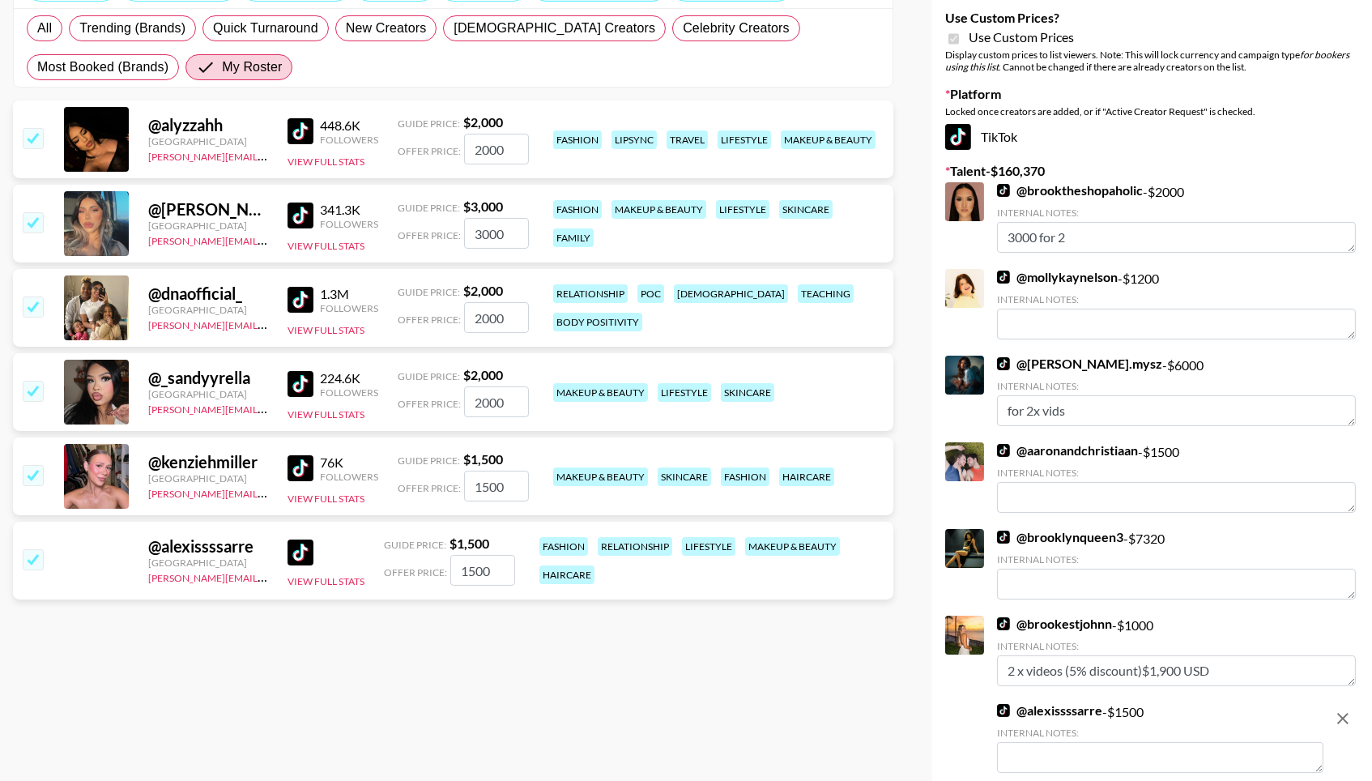
scroll to position [310, 0]
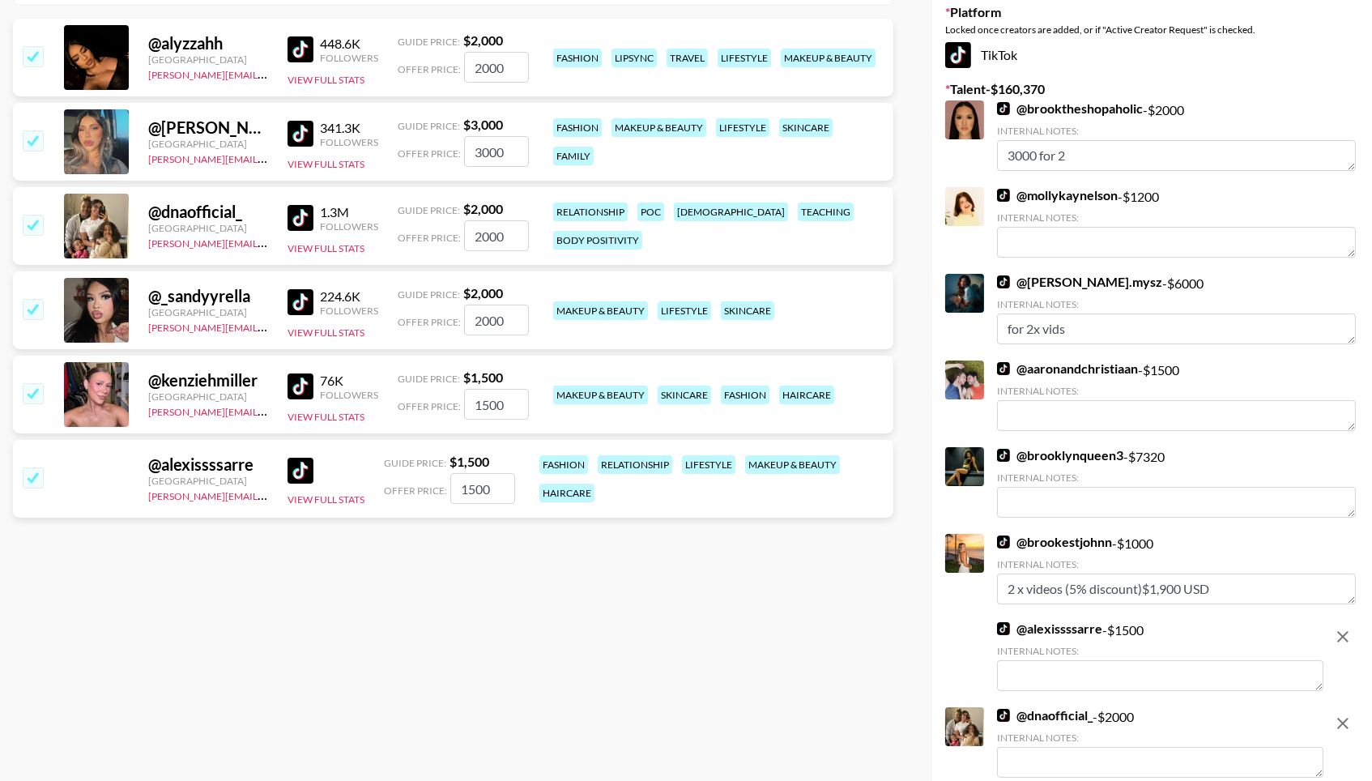
click at [1093, 668] on textarea at bounding box center [1160, 675] width 326 height 31
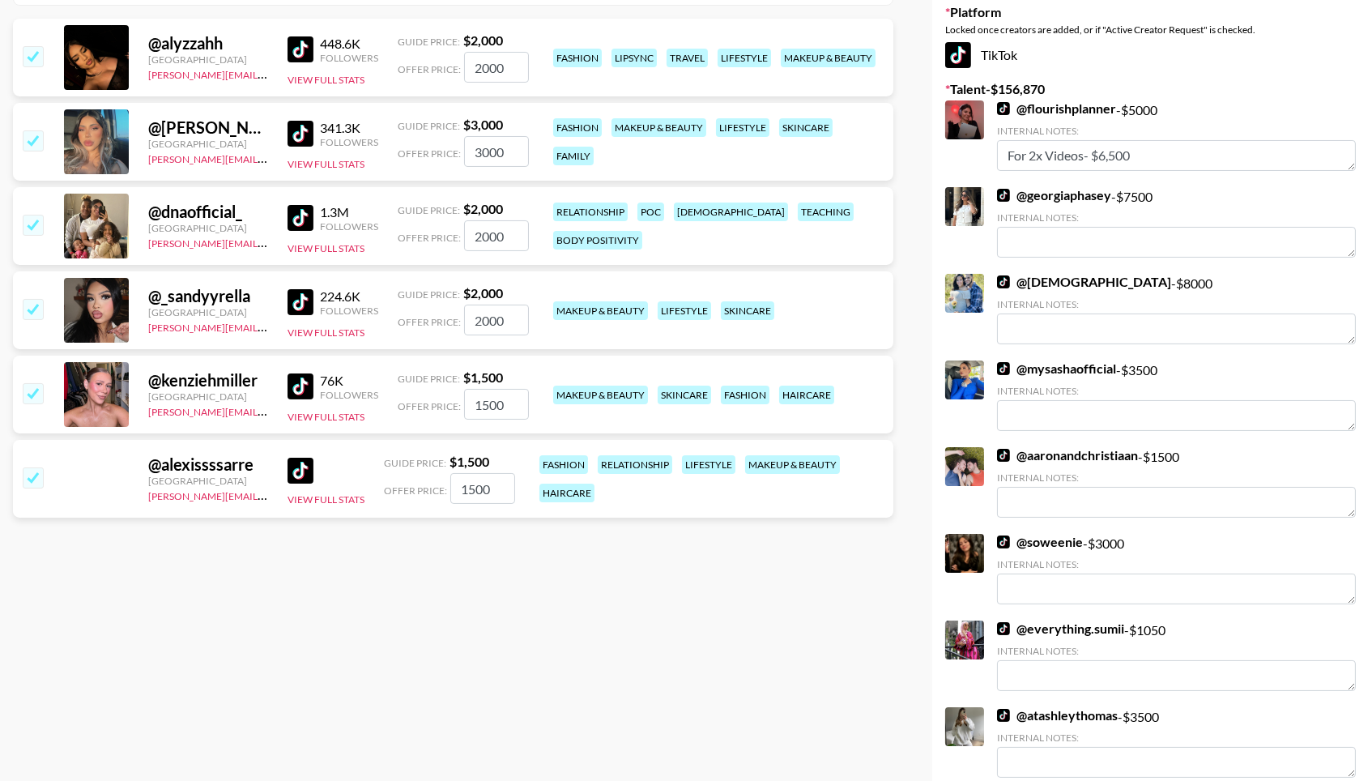
scroll to position [309, 0]
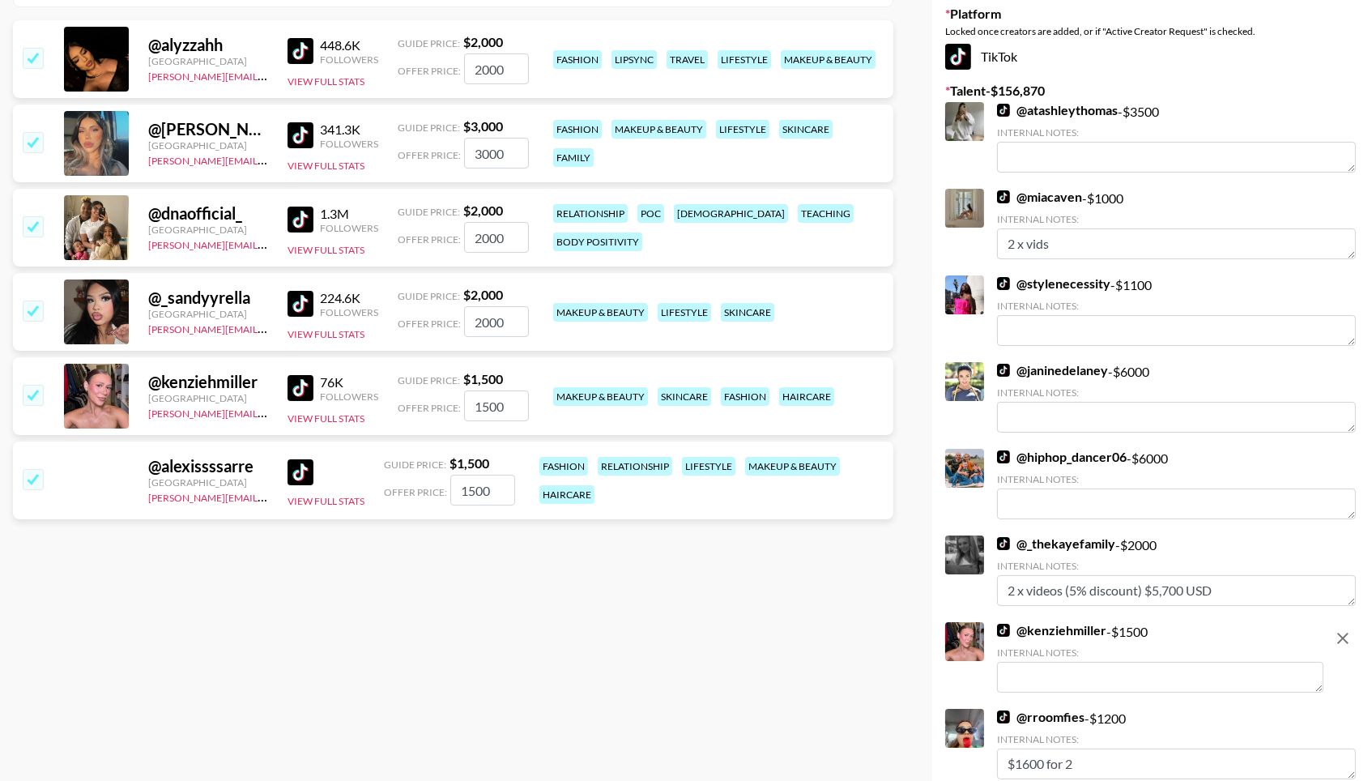
click at [1093, 668] on textarea at bounding box center [1160, 677] width 326 height 31
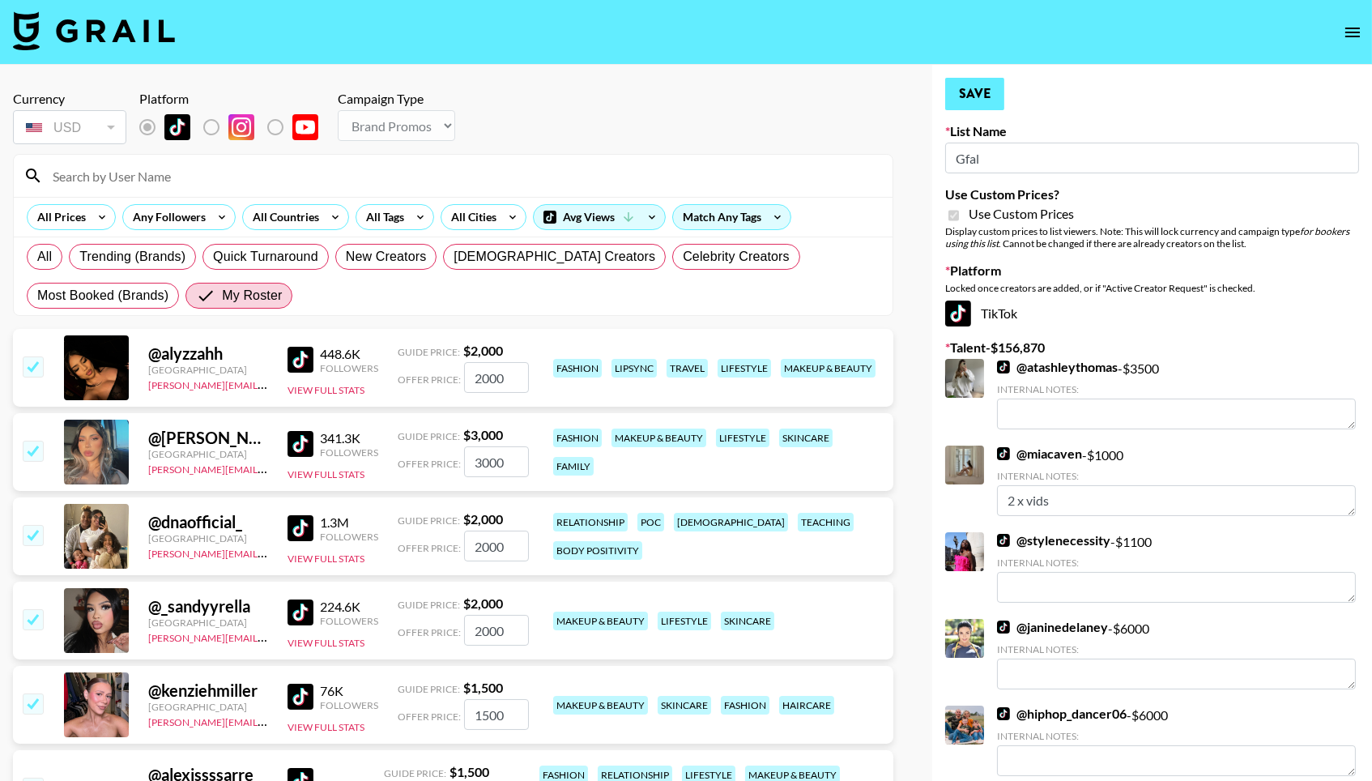
scroll to position [0, 0]
type textarea "$2500 for 2"
click at [975, 84] on button "Save" at bounding box center [974, 94] width 59 height 32
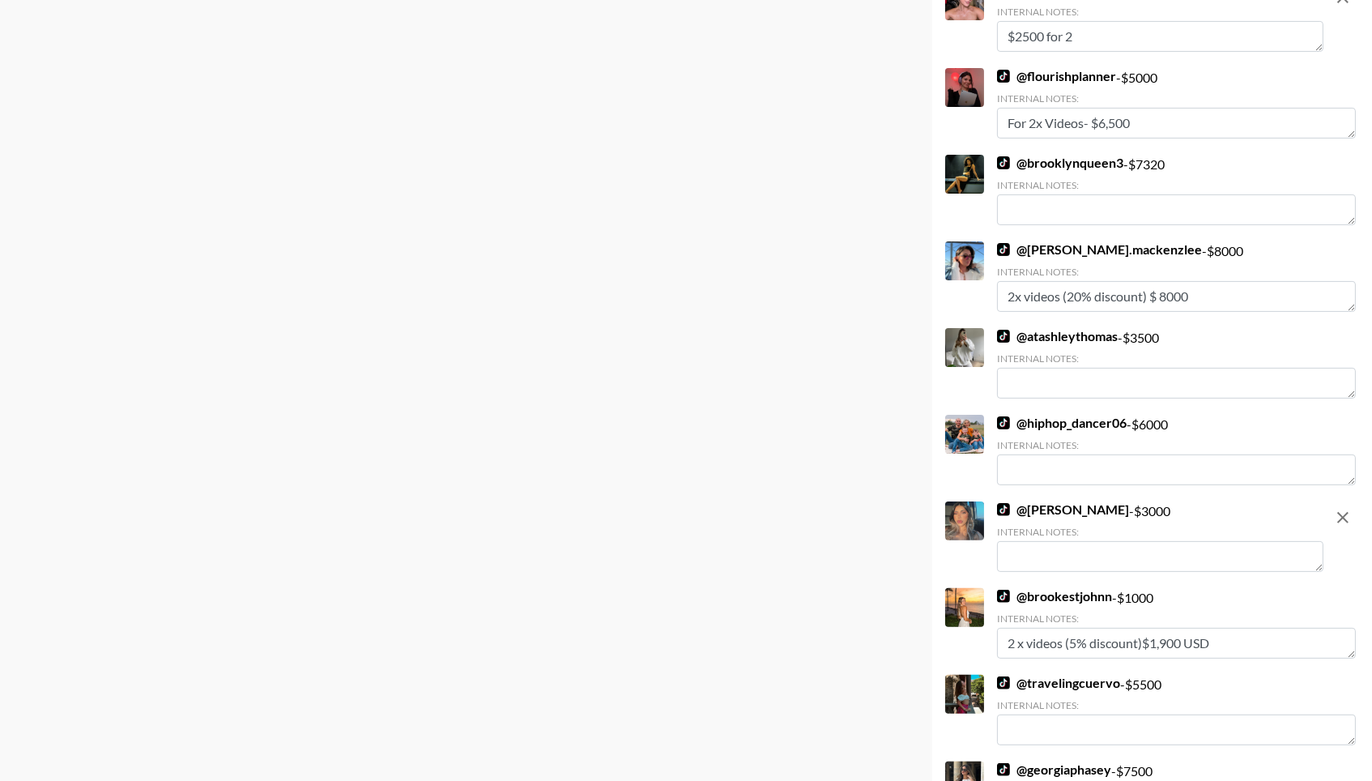
scroll to position [956, 0]
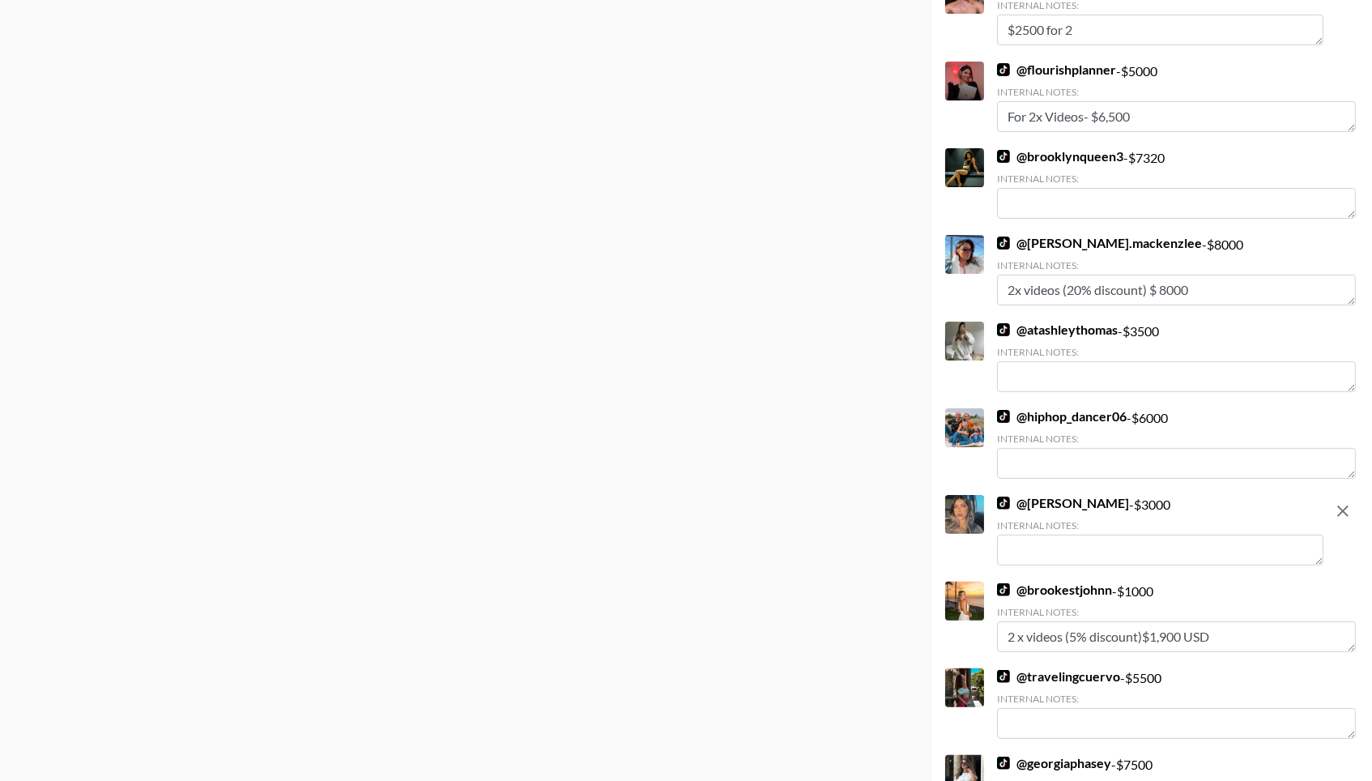
click at [1047, 535] on textarea at bounding box center [1160, 550] width 326 height 31
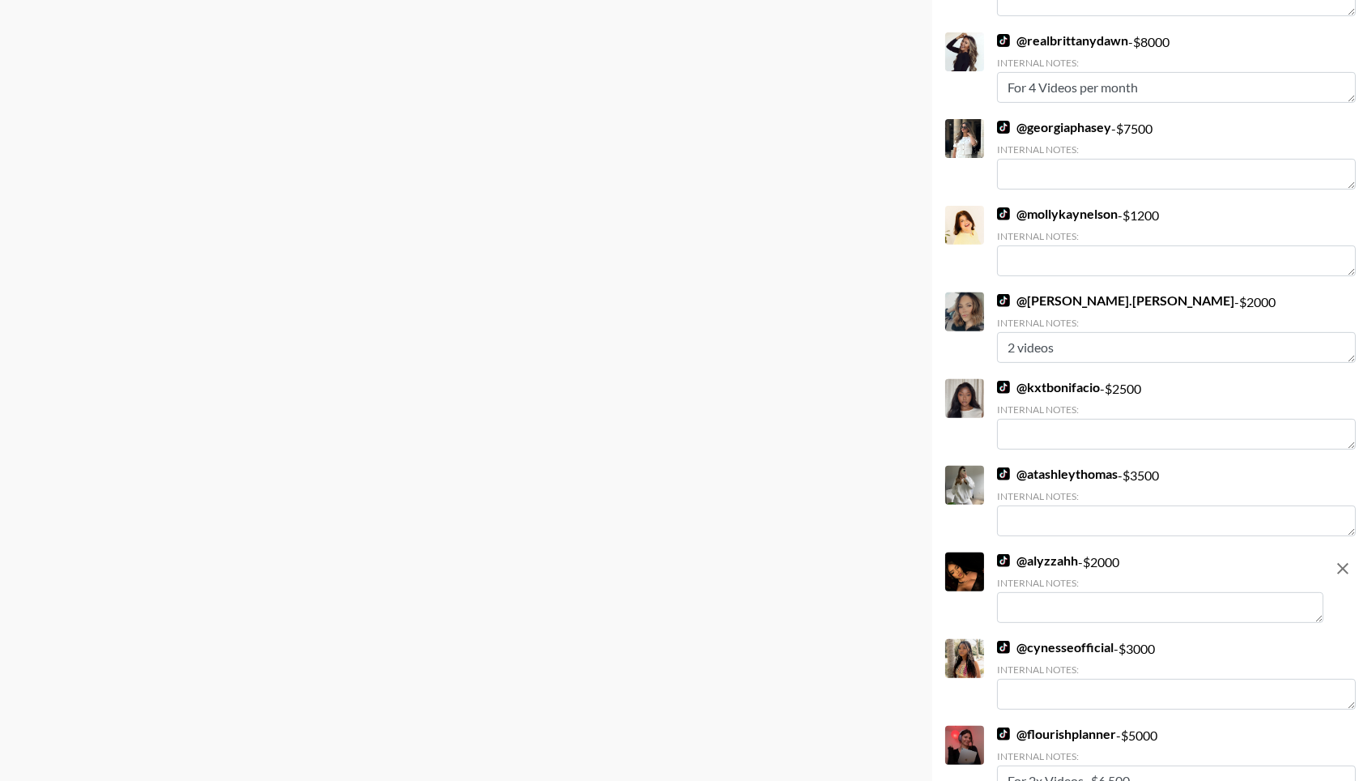
scroll to position [1491, 0]
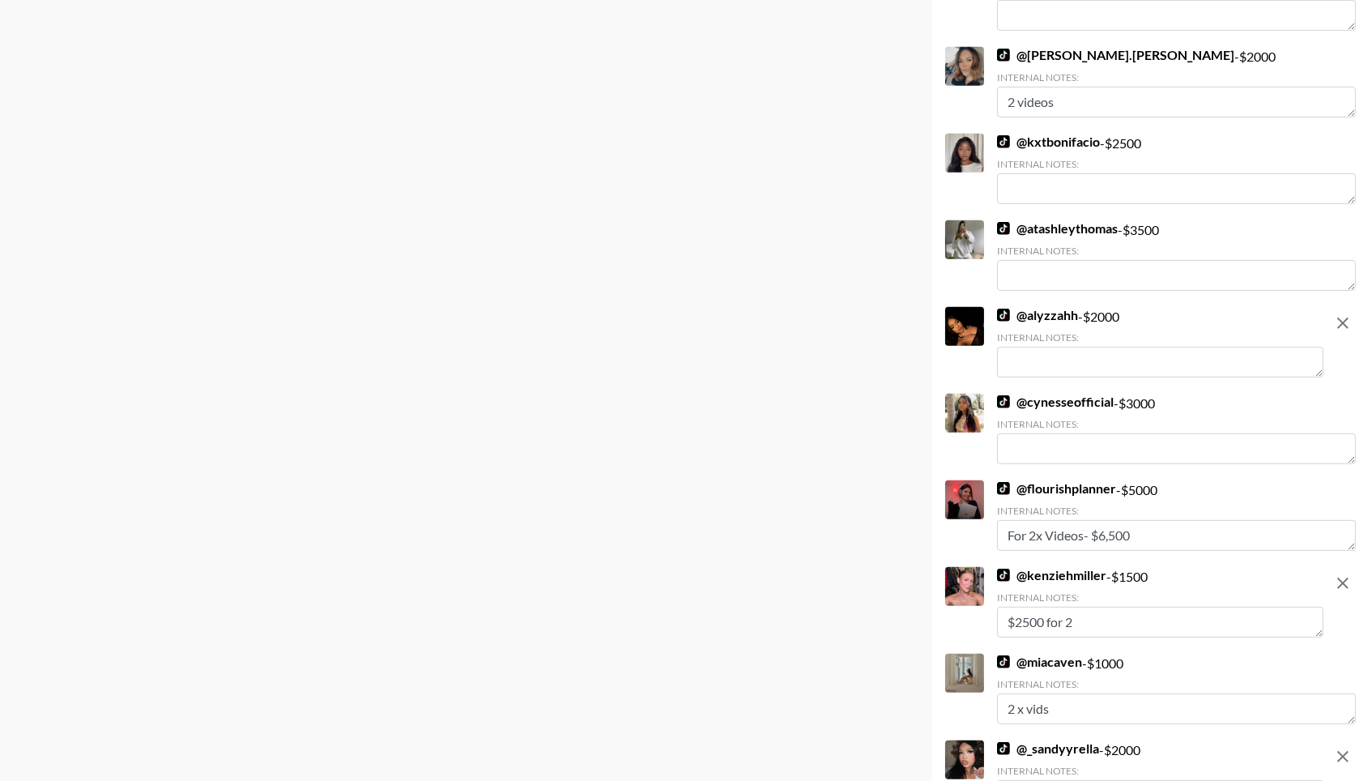
click at [1078, 347] on textarea at bounding box center [1160, 362] width 326 height 31
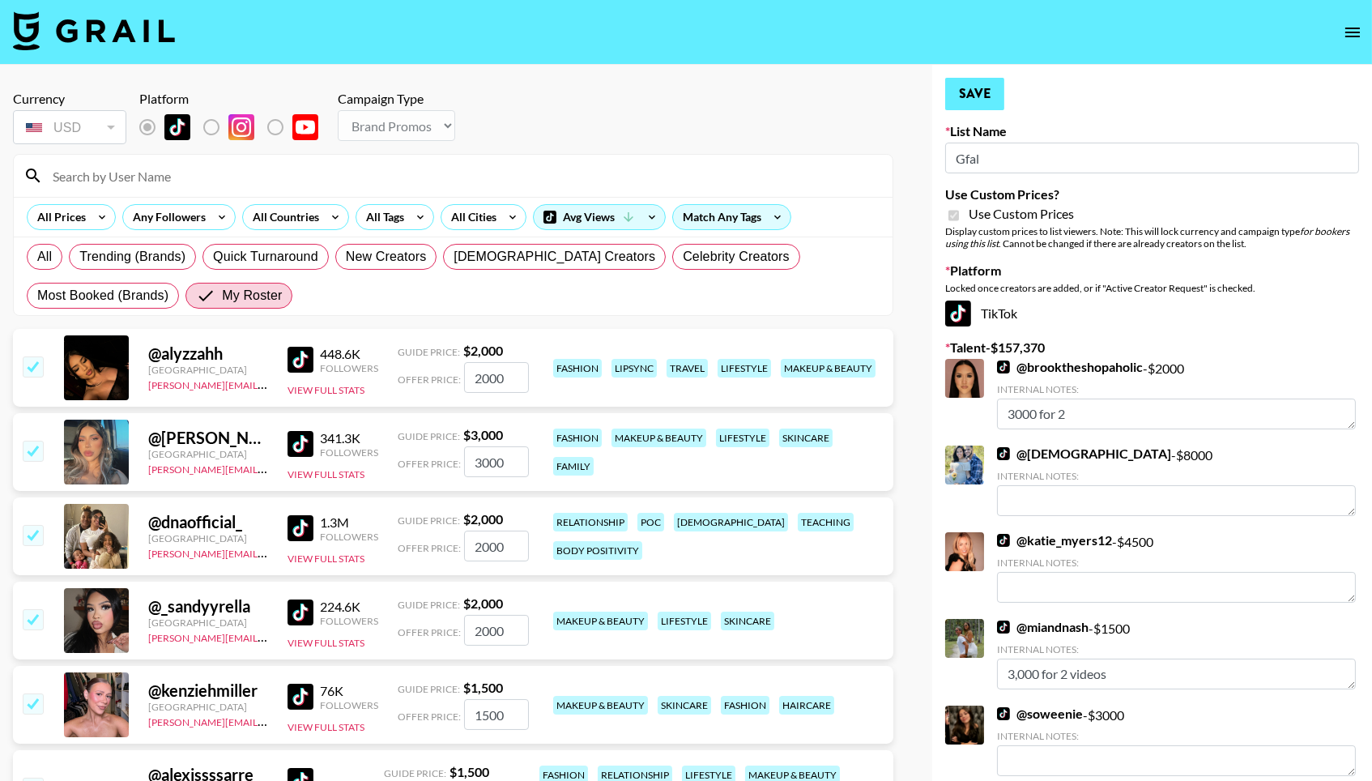
scroll to position [0, 0]
type textarea "$3000 for 2 videos"
click at [975, 82] on button "Save" at bounding box center [974, 94] width 59 height 32
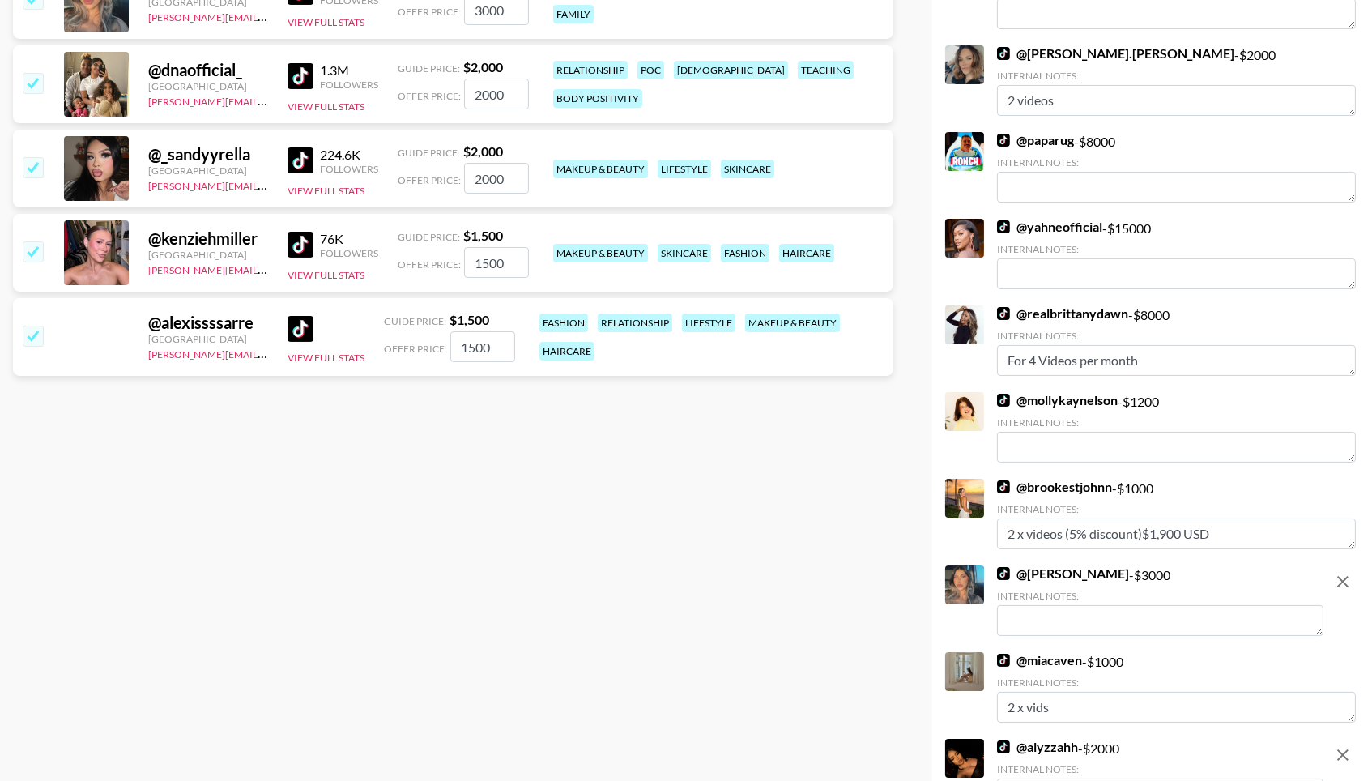
scroll to position [457, 0]
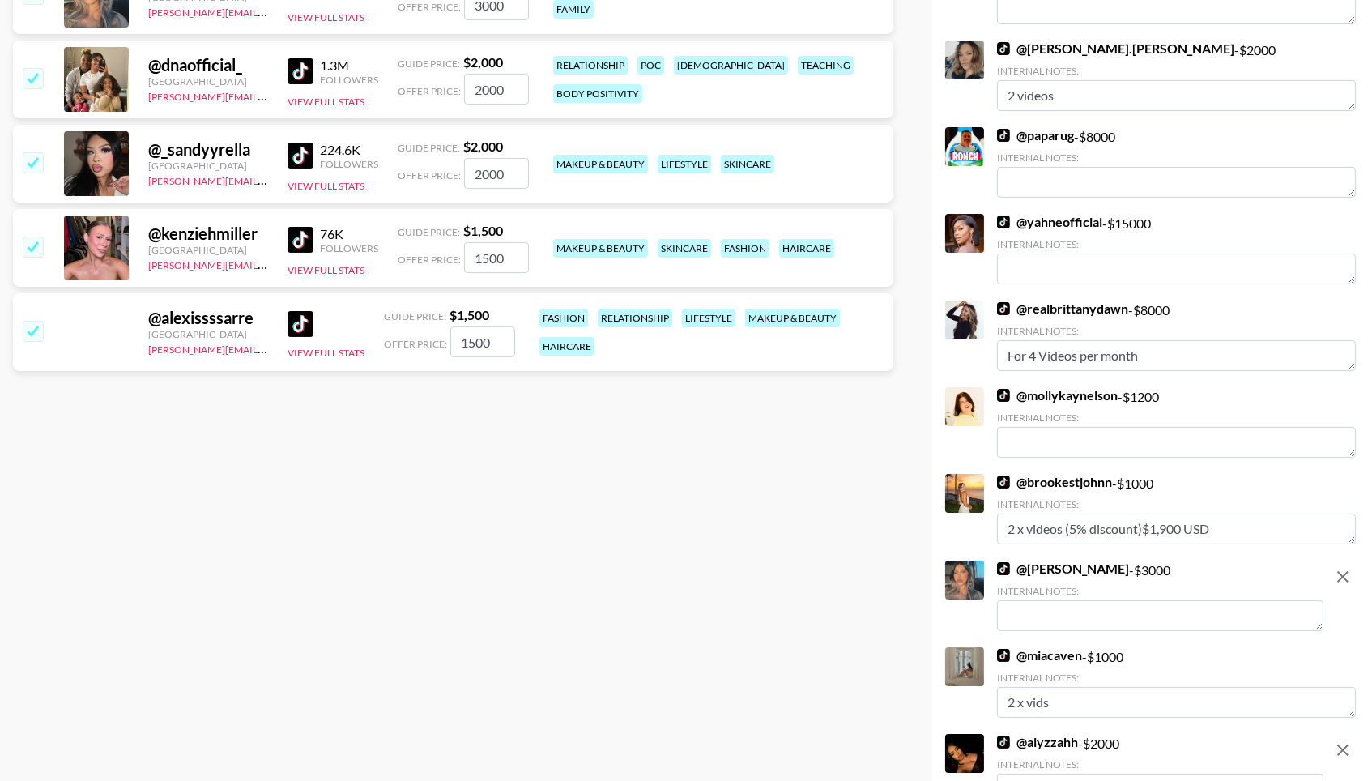
click at [1051, 600] on textarea at bounding box center [1160, 615] width 326 height 31
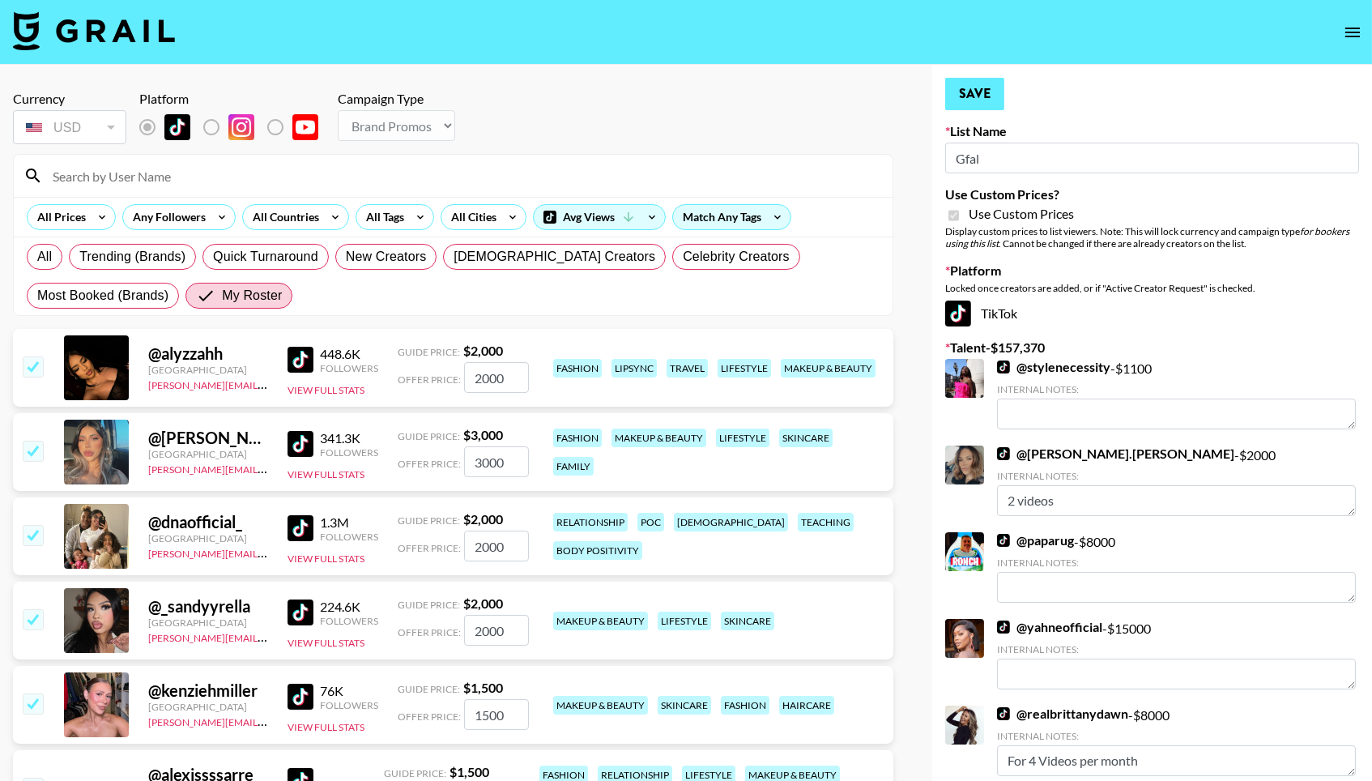
scroll to position [0, 0]
type textarea "$4000 for 2 videos"
click at [991, 94] on button "Save" at bounding box center [974, 94] width 59 height 32
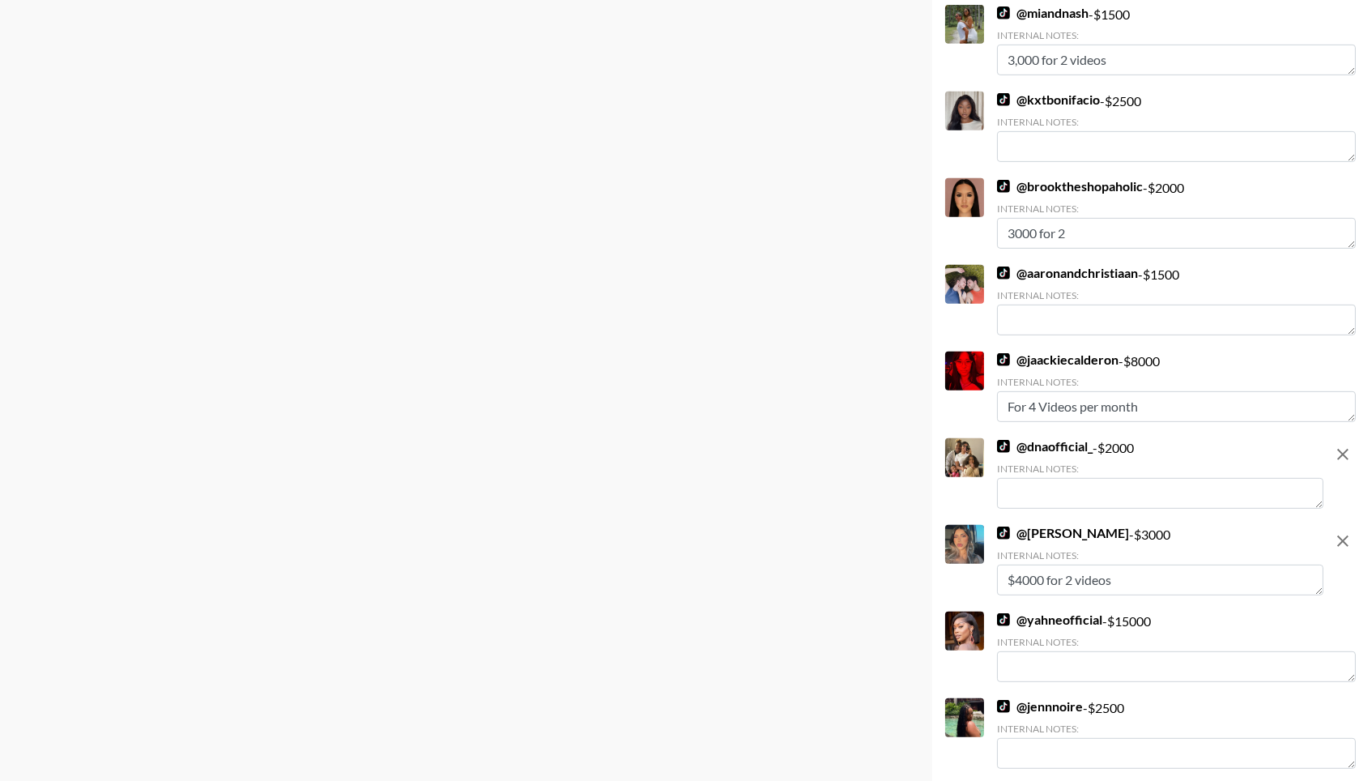
scroll to position [1446, 0]
click at [1093, 478] on textarea at bounding box center [1160, 493] width 326 height 31
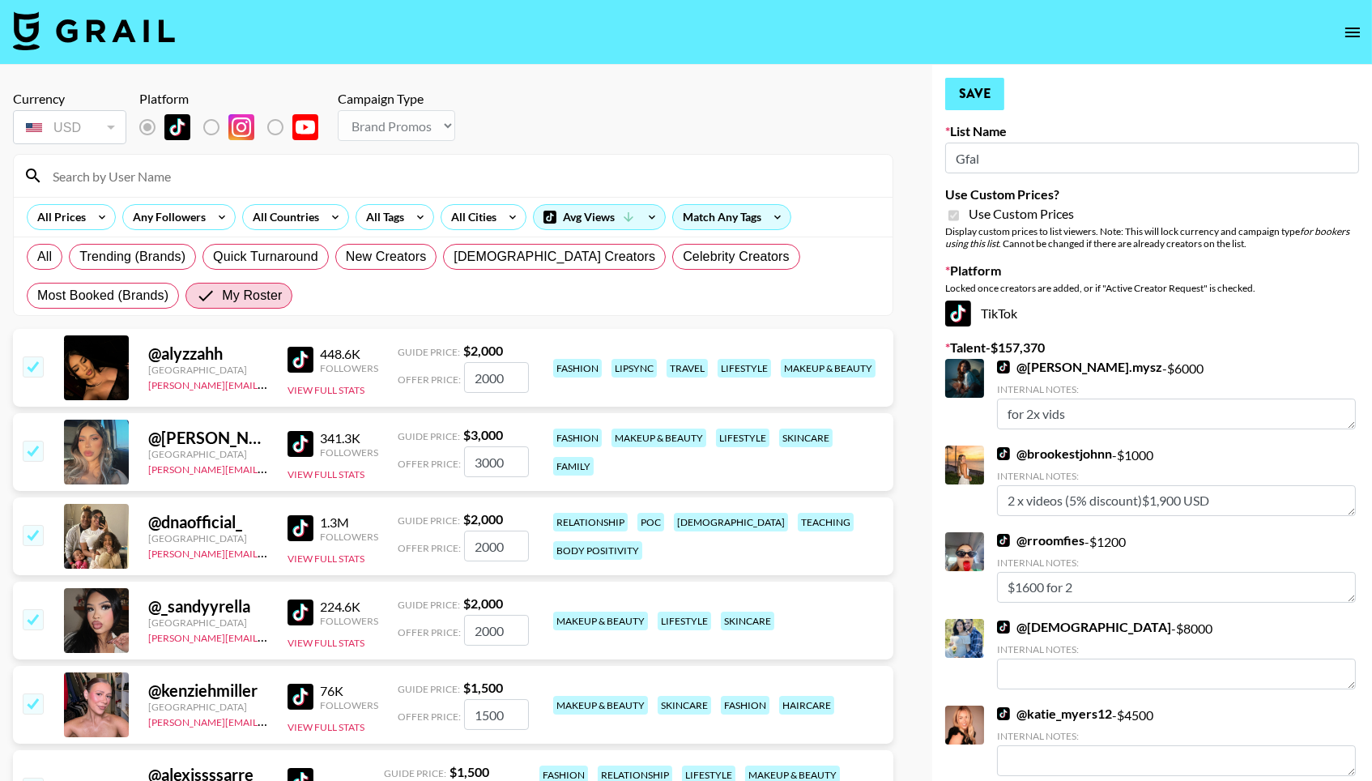
scroll to position [0, 0]
type textarea "$3000 for 2 videos"
click at [983, 87] on button "Save" at bounding box center [974, 94] width 59 height 32
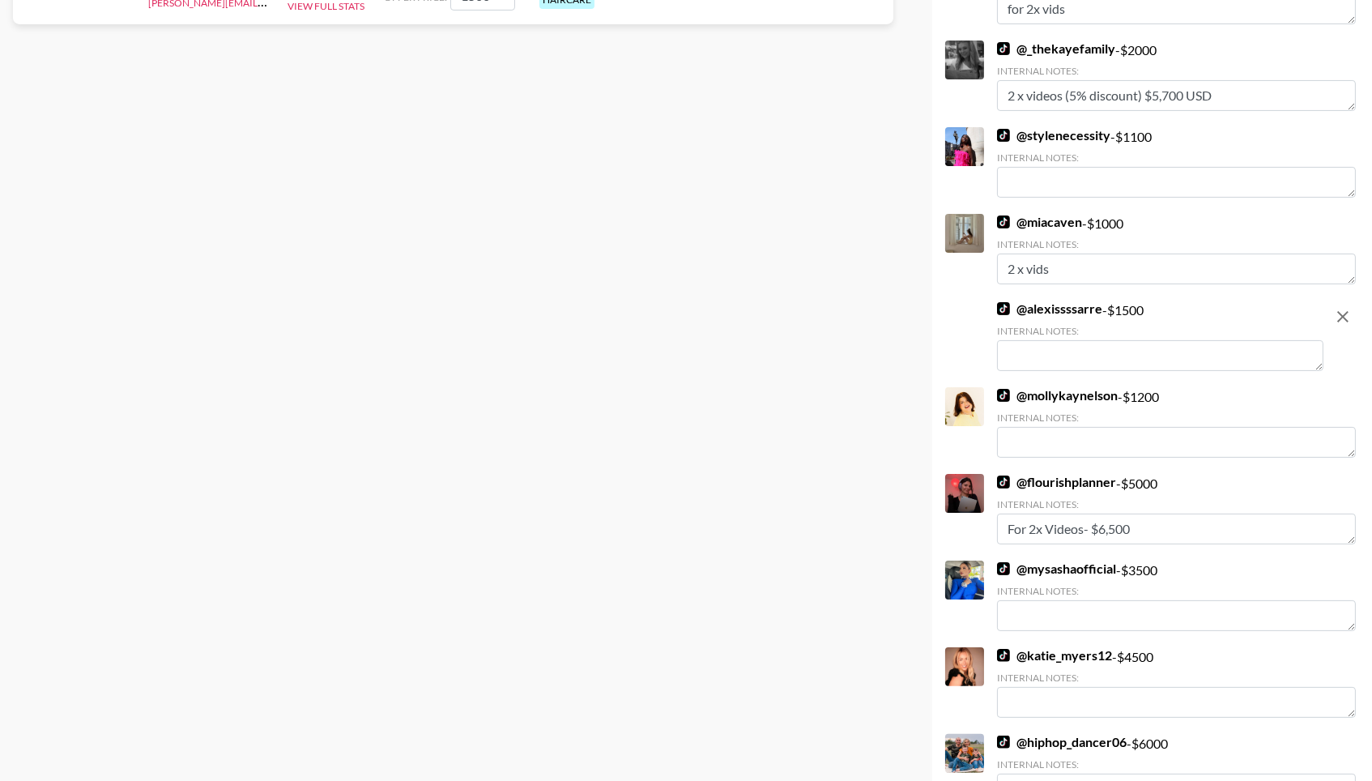
scroll to position [804, 0]
click at [1115, 346] on textarea at bounding box center [1160, 355] width 326 height 31
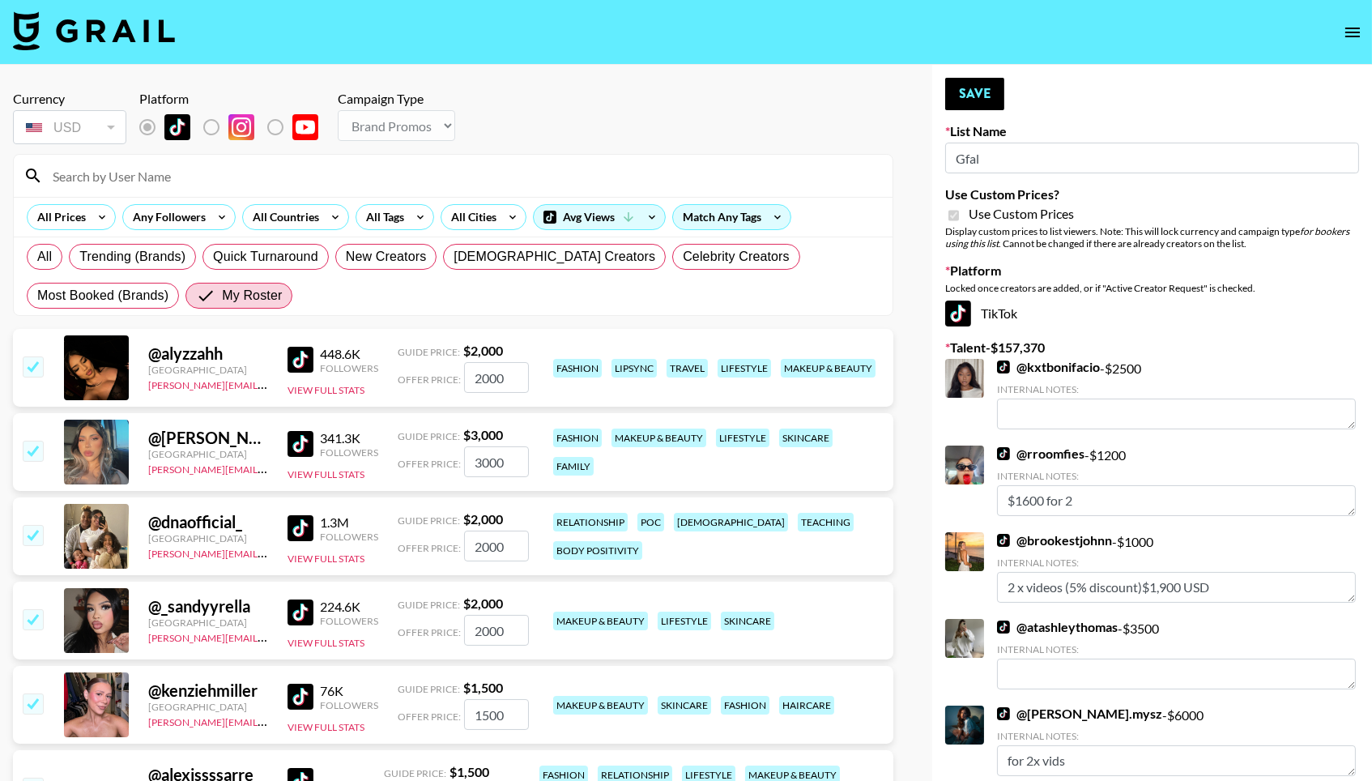
scroll to position [0, 0]
type textarea "$2500 for 2 videos"
click at [979, 90] on button "Save" at bounding box center [974, 94] width 59 height 32
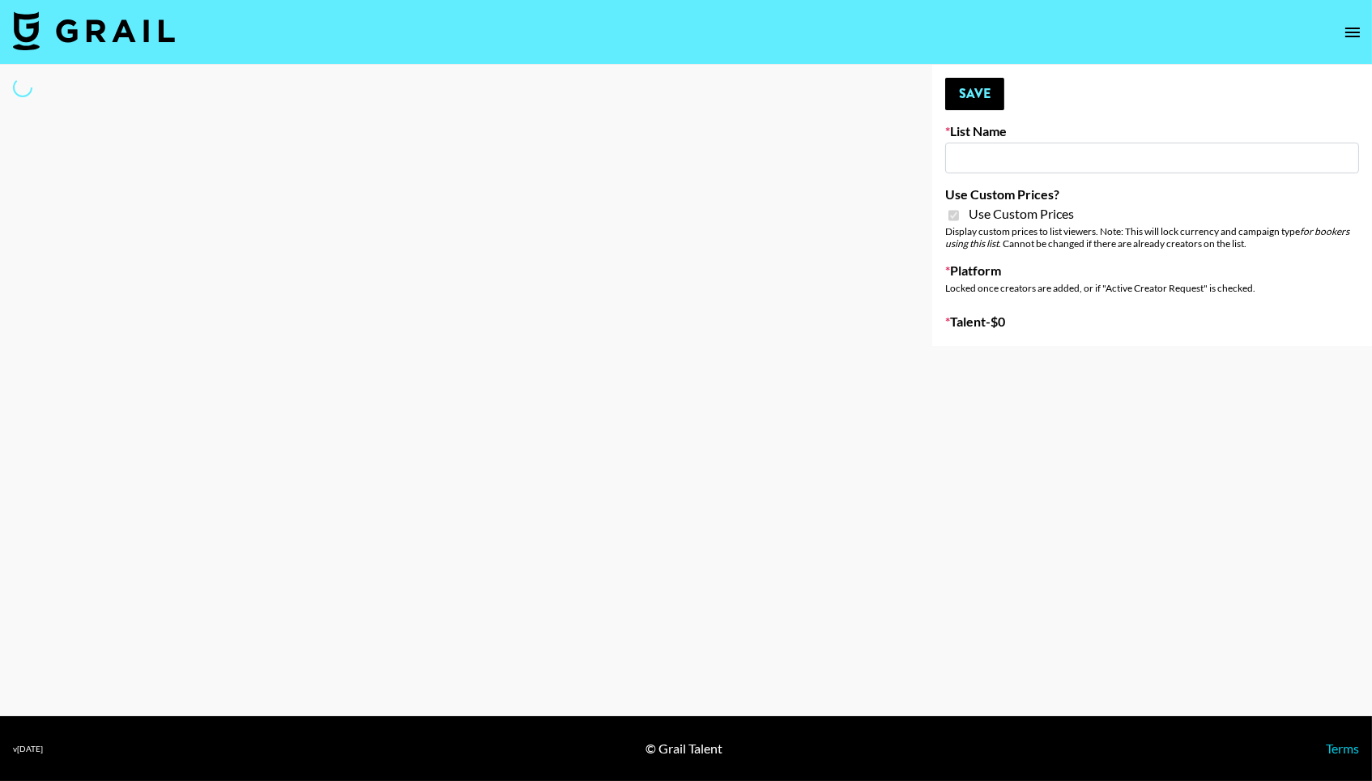
type input "dde"
checkbox input "true"
select select "Brand"
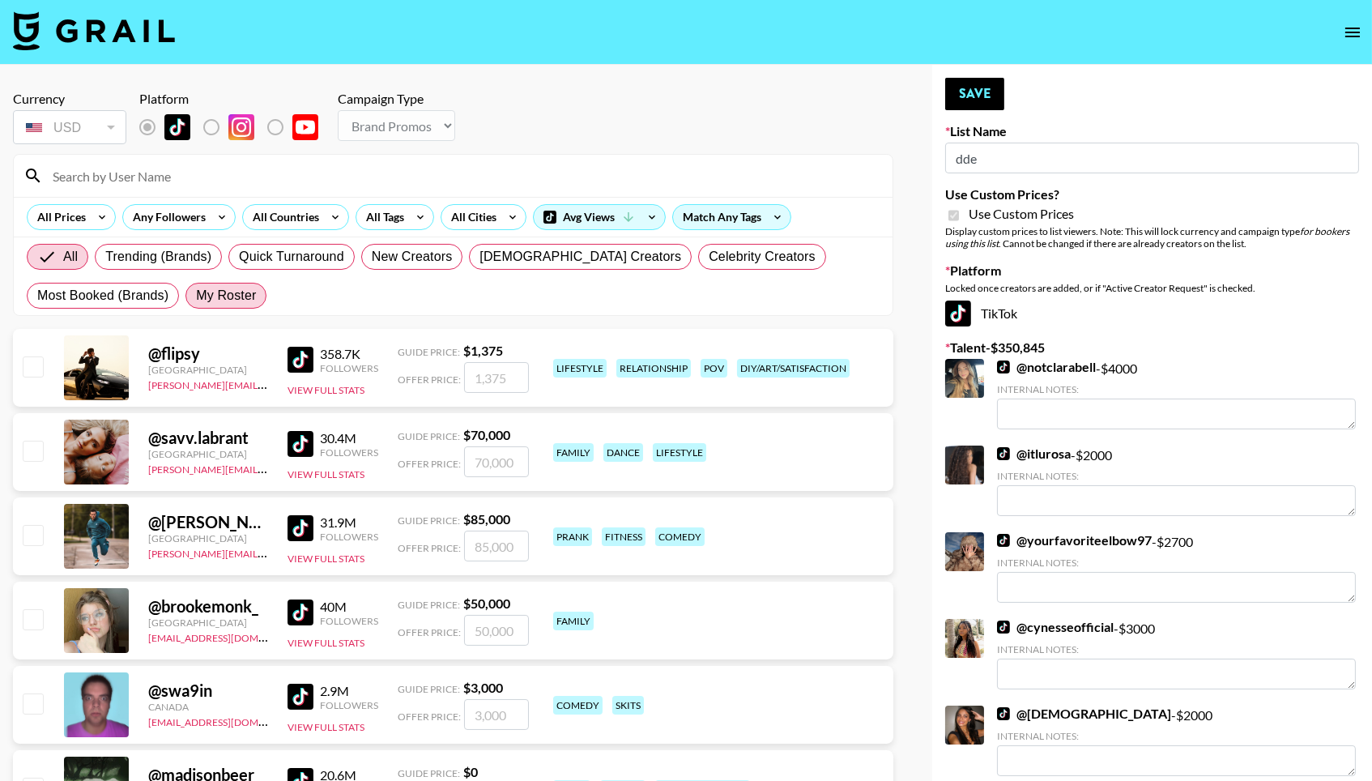
click at [228, 305] on span "My Roster" at bounding box center [226, 295] width 60 height 19
click at [196, 296] on input "My Roster" at bounding box center [196, 296] width 0 height 0
radio input "true"
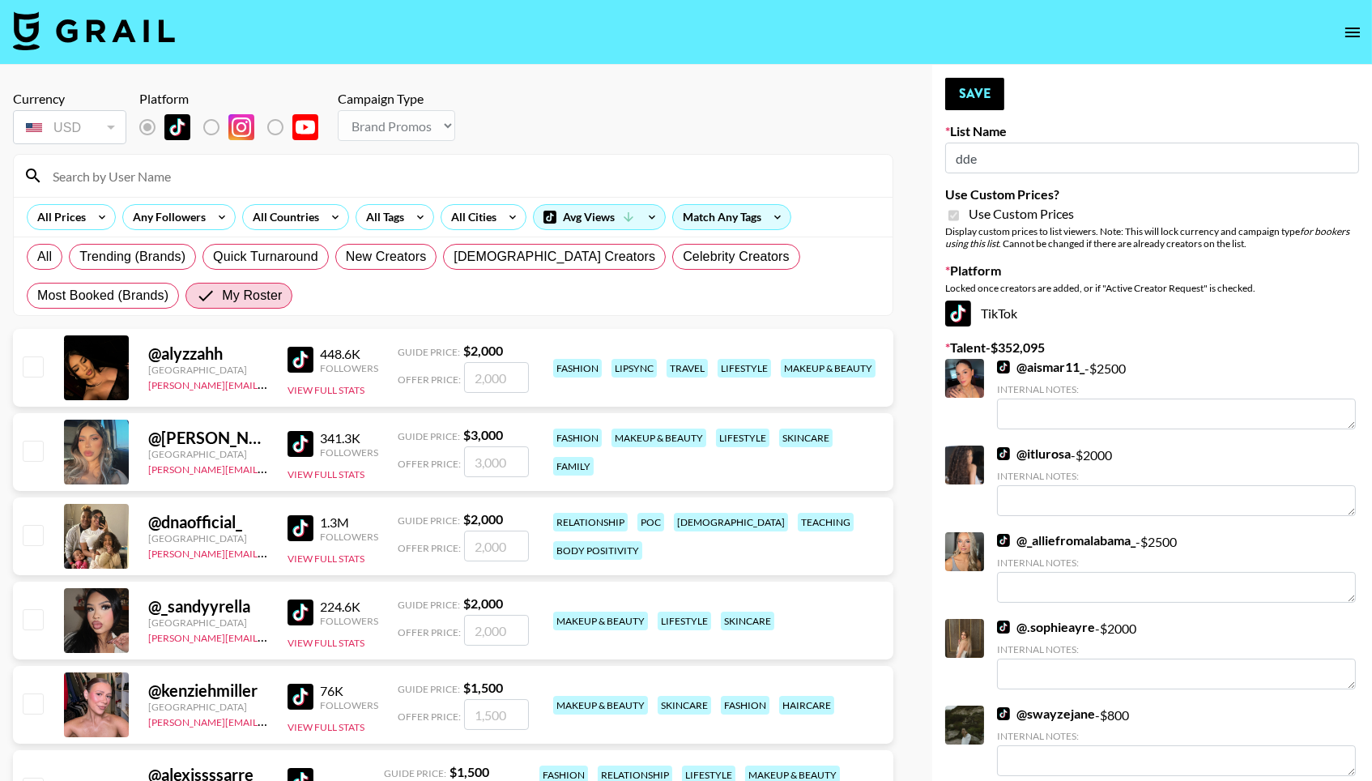
click at [33, 363] on input "checkbox" at bounding box center [32, 365] width 19 height 19
checkbox input "true"
type input "2000"
click at [33, 459] on input "checkbox" at bounding box center [32, 450] width 19 height 19
checkbox input "true"
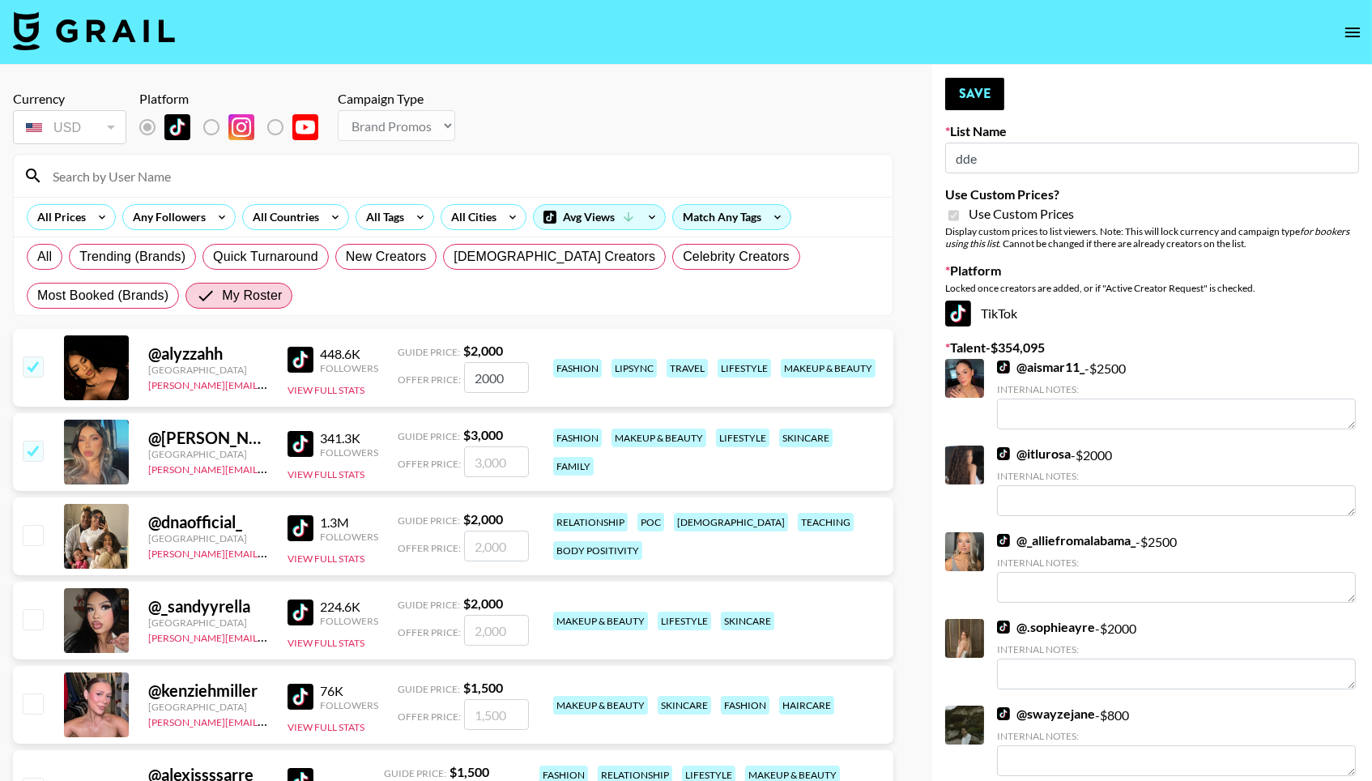
type input "3000"
click at [29, 629] on input "checkbox" at bounding box center [32, 618] width 19 height 19
checkbox input "true"
type input "2000"
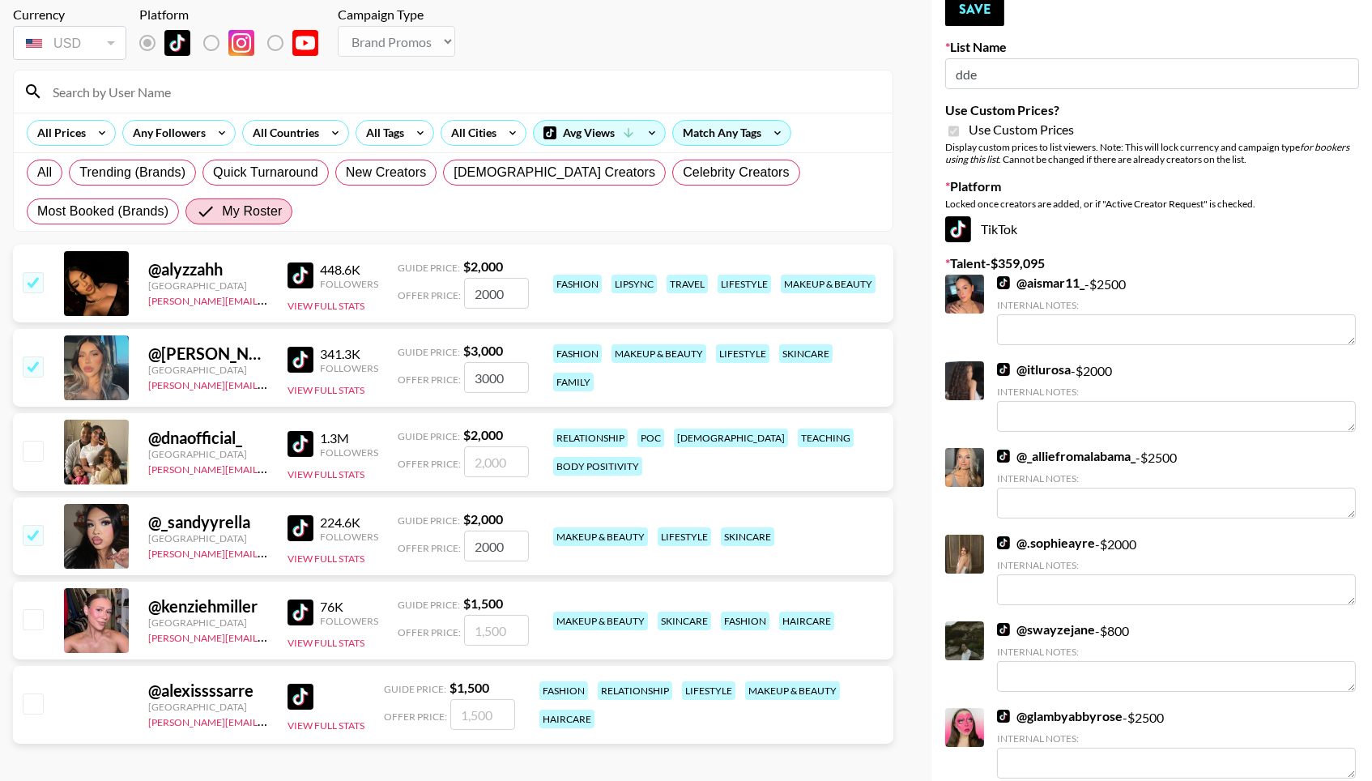
scroll to position [95, 0]
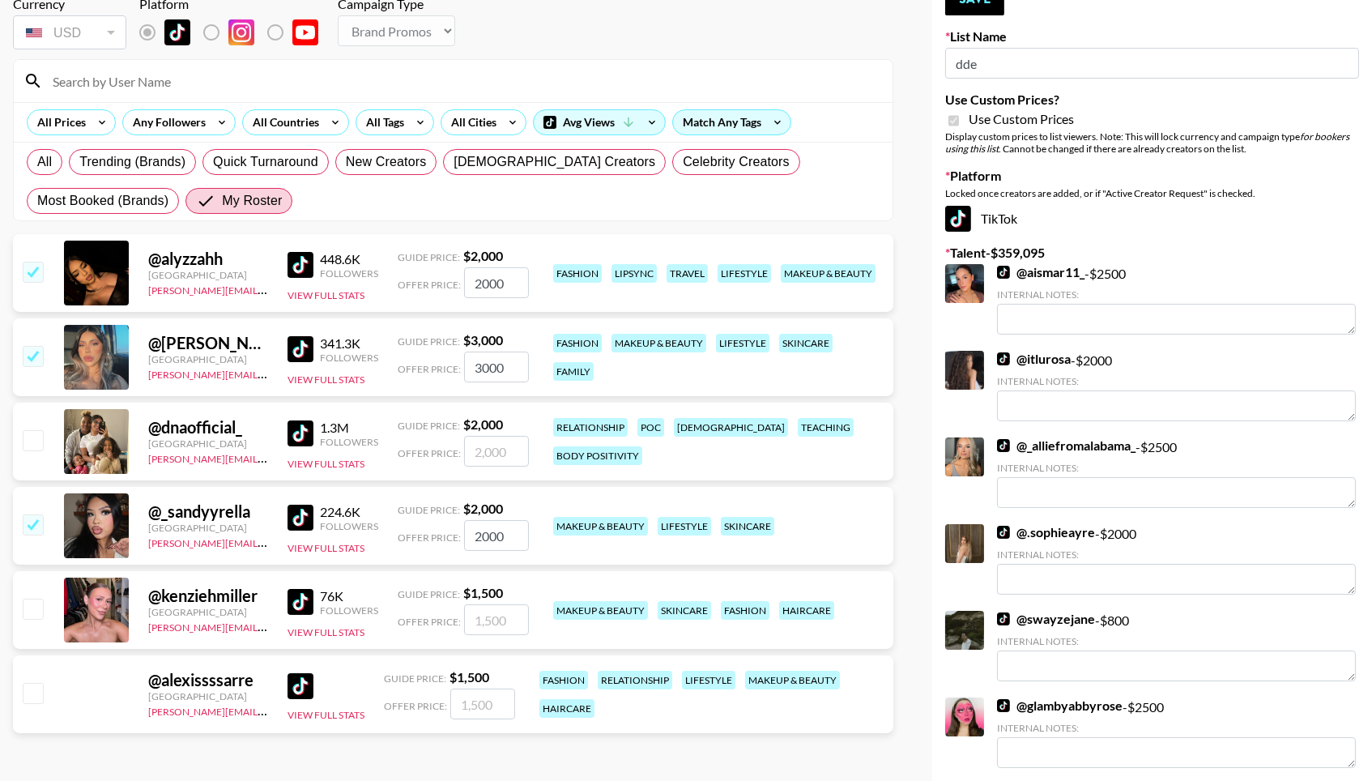
click at [28, 616] on input "checkbox" at bounding box center [32, 608] width 19 height 19
checkbox input "true"
type input "1500"
click at [28, 708] on div at bounding box center [31, 694] width 25 height 28
click at [28, 699] on input "checkbox" at bounding box center [32, 692] width 19 height 19
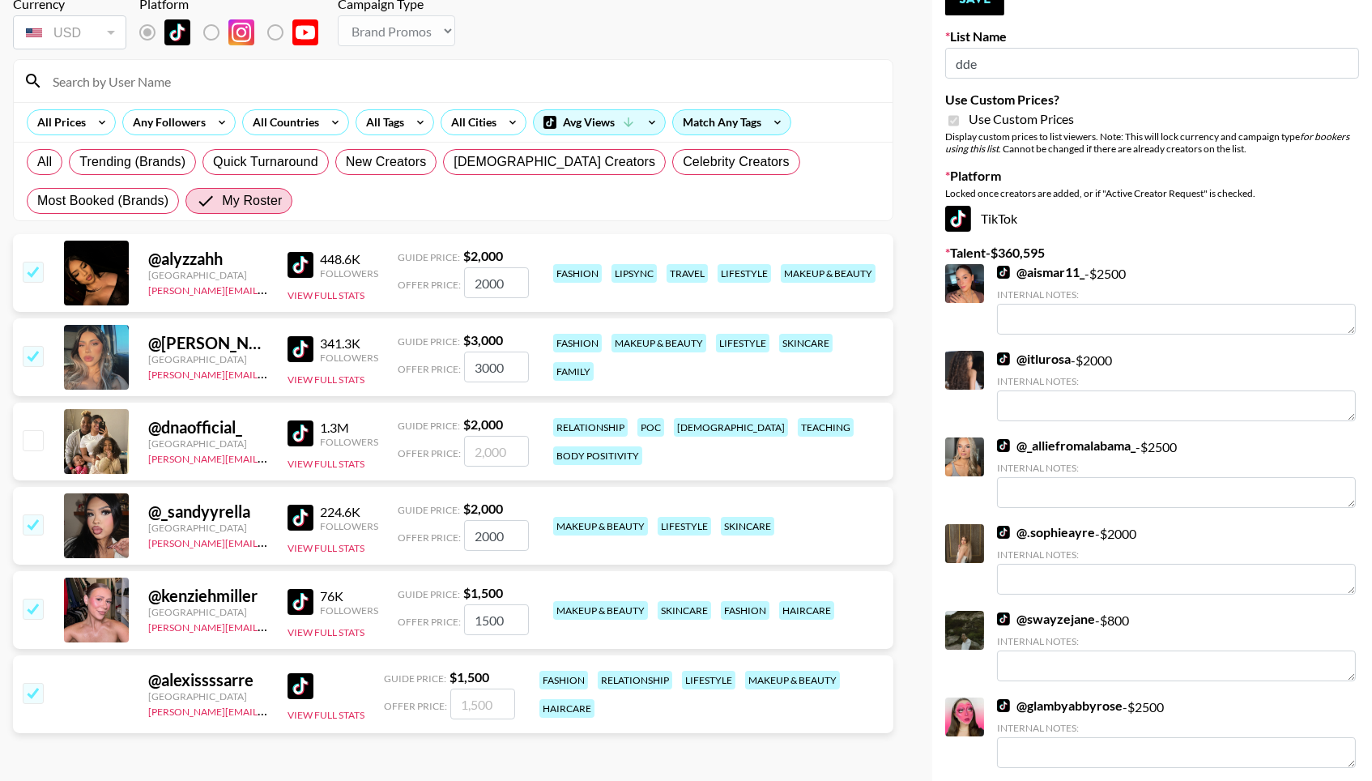
checkbox input "true"
type input "1500"
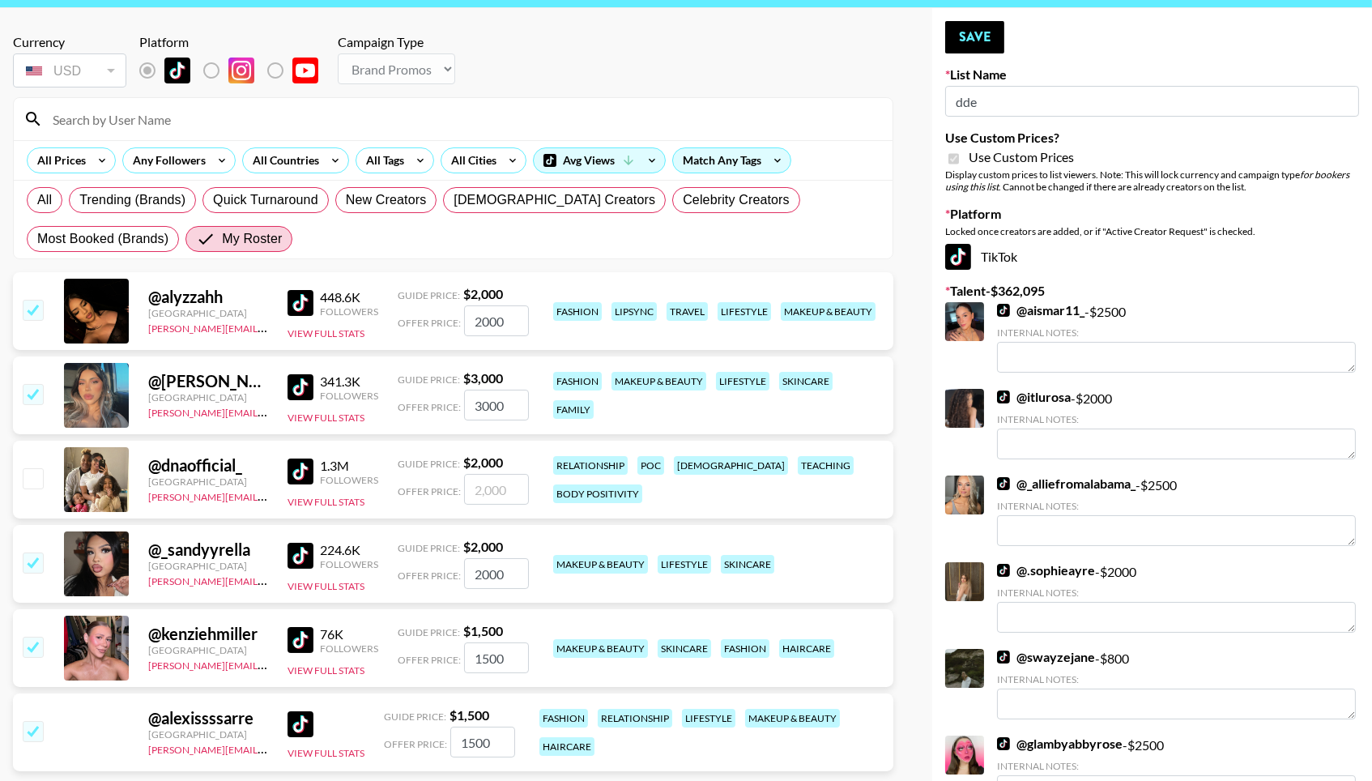
scroll to position [36, 0]
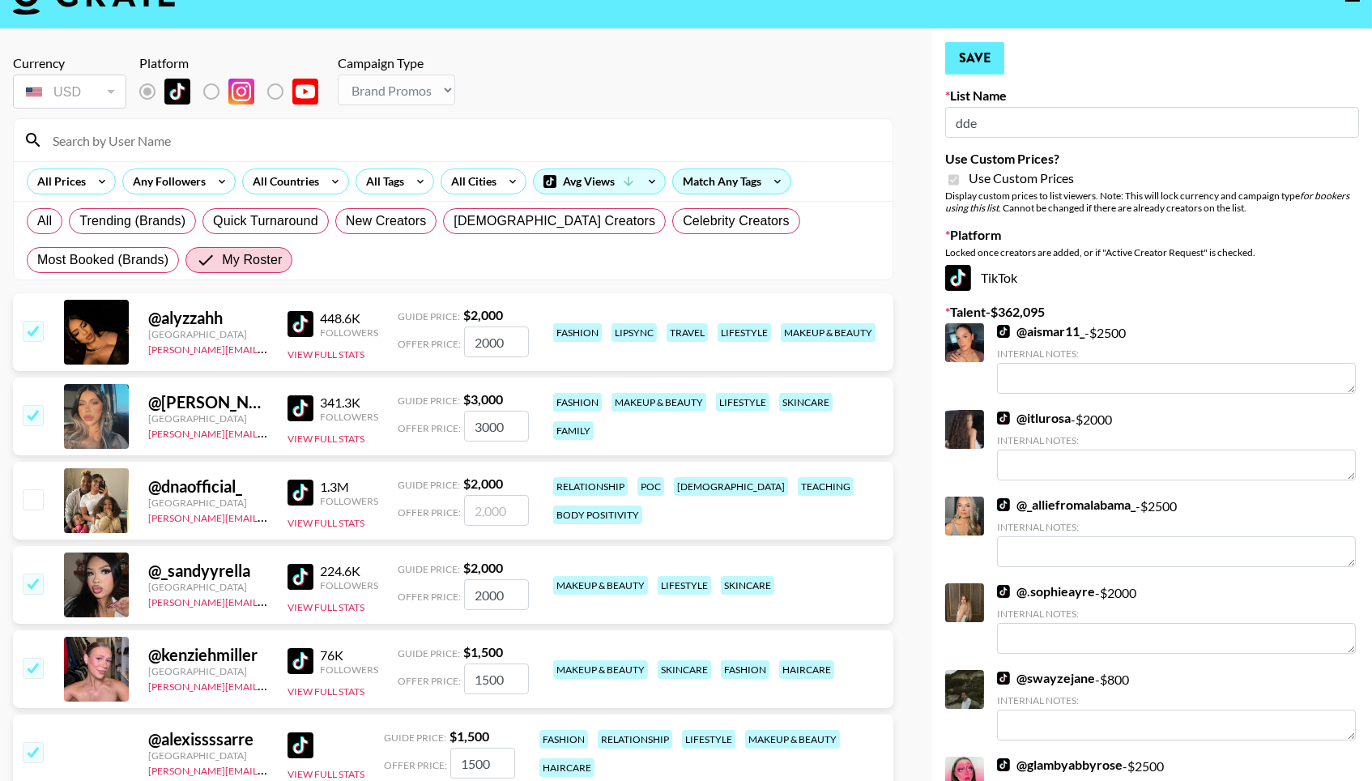
click at [970, 70] on button "Save" at bounding box center [974, 58] width 59 height 32
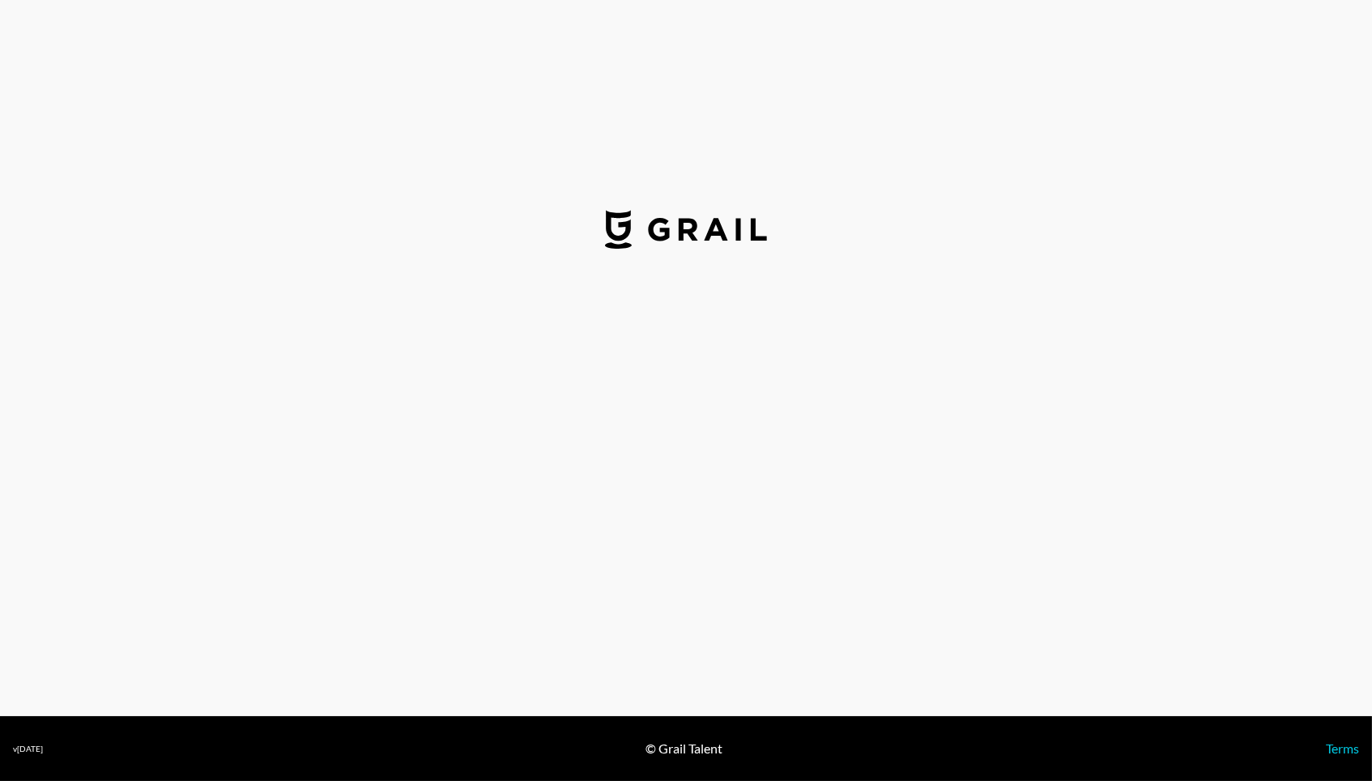
select select "USD"
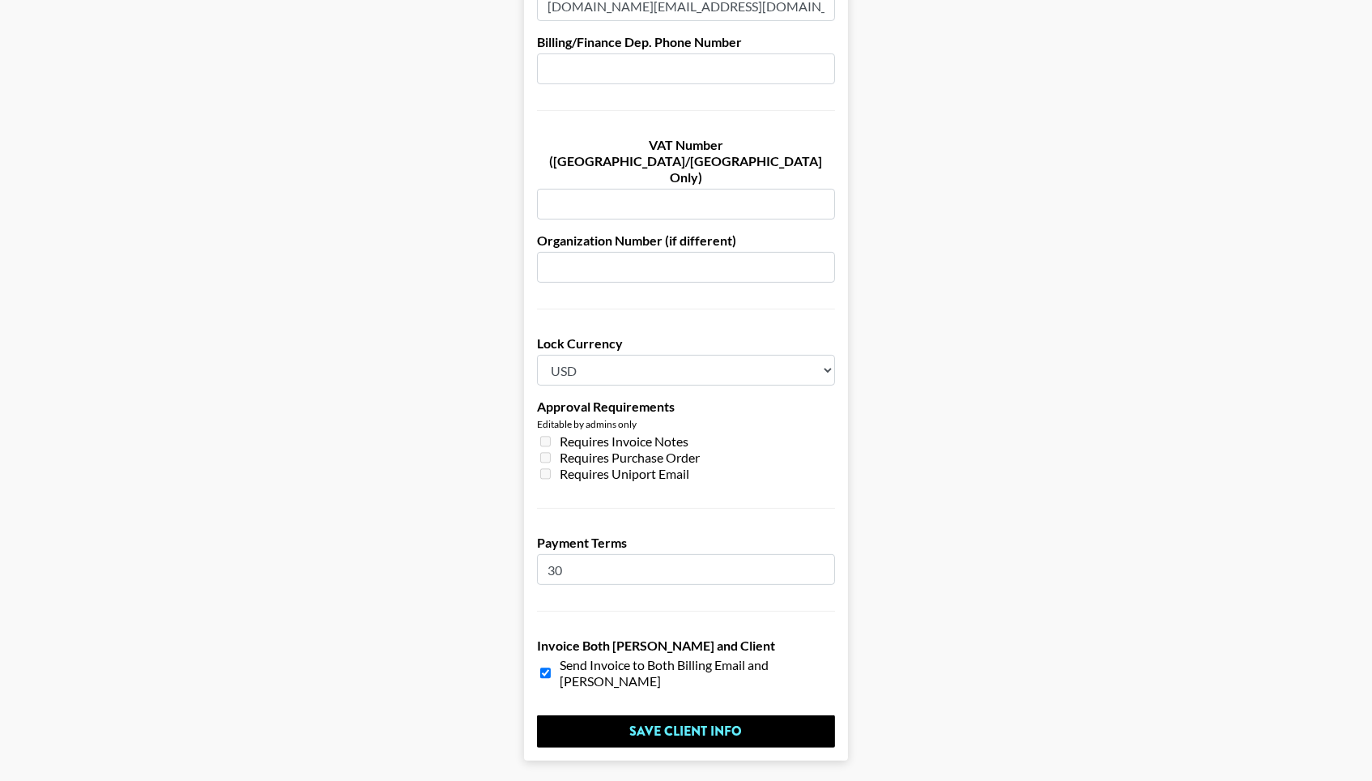
scroll to position [1047, 0]
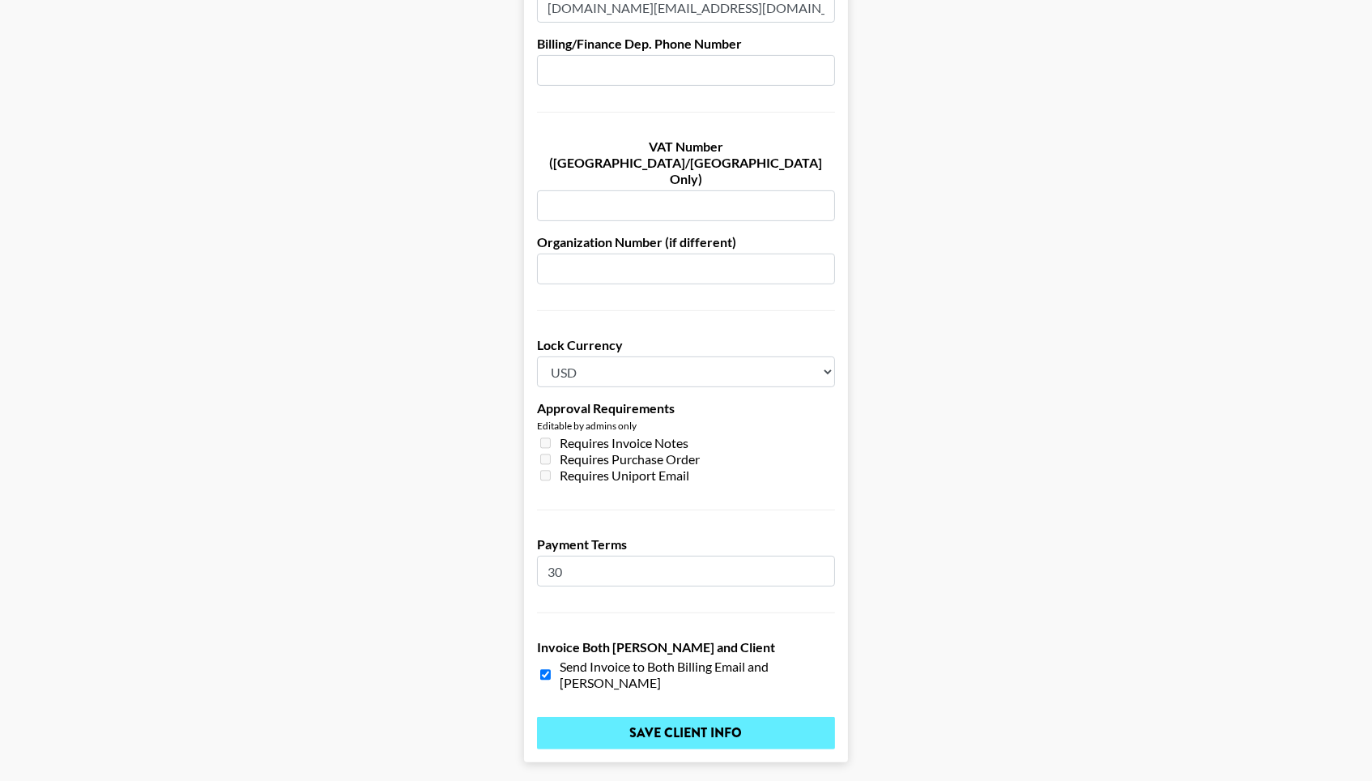
click at [636, 717] on input "Save Client Info" at bounding box center [686, 733] width 298 height 32
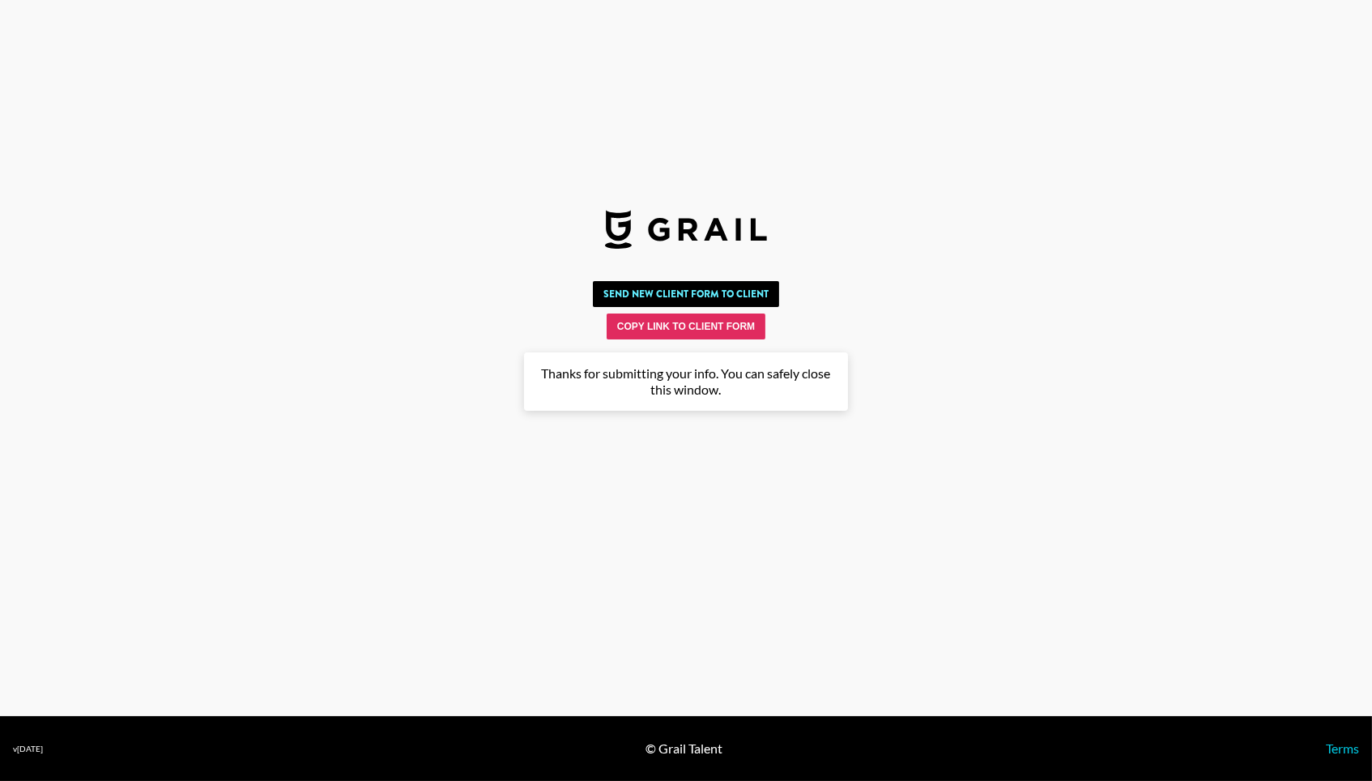
scroll to position [0, 0]
